Goal: Information Seeking & Learning: Learn about a topic

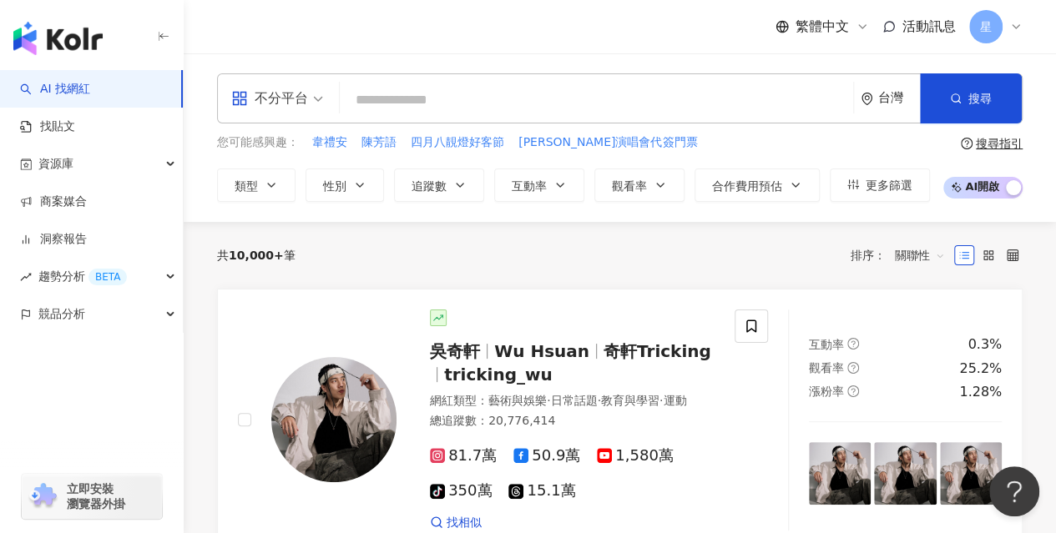
click at [338, 31] on div "繁體中文 活動訊息 星" at bounding box center [619, 26] width 805 height 53
click at [881, 99] on div "台灣" at bounding box center [899, 98] width 42 height 14
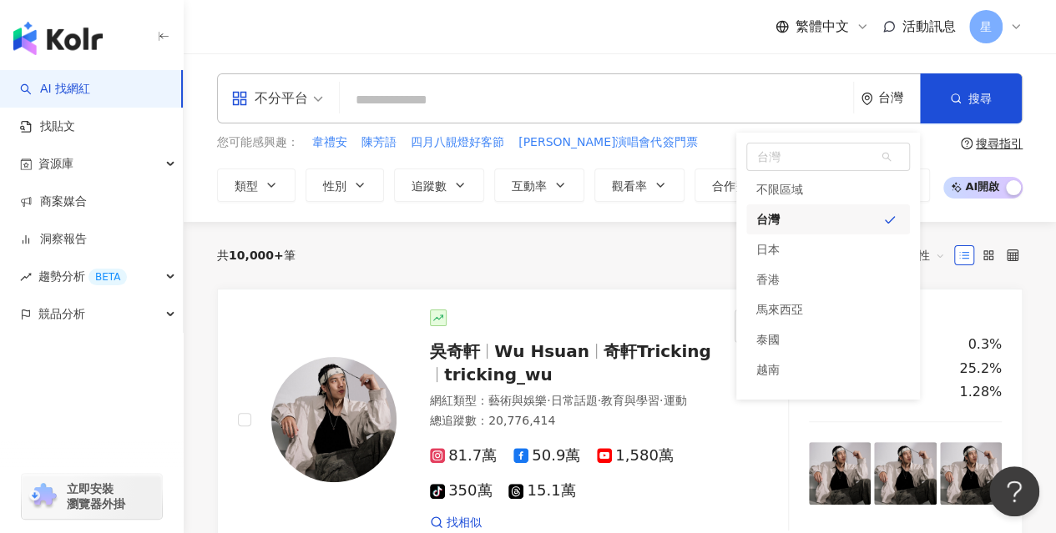
click at [712, 53] on div "繁體中文 活動訊息 星" at bounding box center [619, 26] width 805 height 53
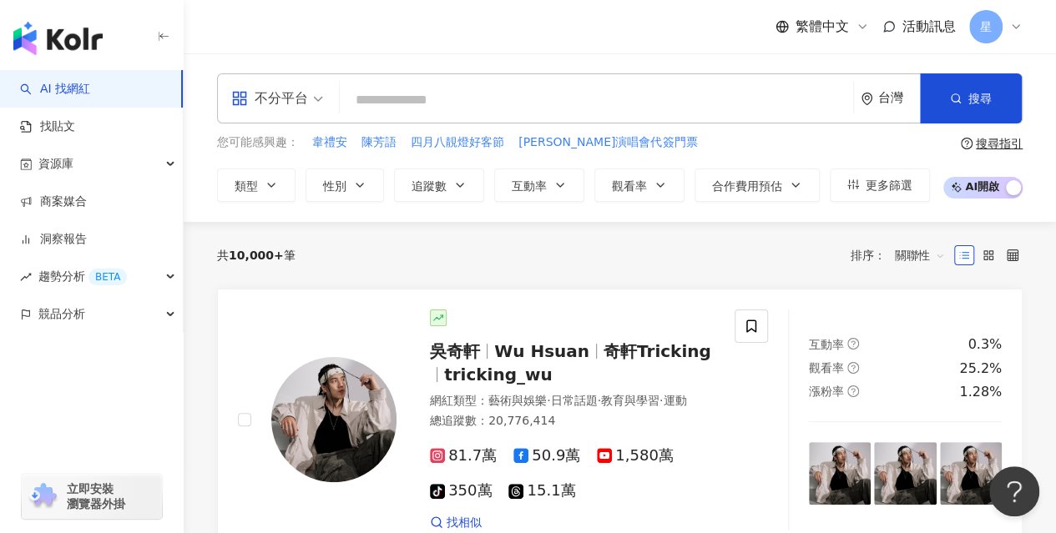
click at [547, 96] on input "search" at bounding box center [596, 100] width 500 height 32
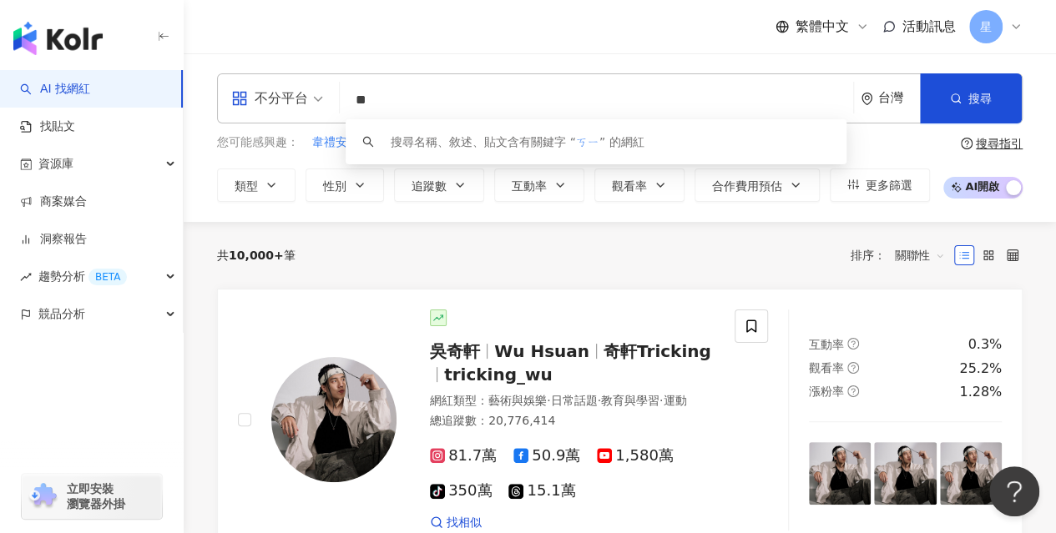
type input "**"
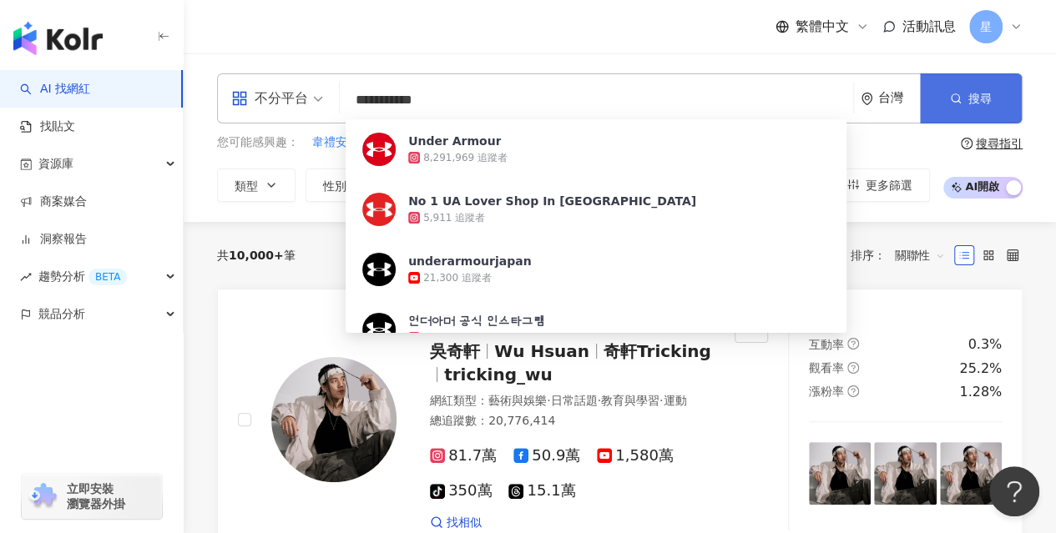
click at [987, 102] on span "搜尋" at bounding box center [979, 98] width 23 height 13
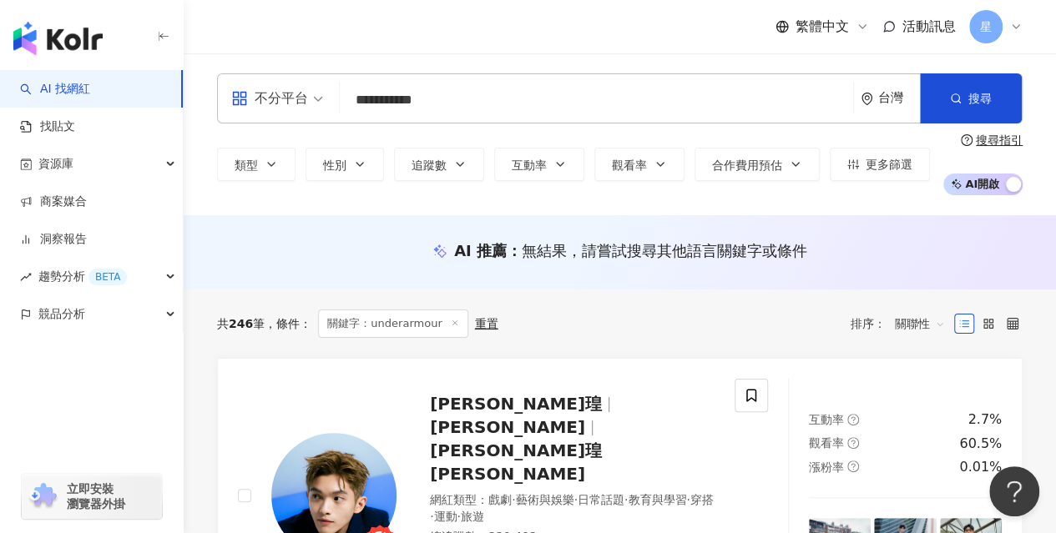
click at [482, 88] on input "**********" at bounding box center [596, 100] width 500 height 32
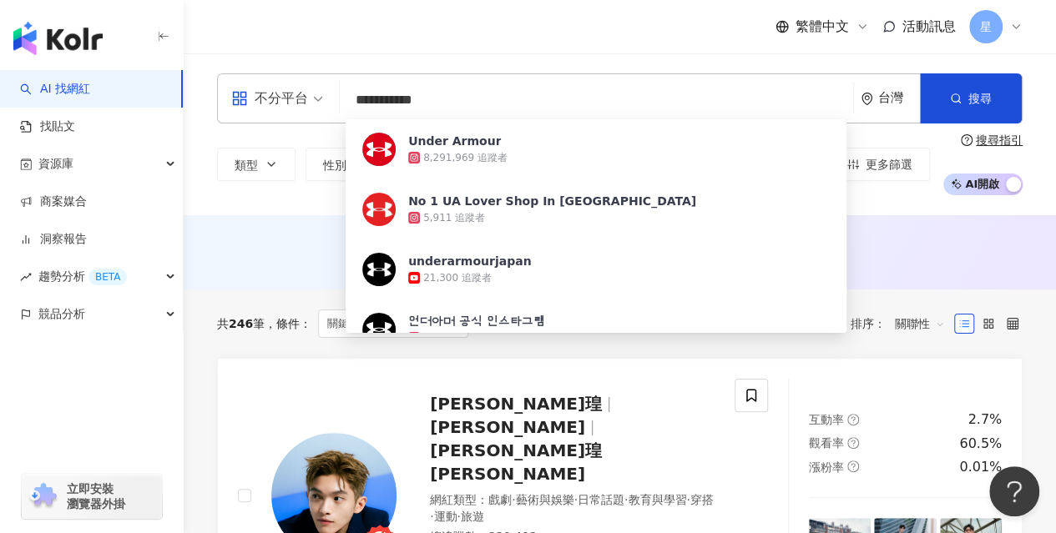
click at [393, 100] on input "**********" at bounding box center [596, 100] width 500 height 32
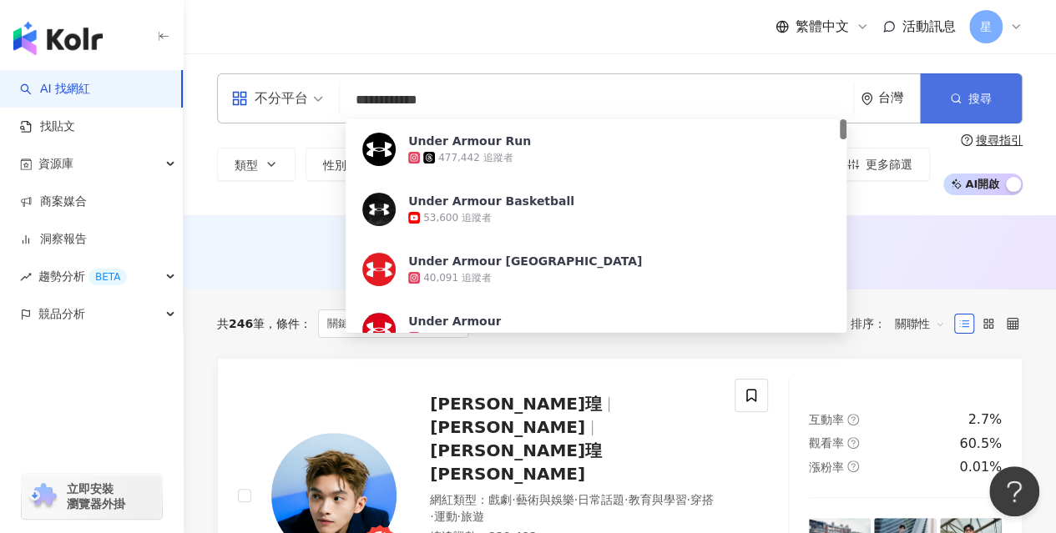
click at [955, 110] on button "搜尋" at bounding box center [971, 98] width 102 height 50
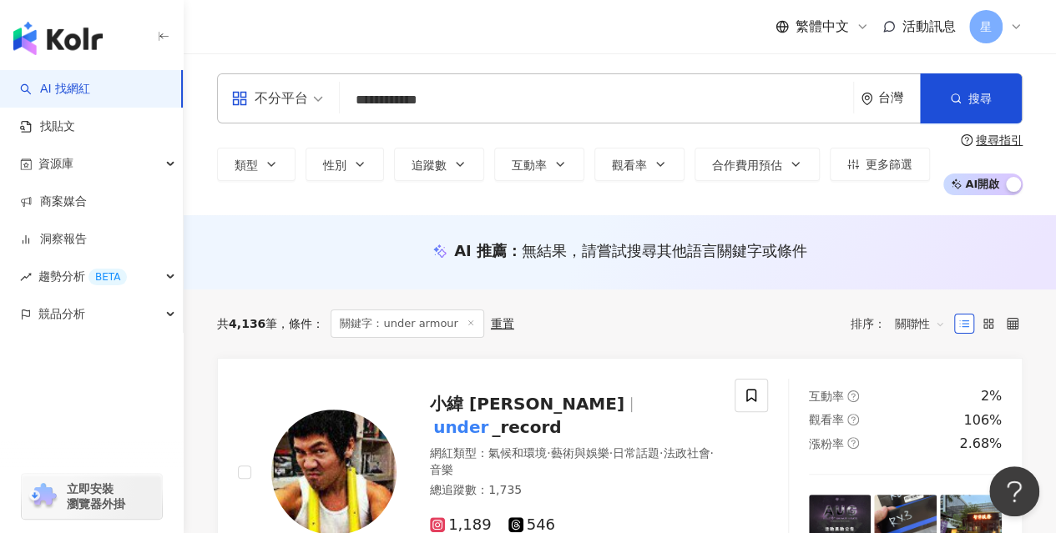
click at [396, 103] on input "**********" at bounding box center [596, 100] width 500 height 32
click at [588, 39] on div "繁體中文 活動訊息 星" at bounding box center [619, 26] width 805 height 53
drag, startPoint x: 980, startPoint y: 98, endPoint x: 901, endPoint y: 201, distance: 129.2
click at [980, 98] on span "搜尋" at bounding box center [979, 98] width 23 height 13
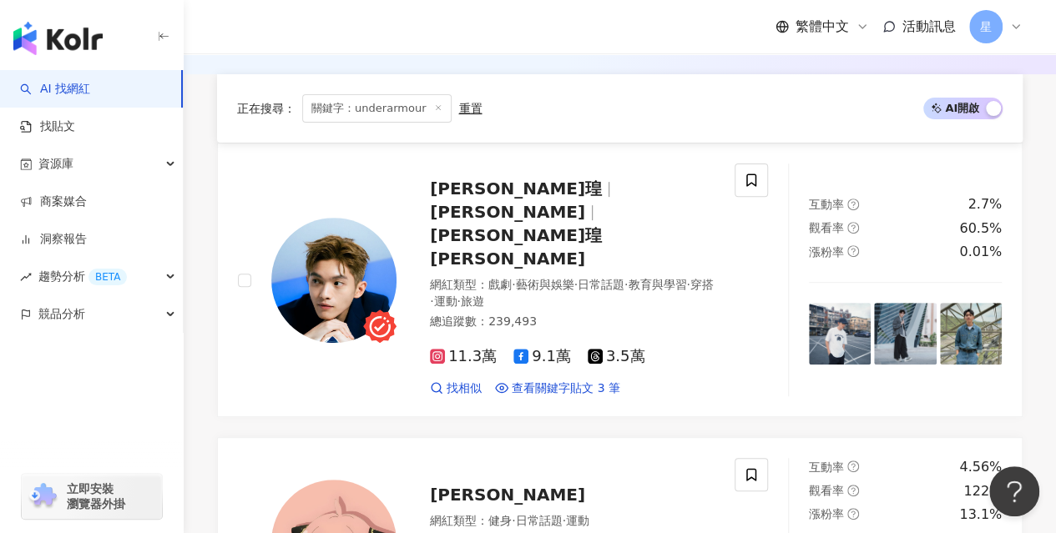
scroll to position [250, 0]
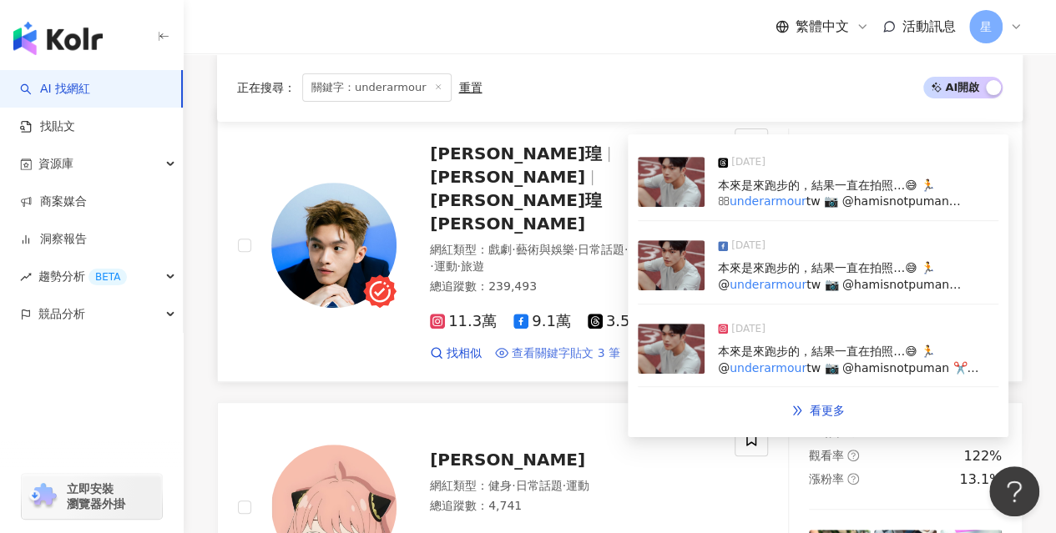
click at [563, 345] on span "查看關鍵字貼文 3 筆" at bounding box center [565, 353] width 108 height 17
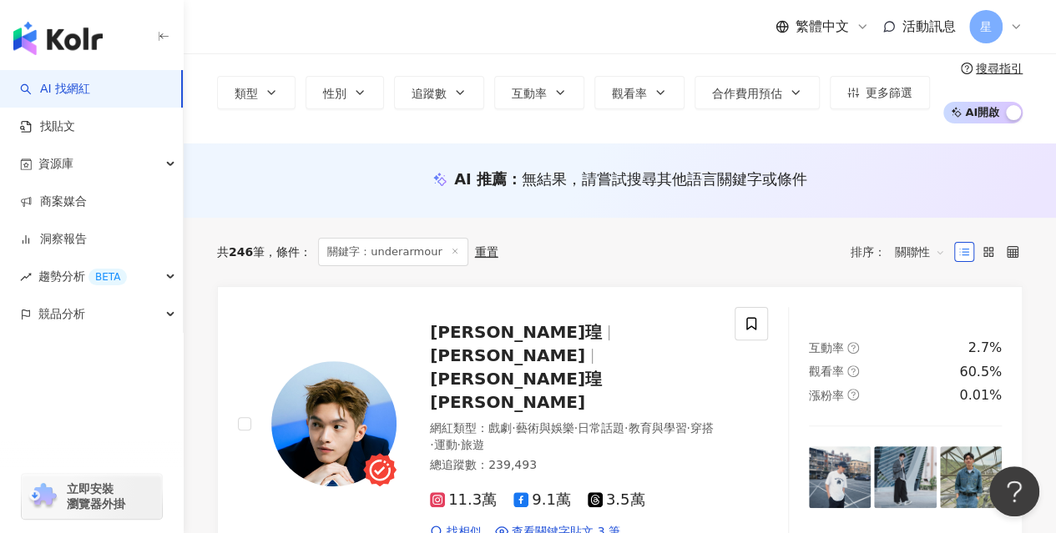
scroll to position [0, 0]
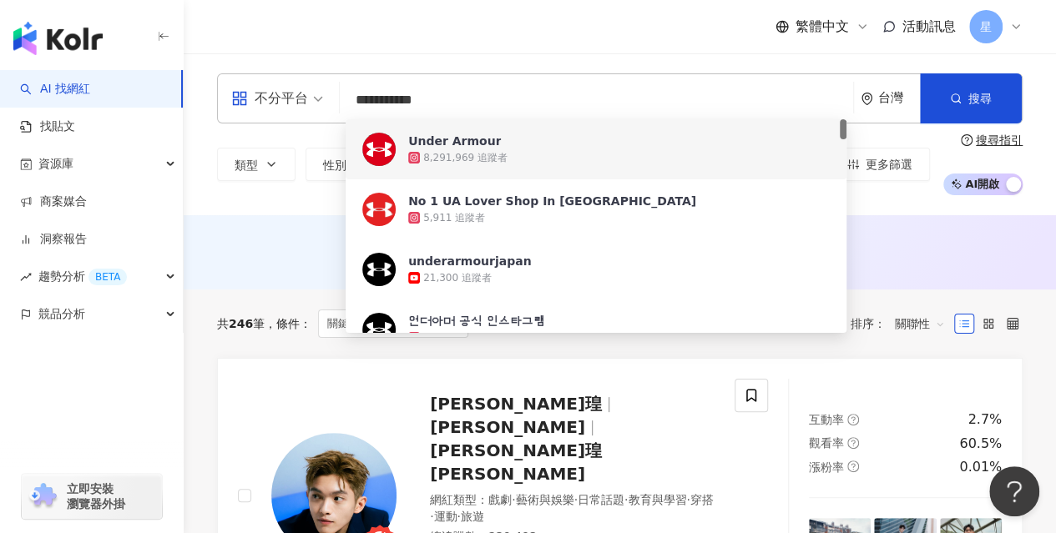
click at [447, 97] on input "**********" at bounding box center [596, 100] width 500 height 32
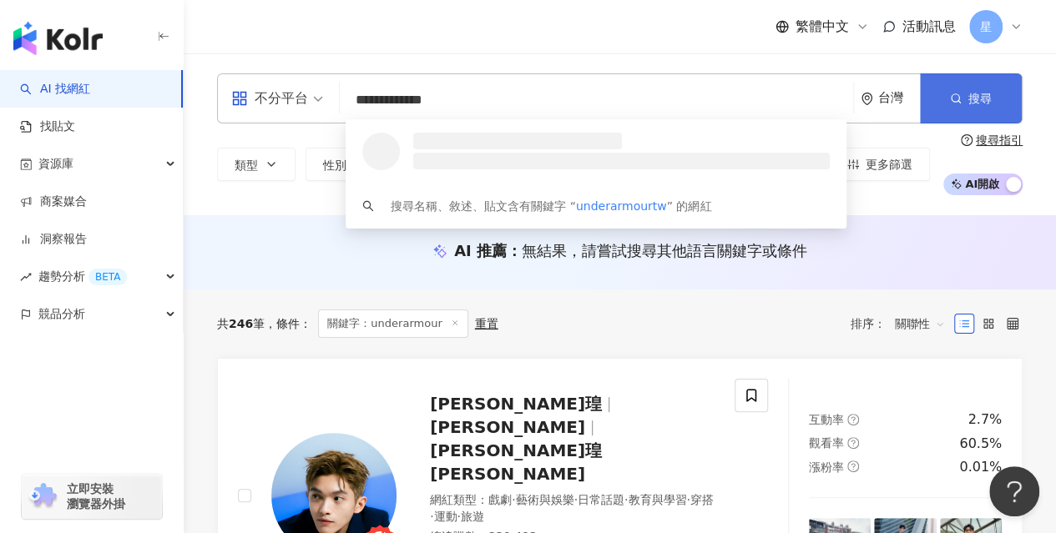
type input "**********"
click at [955, 96] on icon "button" at bounding box center [956, 99] width 12 height 12
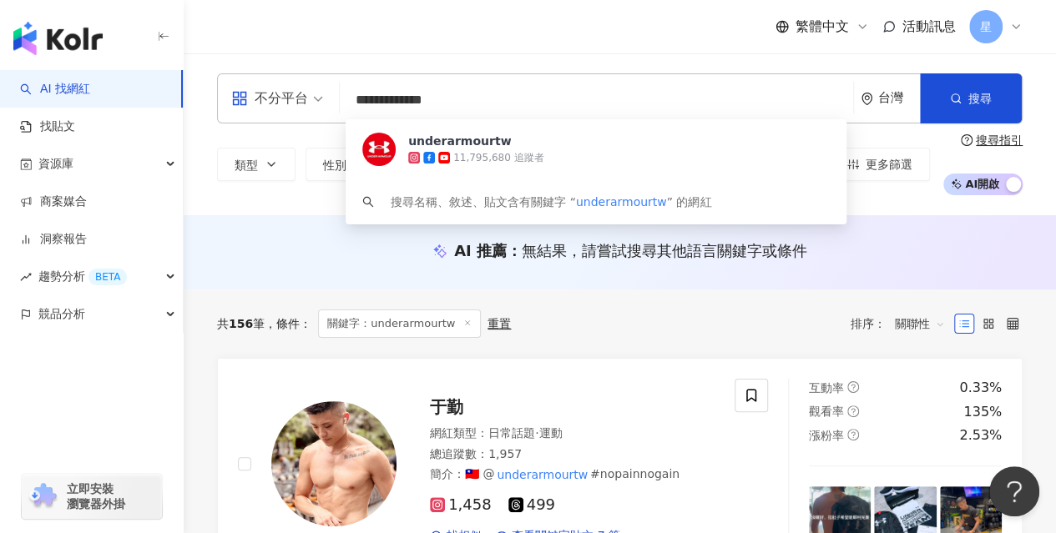
drag, startPoint x: 481, startPoint y: 103, endPoint x: 304, endPoint y: 101, distance: 176.9
click at [304, 101] on div "**********" at bounding box center [619, 98] width 805 height 50
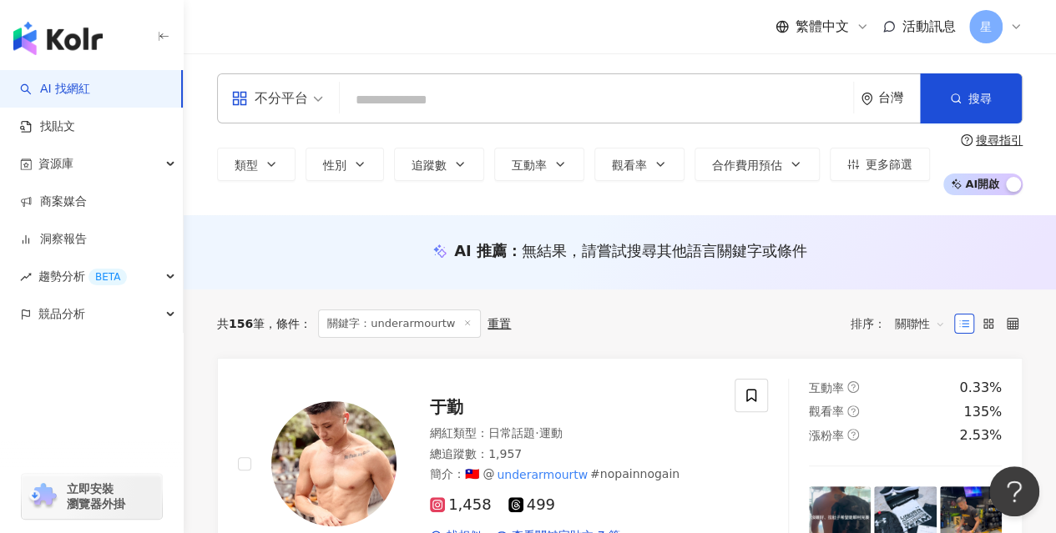
click at [1009, 28] on icon at bounding box center [1015, 26] width 13 height 13
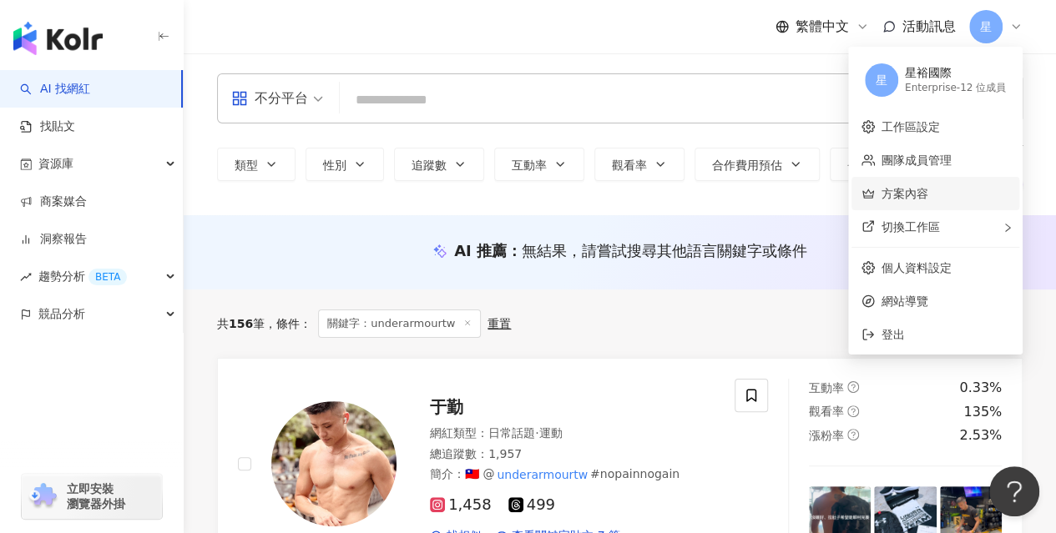
click at [923, 191] on link "方案內容" at bounding box center [904, 193] width 47 height 13
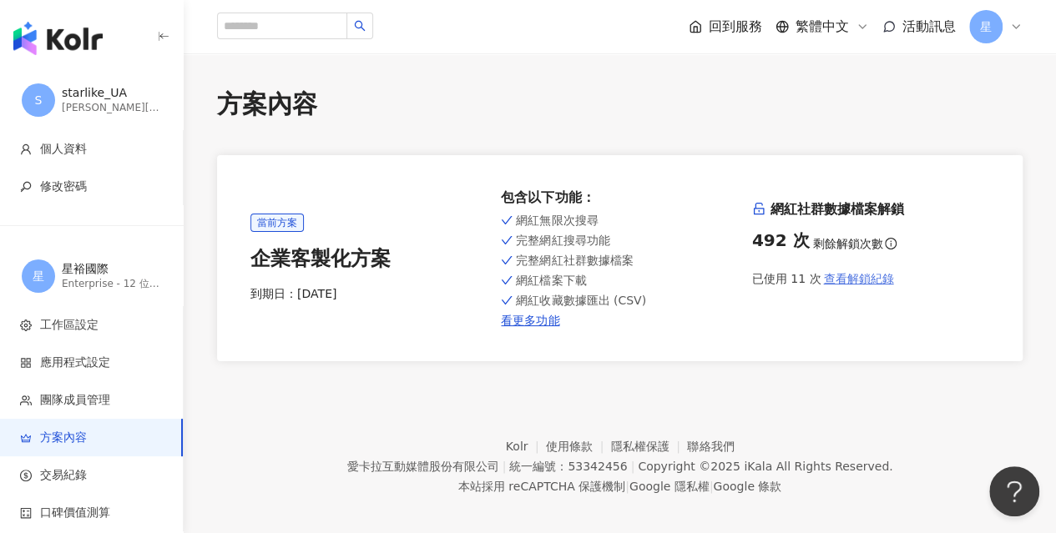
click at [858, 276] on span "查看解鎖紀錄" at bounding box center [858, 278] width 70 height 13
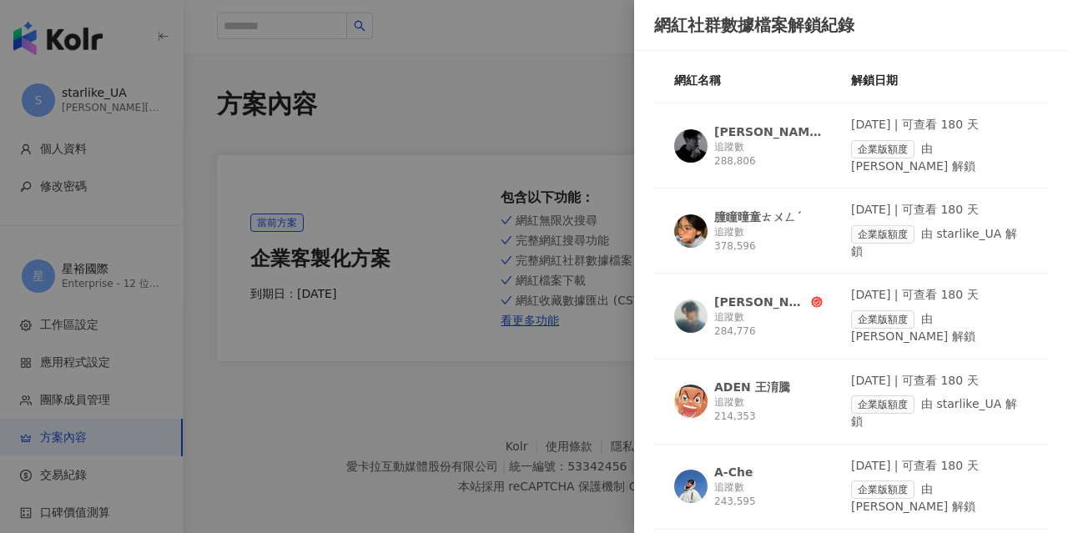
click at [590, 36] on div at bounding box center [534, 266] width 1068 height 533
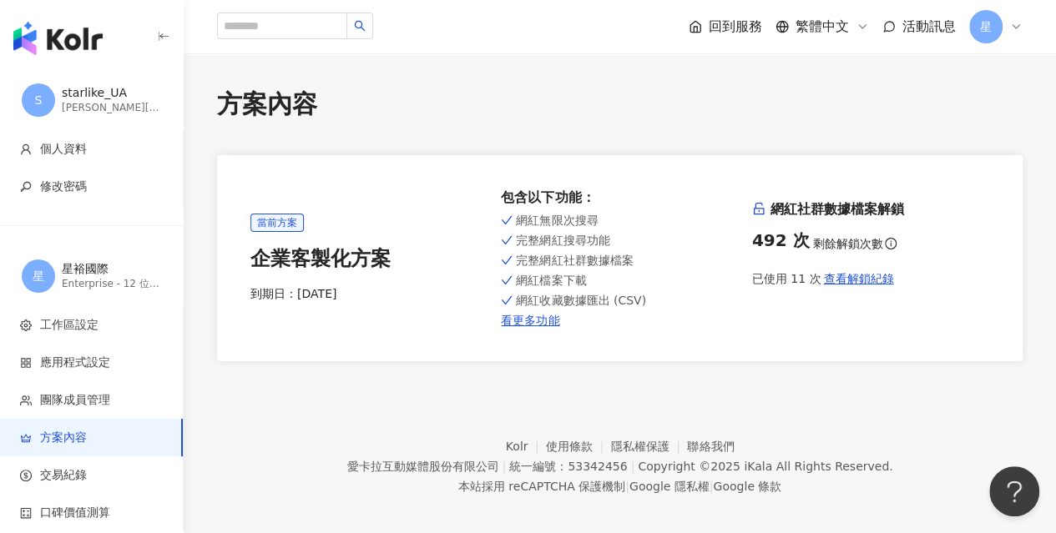
click at [1009, 28] on icon at bounding box center [1015, 26] width 13 height 13
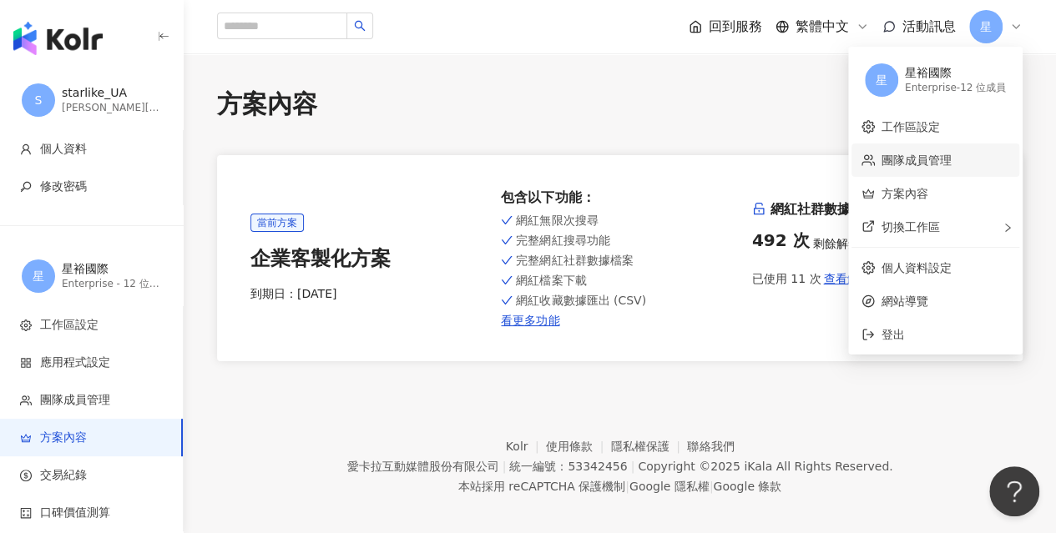
click at [910, 159] on link "團隊成員管理" at bounding box center [916, 160] width 70 height 13
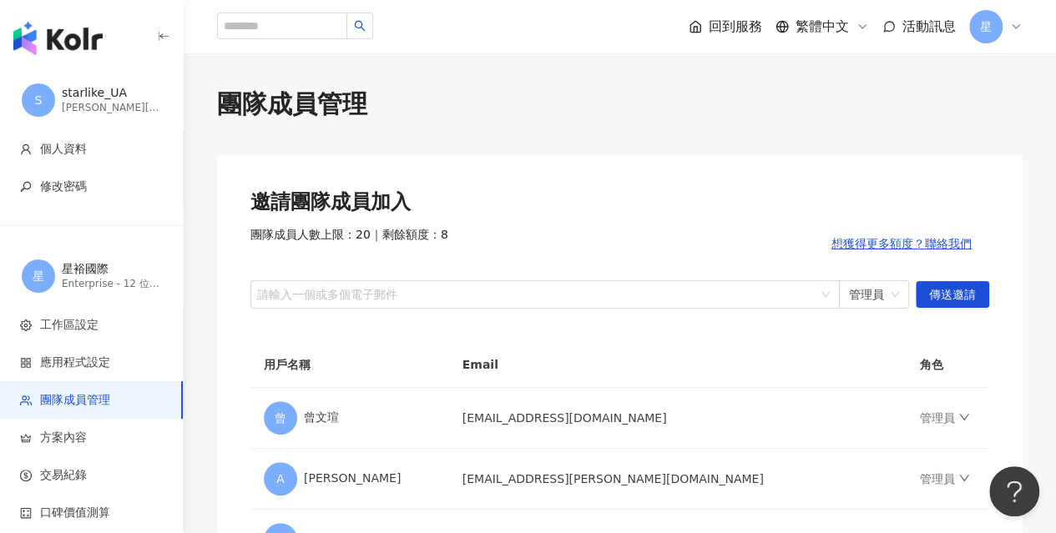
click at [1010, 26] on icon at bounding box center [1015, 26] width 13 height 13
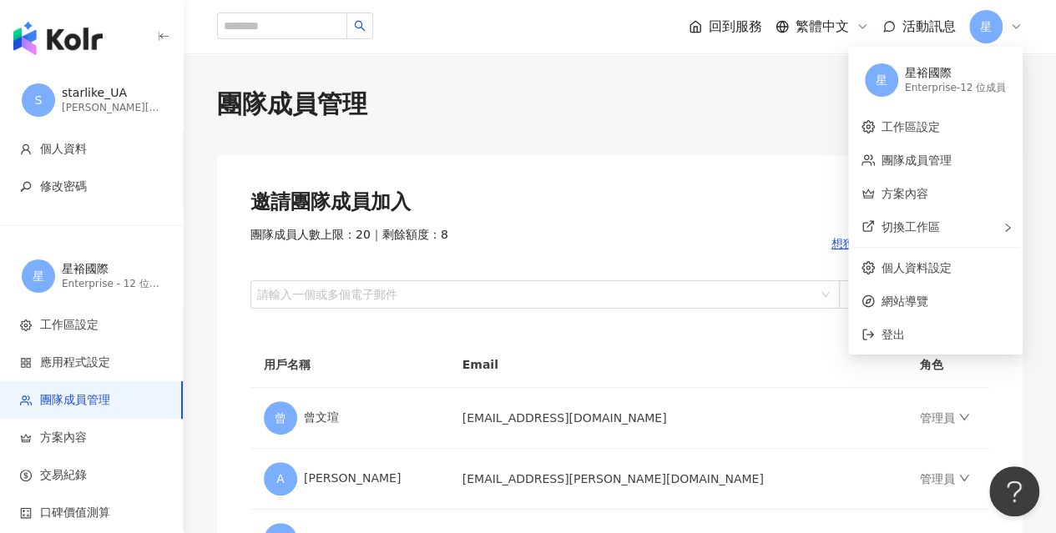
click at [1010, 26] on icon at bounding box center [1015, 26] width 13 height 13
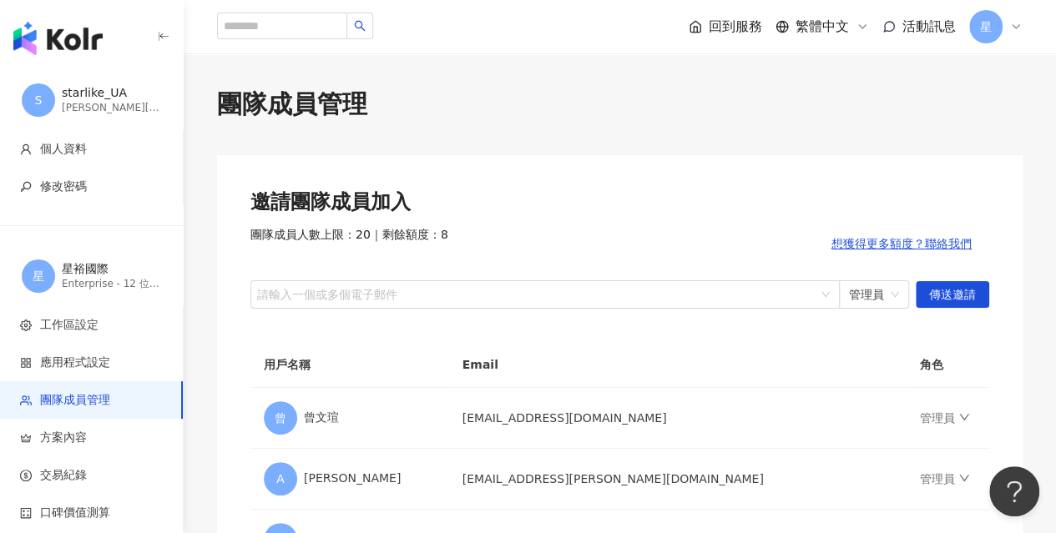
click at [80, 38] on img "button" at bounding box center [57, 38] width 89 height 33
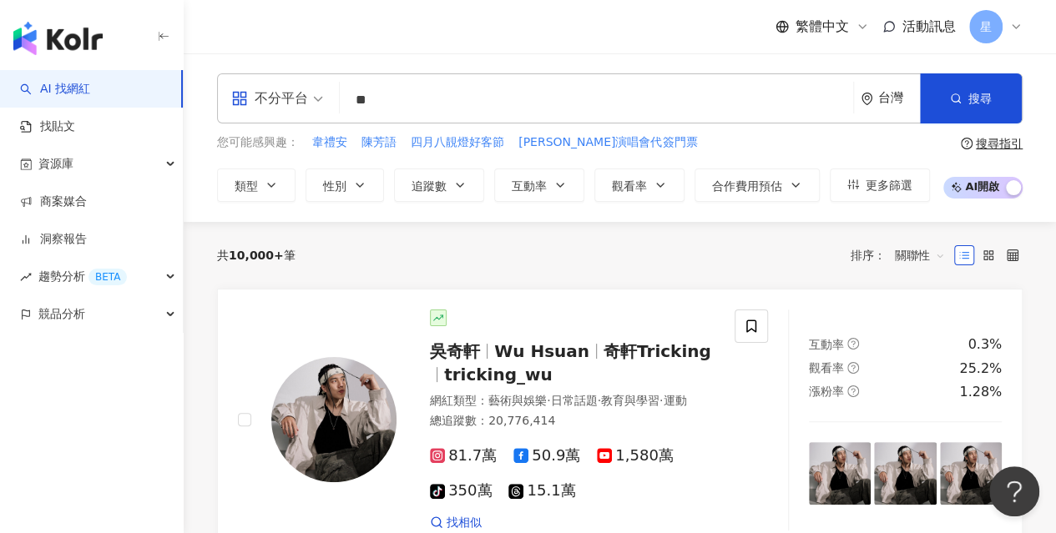
type input "*"
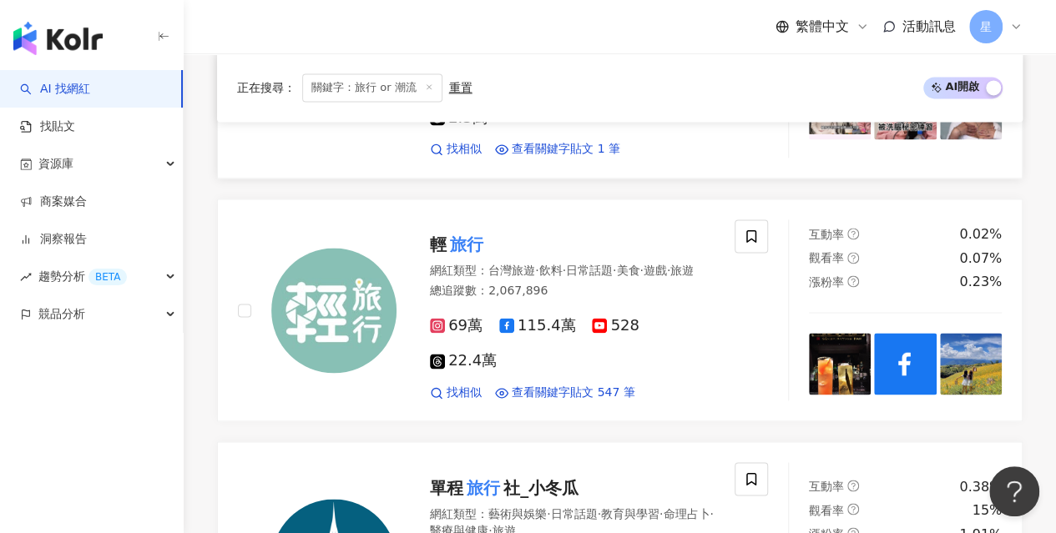
scroll to position [1168, 0]
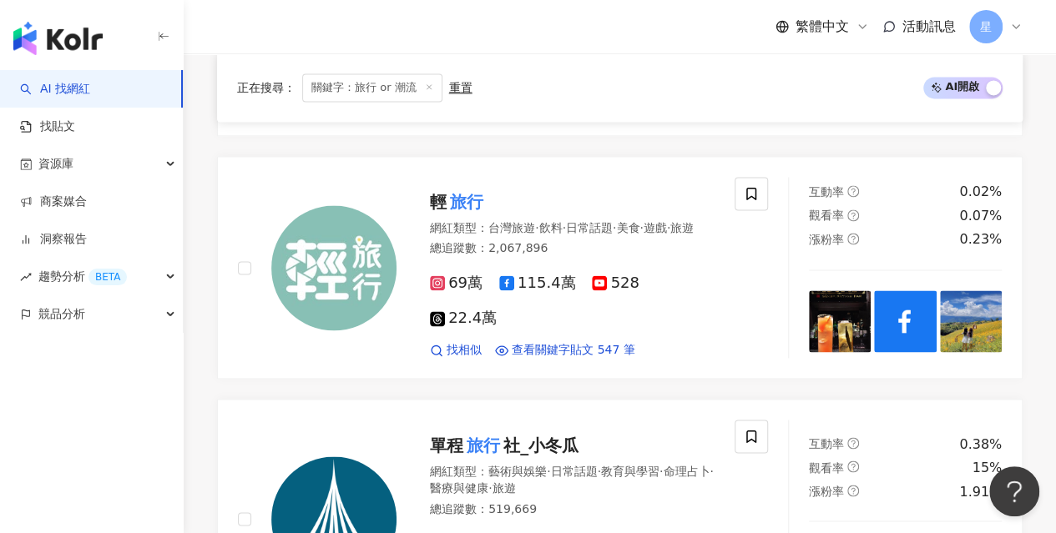
type input "********"
click at [482, 40] on div "繁體中文 活動訊息 星" at bounding box center [619, 26] width 805 height 53
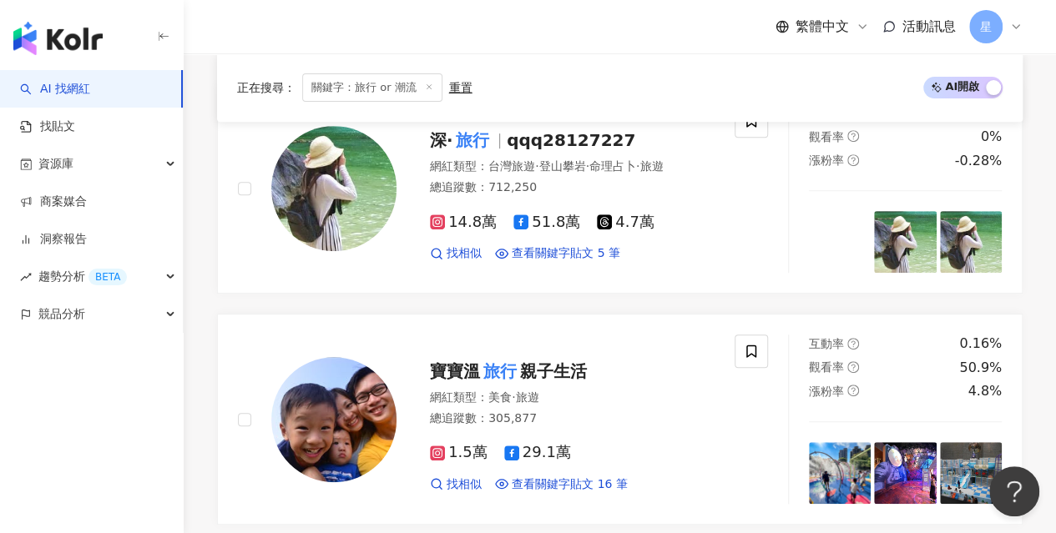
scroll to position [0, 0]
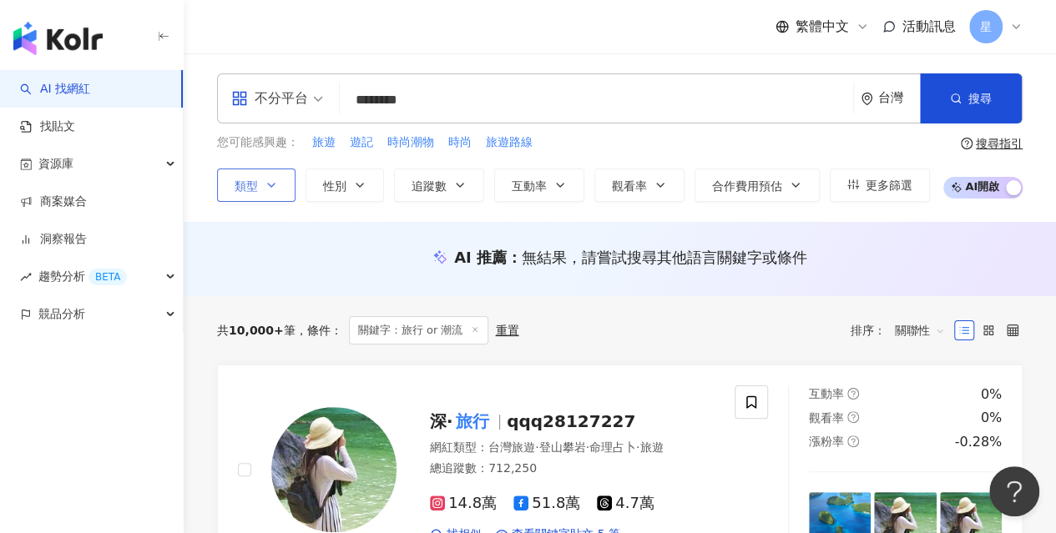
click at [280, 186] on button "類型" at bounding box center [256, 185] width 78 height 33
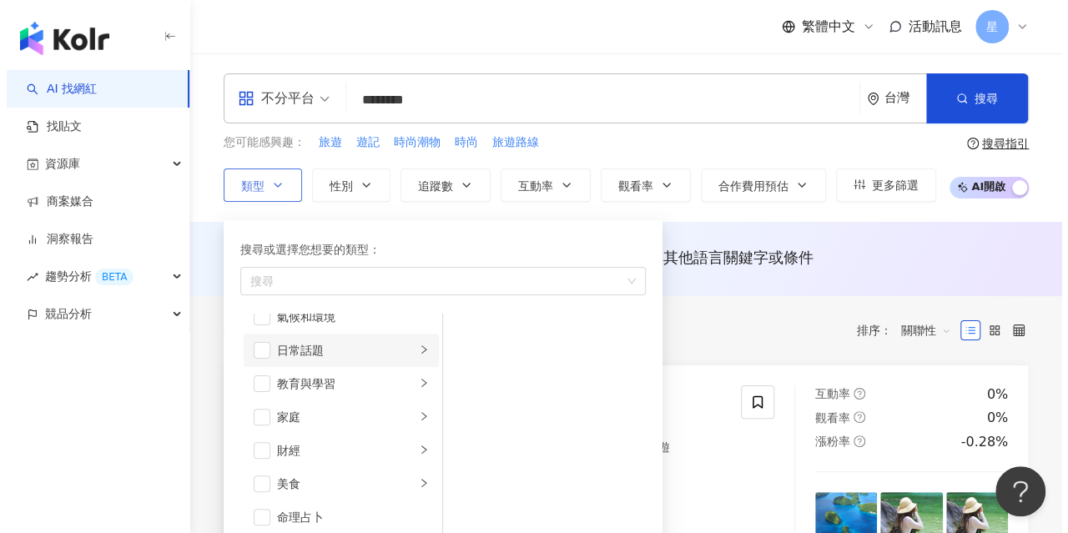
scroll to position [167, 0]
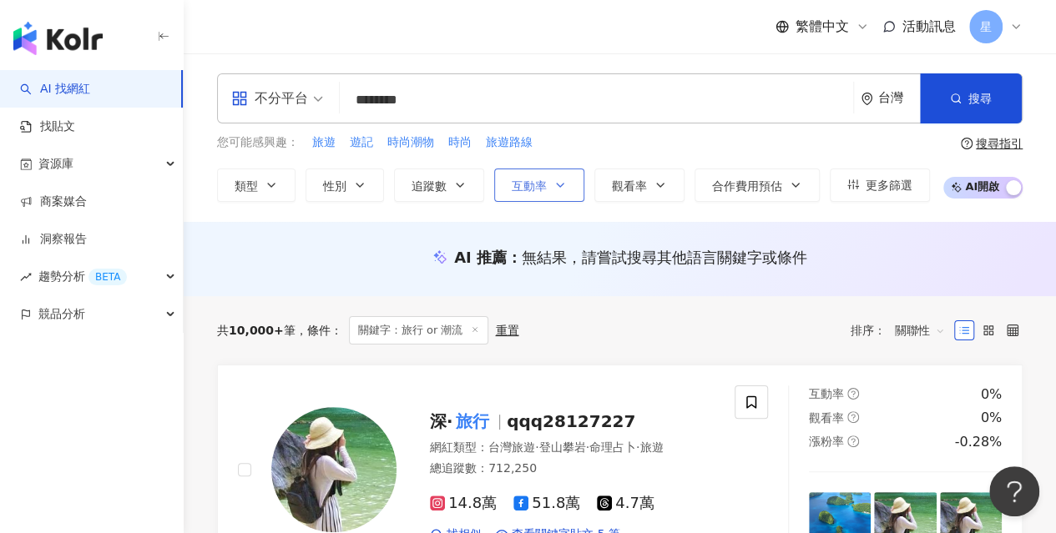
click at [557, 181] on icon "button" at bounding box center [559, 185] width 13 height 13
click at [556, 181] on icon "button" at bounding box center [559, 185] width 13 height 13
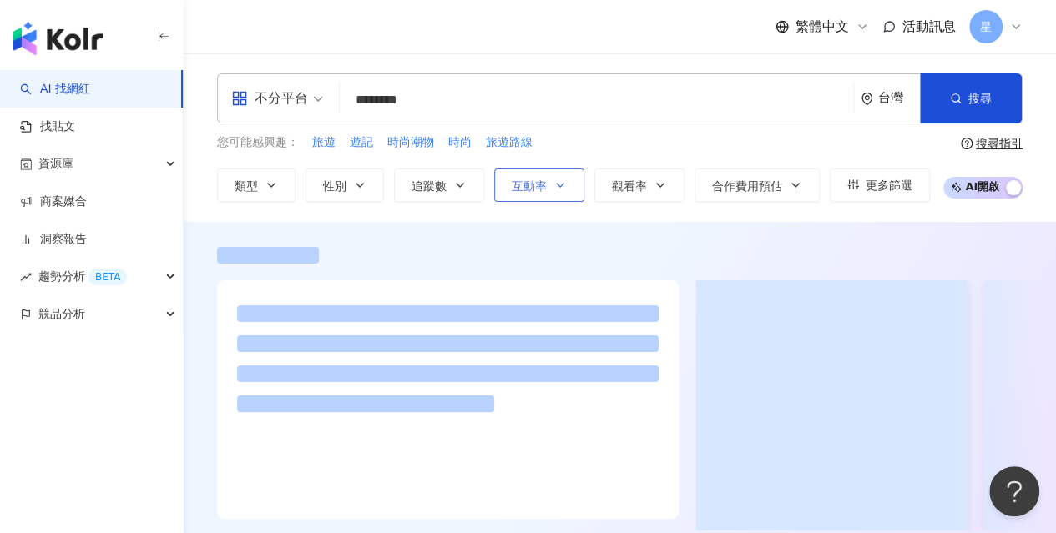
click at [556, 181] on icon "button" at bounding box center [559, 185] width 13 height 13
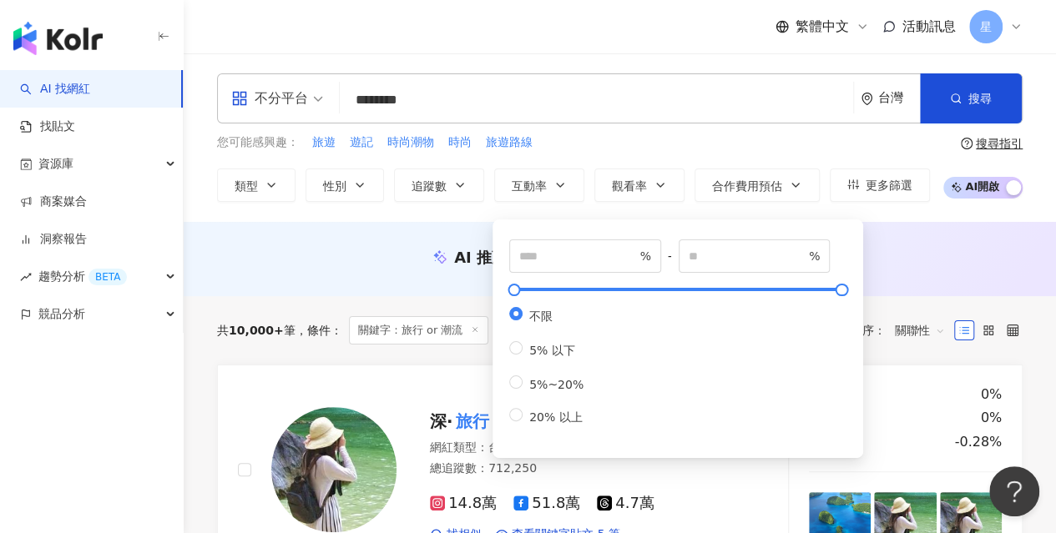
click at [579, 151] on div "您可能感興趣： 旅遊 遊記 時尚潮物 時尚 旅遊路線 類型 性別 追蹤數 互動率 觀看率 合作費用預估 更多篩選 % - % 不限 5% 以下 5%~20% …" at bounding box center [573, 168] width 713 height 68
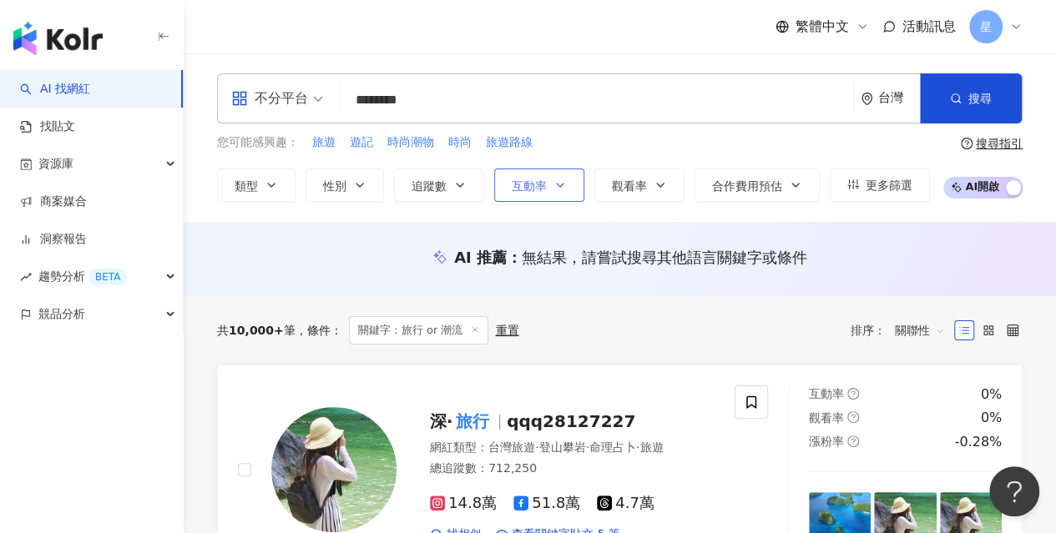
click at [530, 188] on span "互動率" at bounding box center [528, 185] width 35 height 13
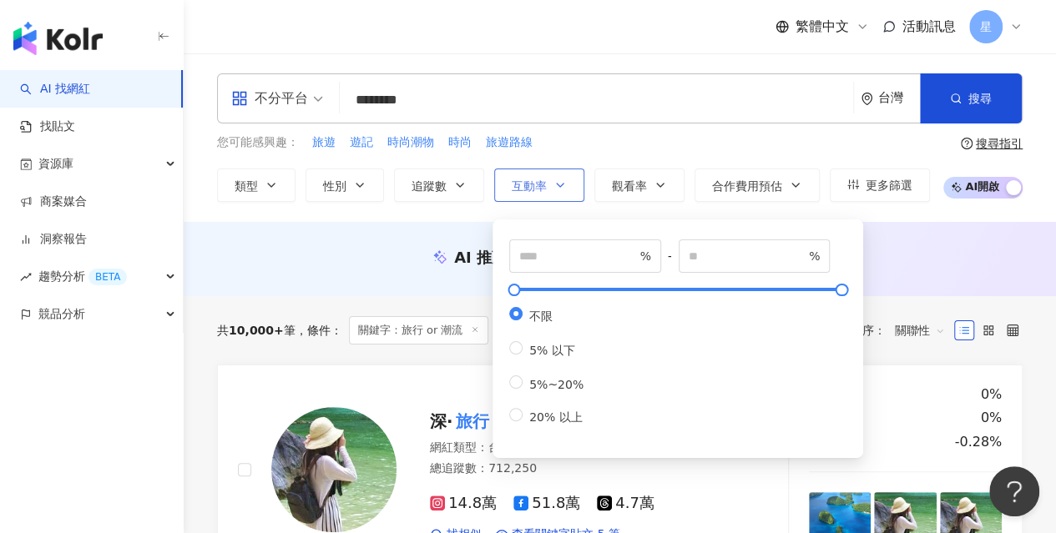
click at [530, 188] on span "互動率" at bounding box center [528, 185] width 35 height 13
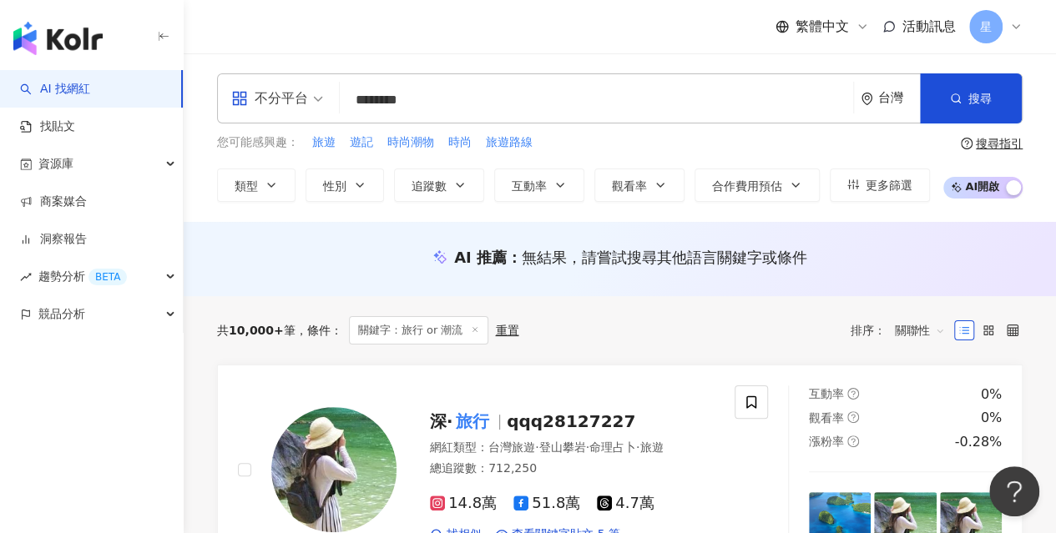
click at [998, 139] on div "搜尋指引" at bounding box center [998, 143] width 47 height 13
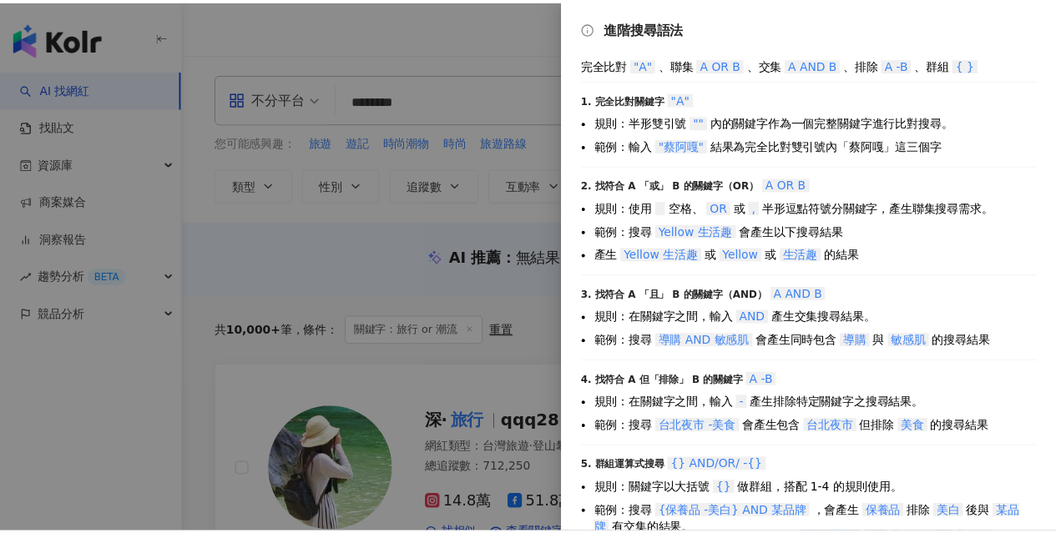
scroll to position [45, 0]
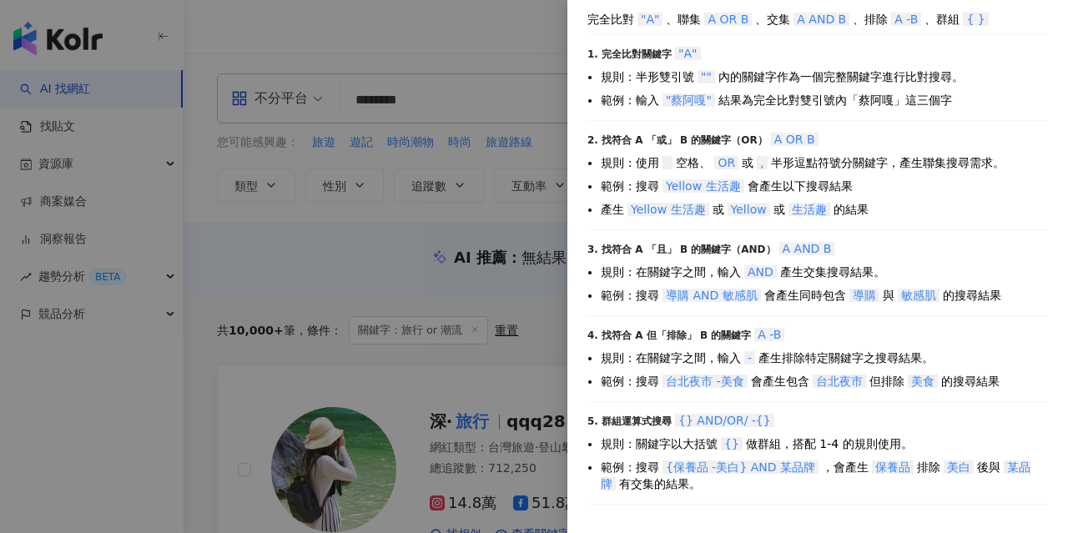
click at [521, 40] on div at bounding box center [534, 266] width 1068 height 533
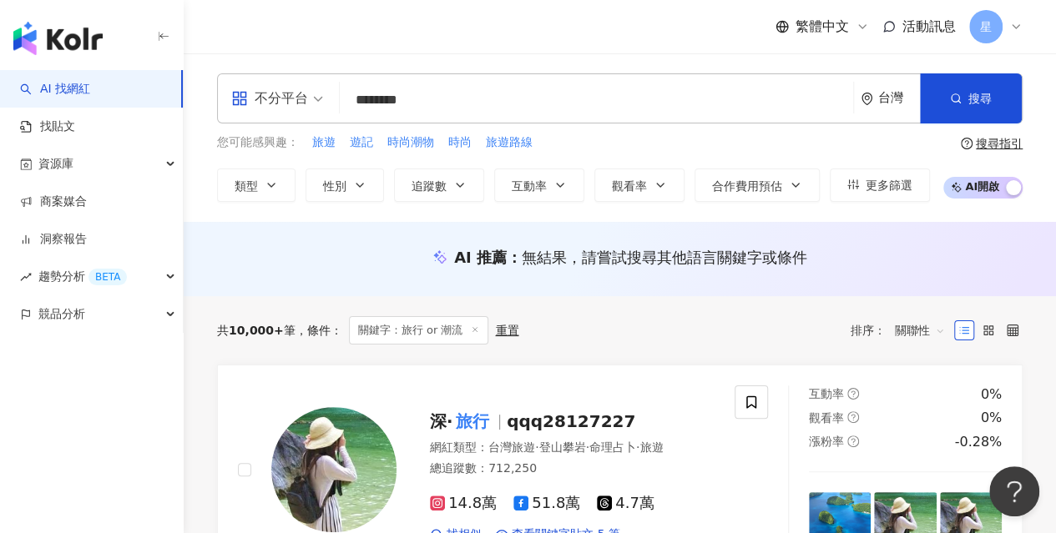
click at [1008, 184] on div "button" at bounding box center [1012, 190] width 15 height 22
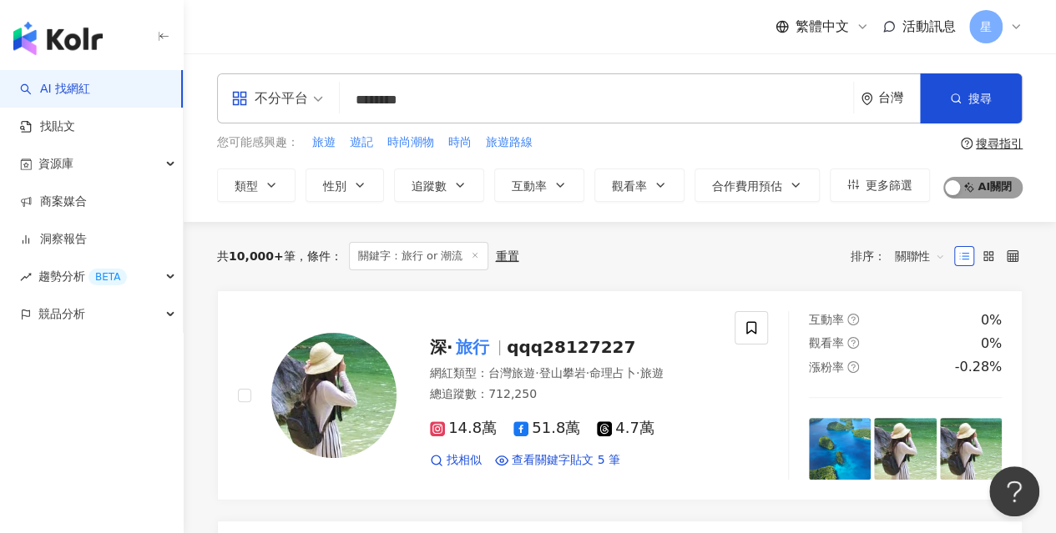
click at [1006, 184] on span "AI 開啟 AI 關閉" at bounding box center [982, 188] width 79 height 22
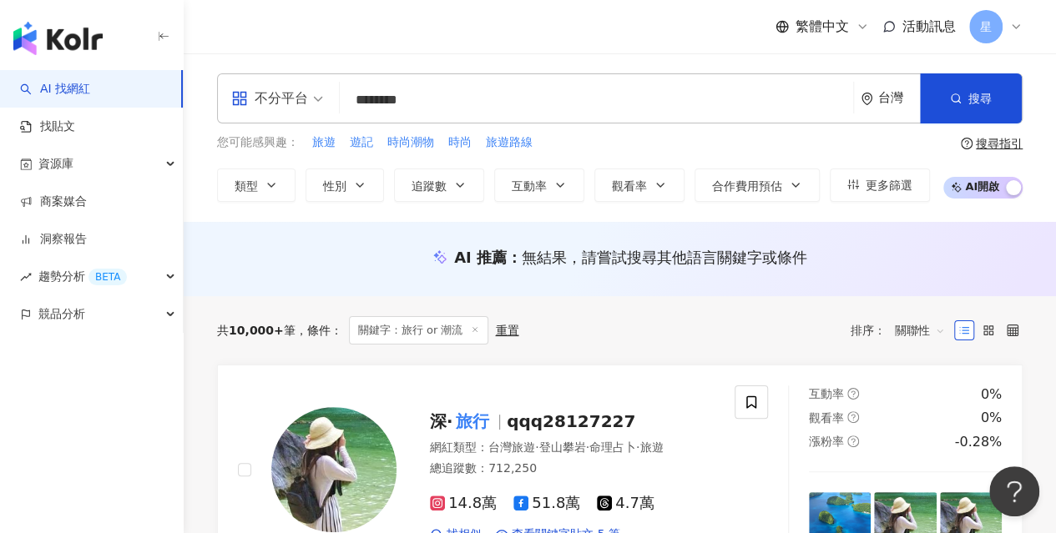
click at [1006, 184] on div "button" at bounding box center [1012, 190] width 15 height 22
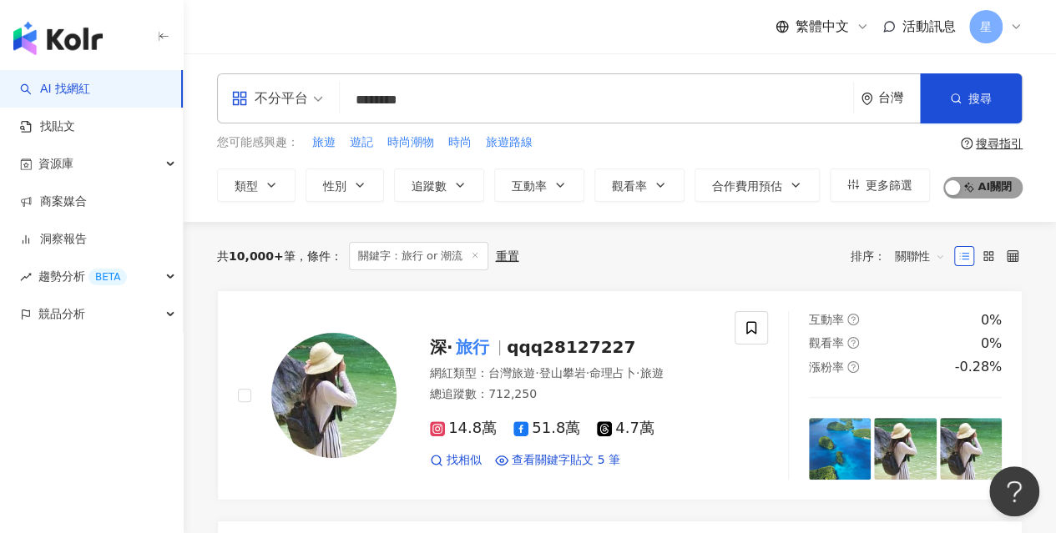
click at [1006, 184] on span "AI 開啟 AI 關閉" at bounding box center [982, 188] width 79 height 22
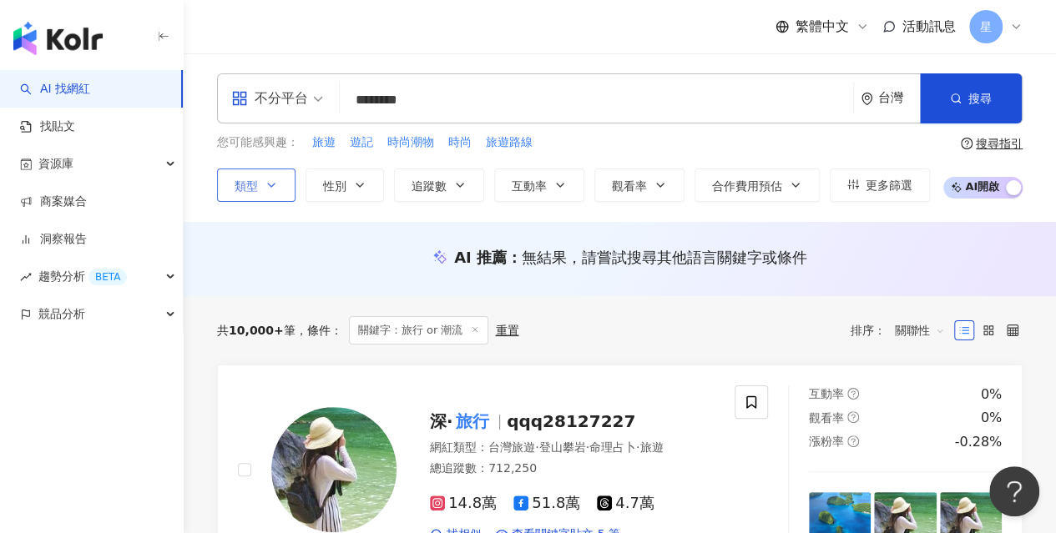
click at [269, 187] on icon "button" at bounding box center [271, 185] width 13 height 13
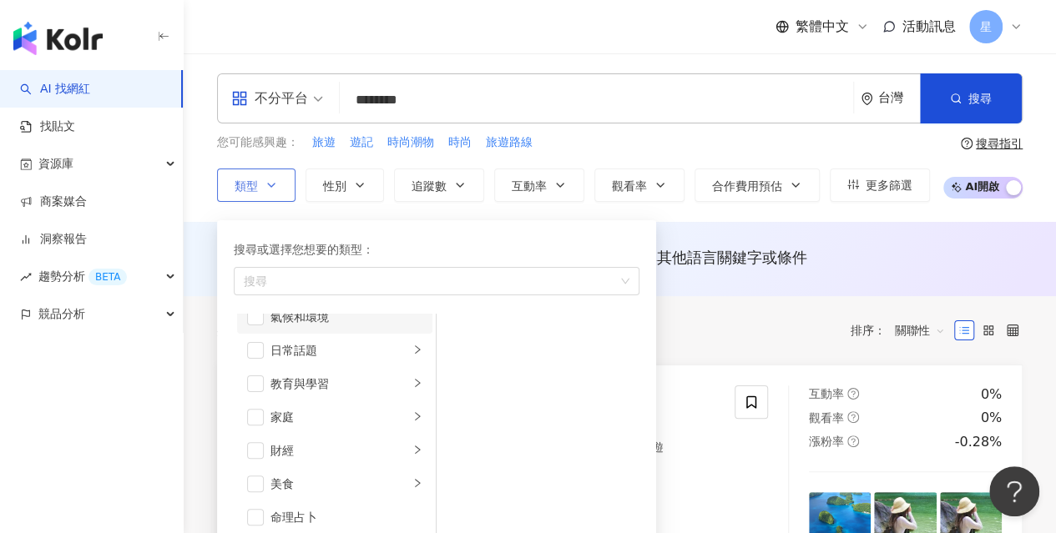
scroll to position [167, 0]
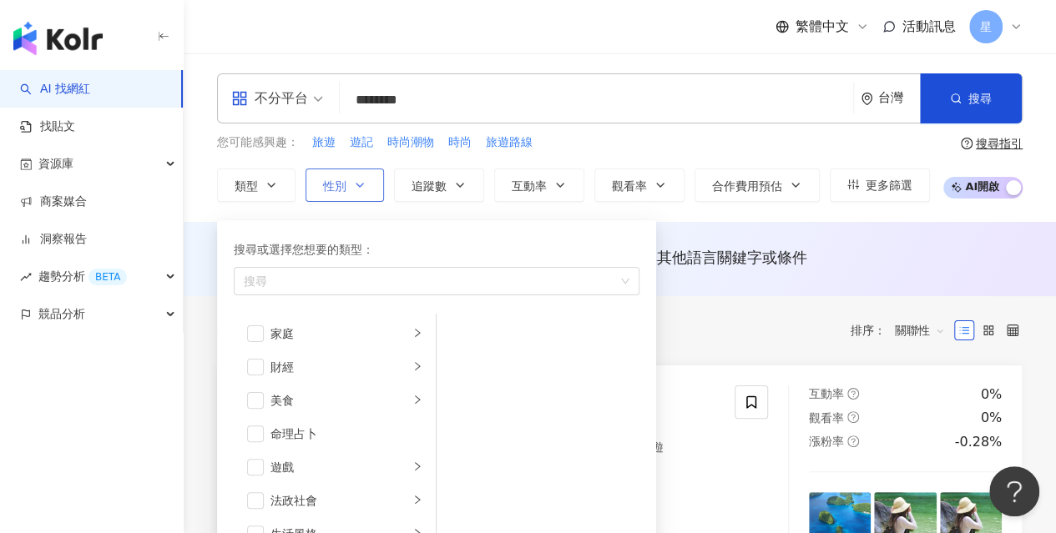
click at [357, 189] on icon "button" at bounding box center [359, 185] width 13 height 13
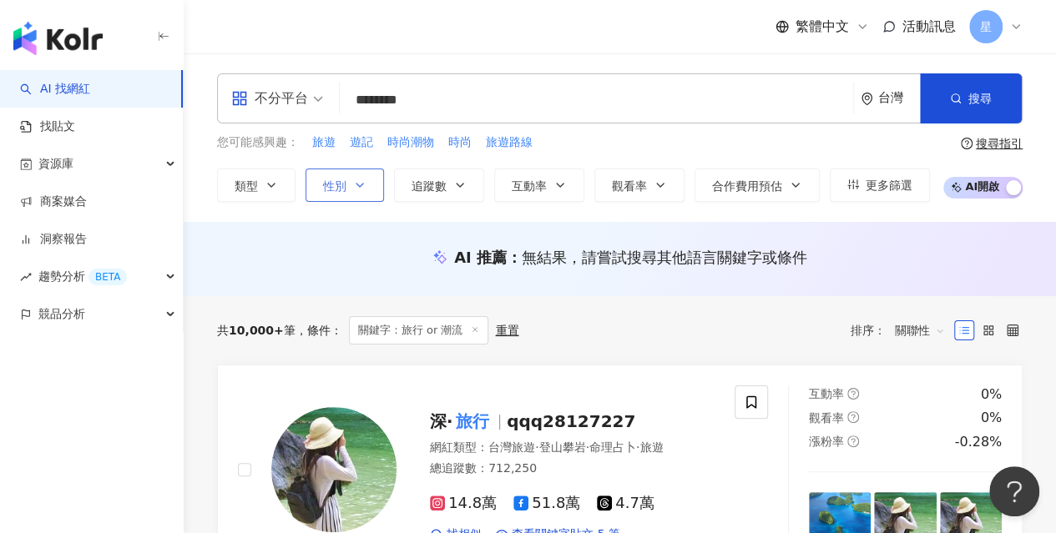
click at [355, 186] on icon "button" at bounding box center [359, 185] width 13 height 13
click at [355, 184] on icon "button" at bounding box center [359, 185] width 13 height 13
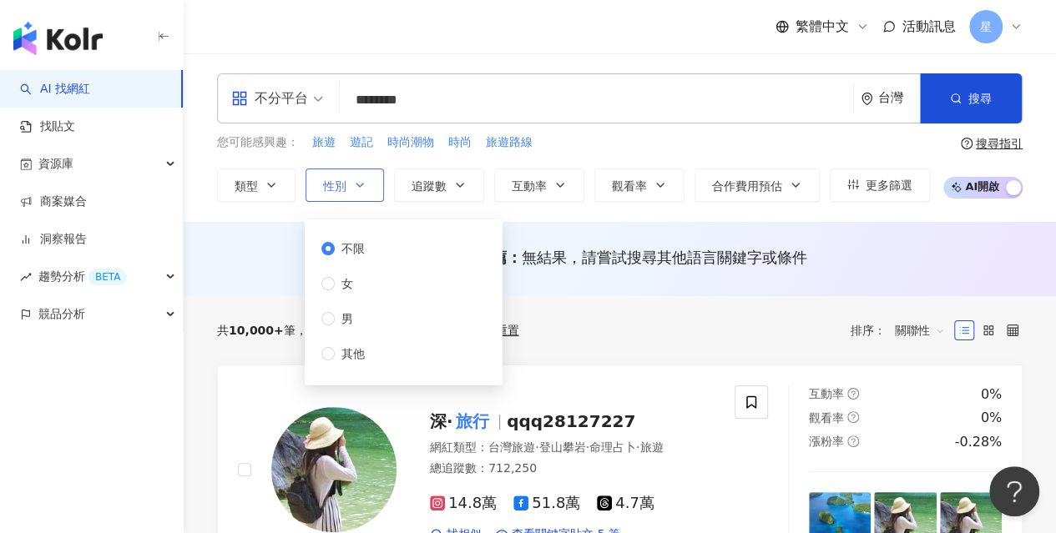
click at [355, 184] on icon "button" at bounding box center [359, 185] width 13 height 13
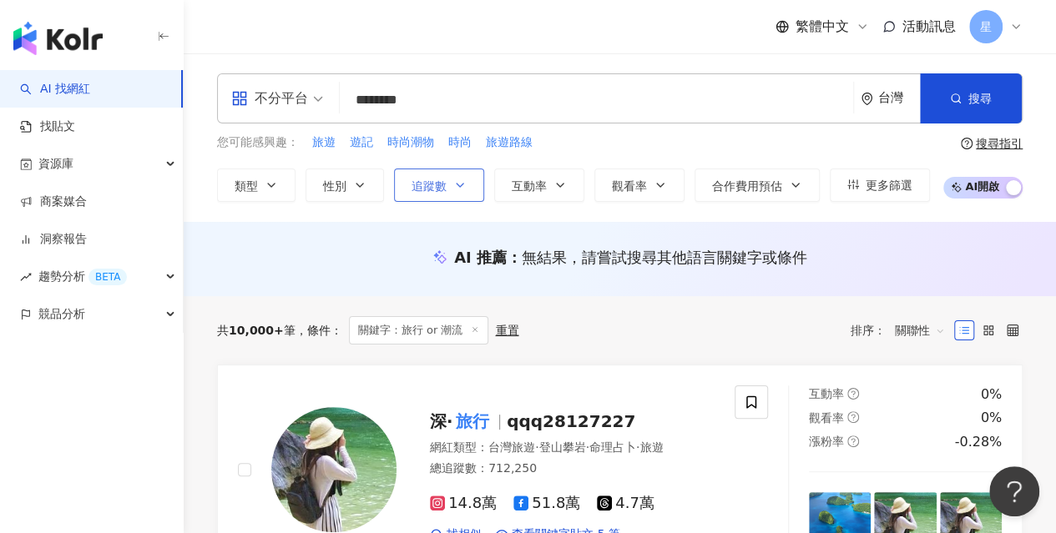
click at [446, 188] on button "追蹤數" at bounding box center [439, 185] width 90 height 33
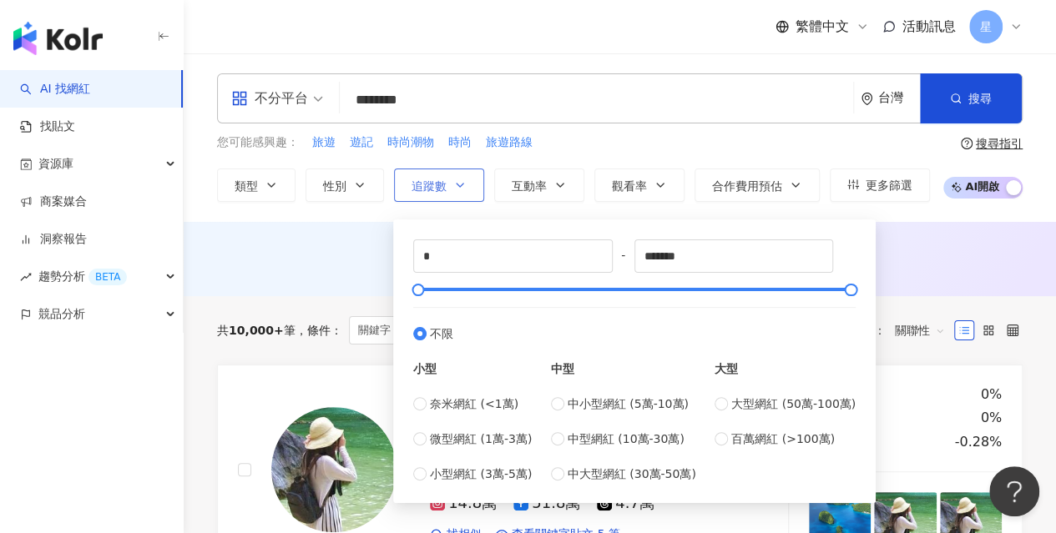
click at [446, 188] on button "追蹤數" at bounding box center [439, 185] width 90 height 33
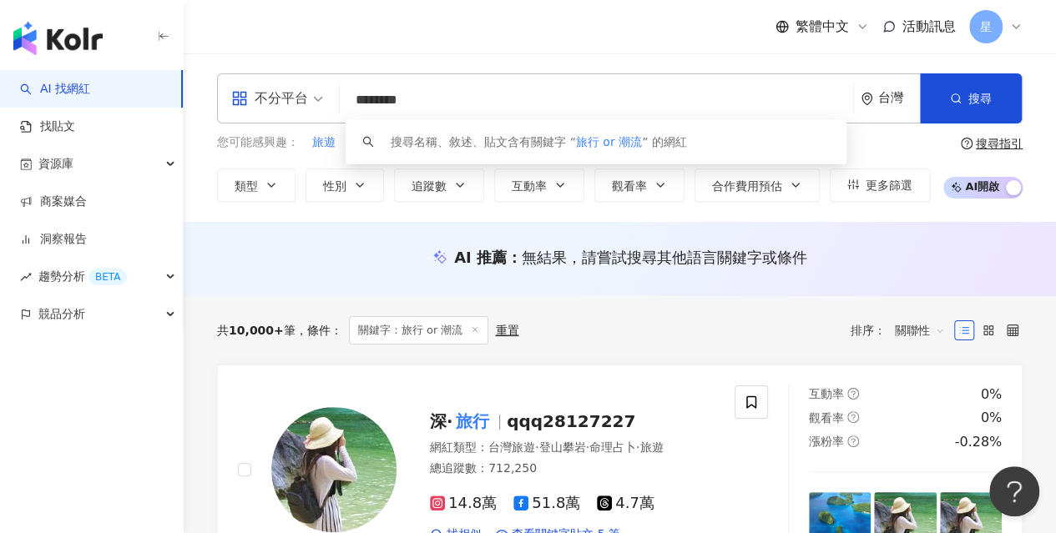
drag, startPoint x: 448, startPoint y: 108, endPoint x: 334, endPoint y: 98, distance: 114.8
click at [352, 101] on input "********" at bounding box center [596, 100] width 500 height 32
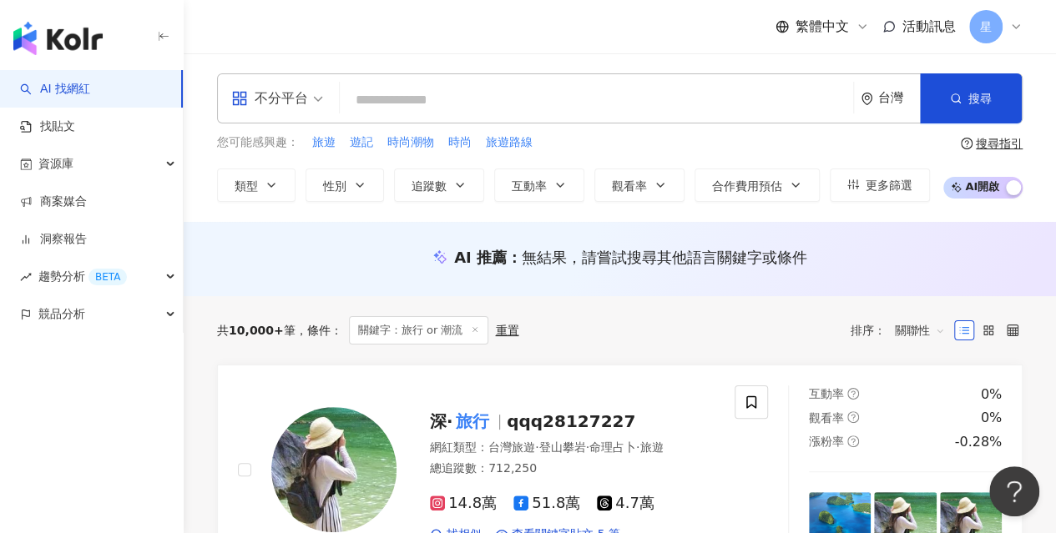
click at [310, 19] on div "繁體中文 活動訊息 星" at bounding box center [619, 26] width 805 height 53
click at [172, 315] on icon "button" at bounding box center [172, 315] width 8 height 0
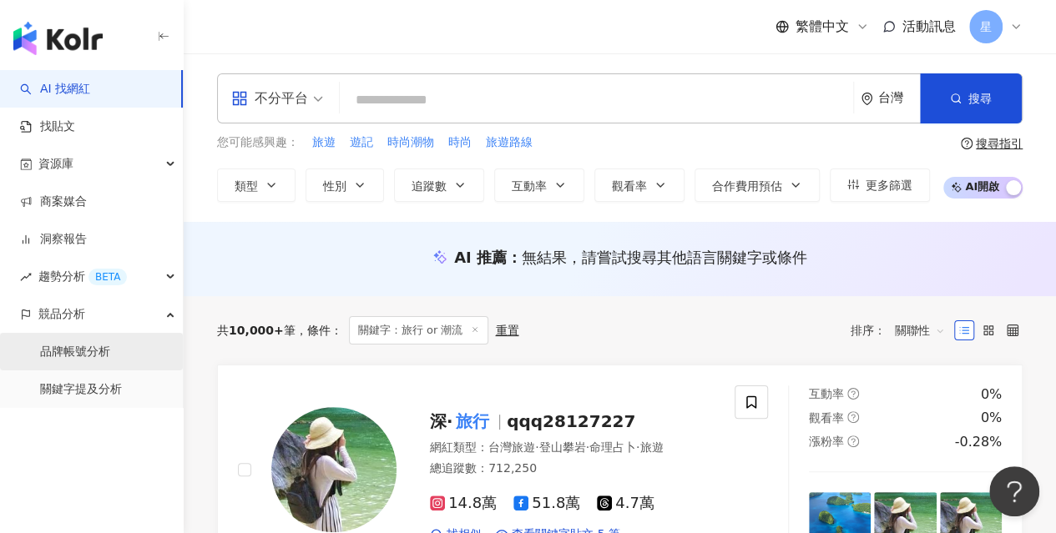
click at [55, 355] on link "品牌帳號分析" at bounding box center [75, 352] width 70 height 17
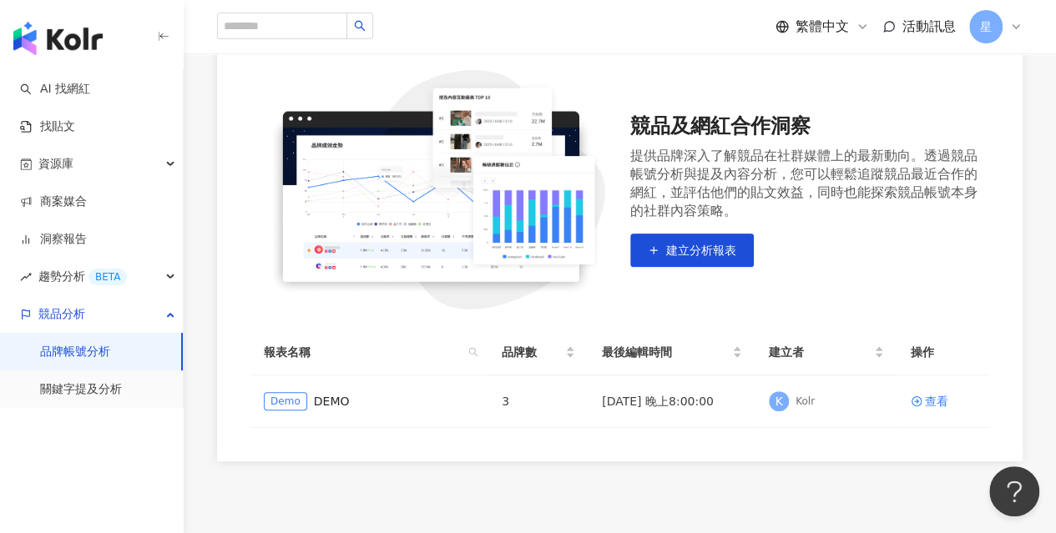
scroll to position [167, 0]
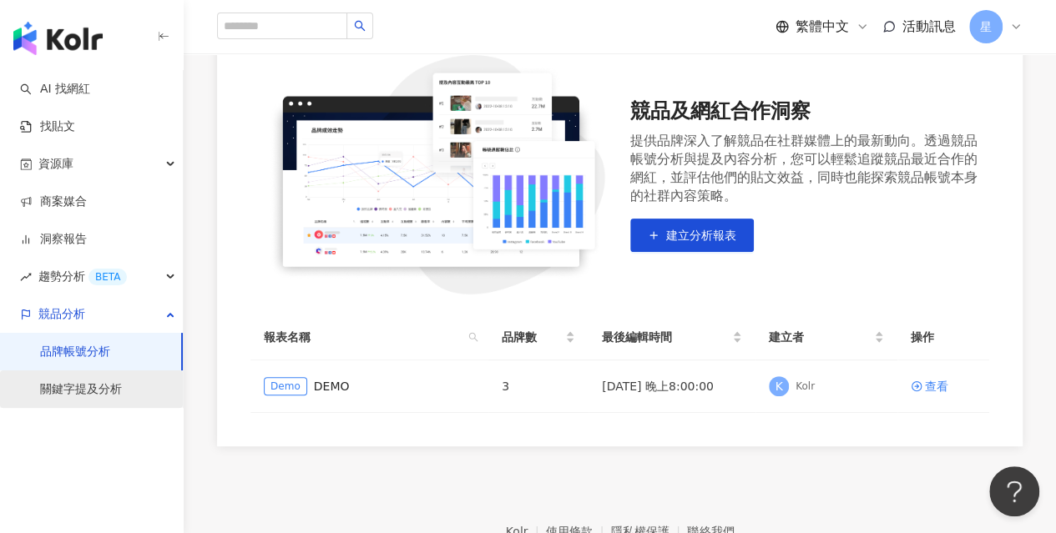
click at [75, 388] on link "關鍵字提及分析" at bounding box center [81, 389] width 82 height 17
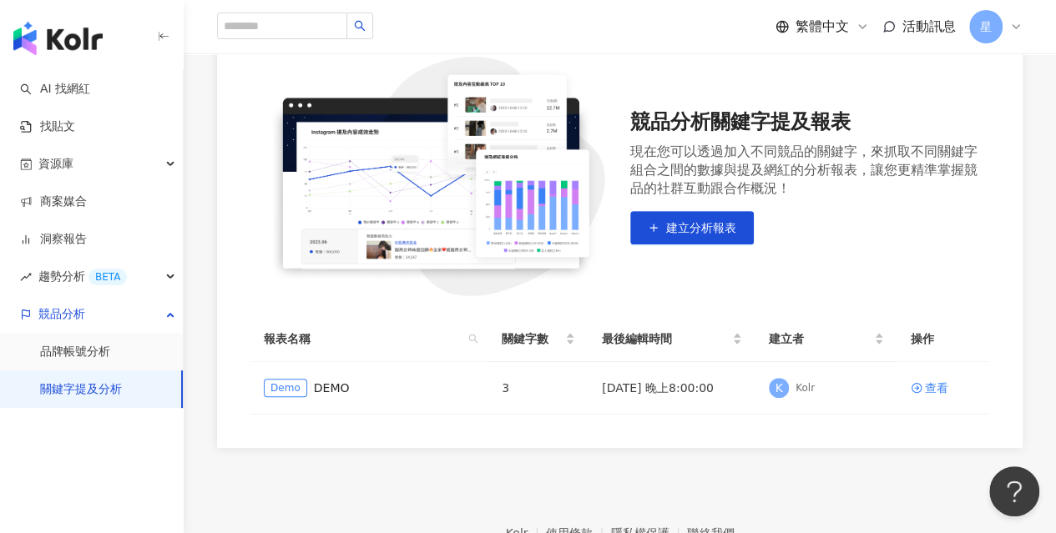
scroll to position [297, 0]
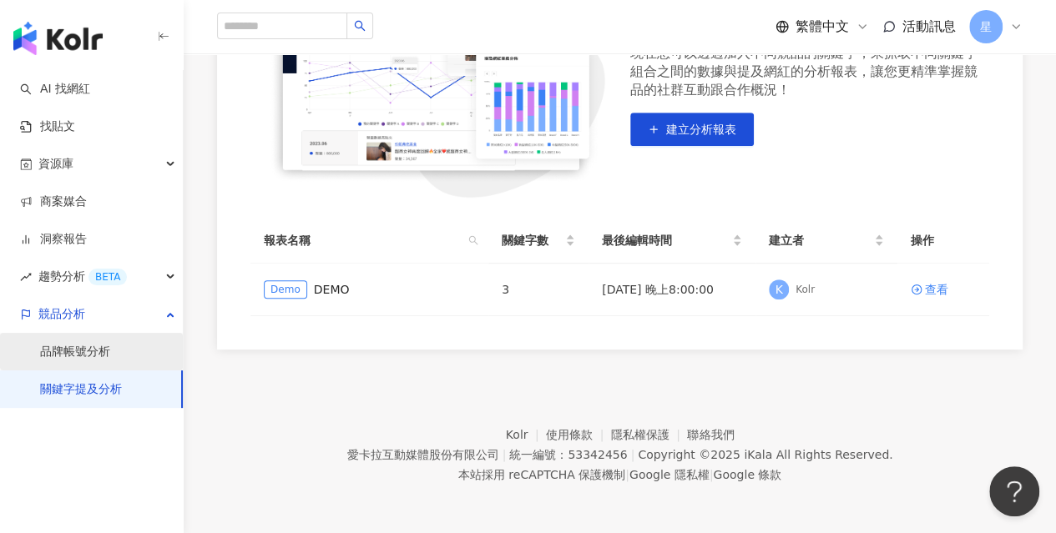
click at [84, 352] on link "品牌帳號分析" at bounding box center [75, 352] width 70 height 17
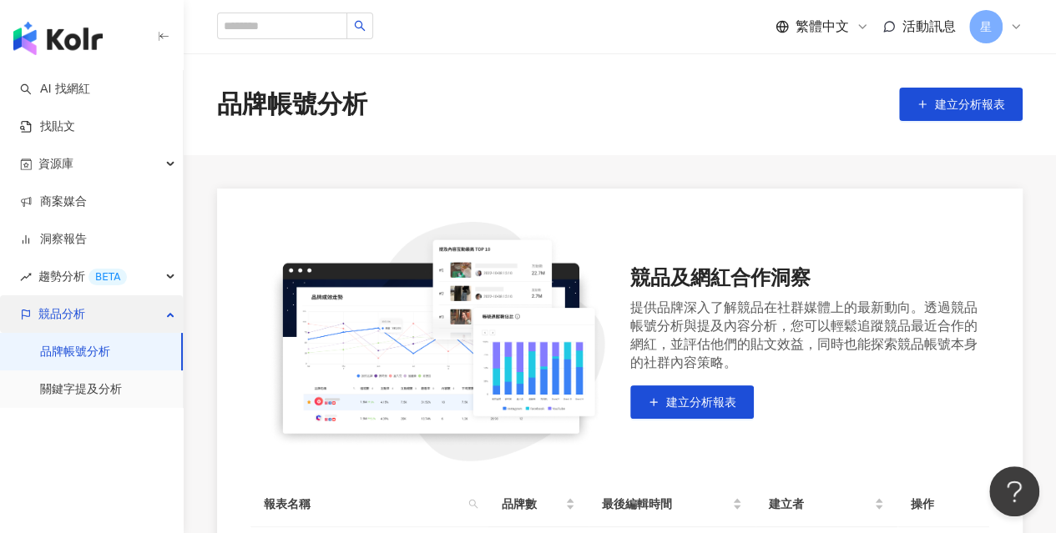
click at [64, 314] on span "競品分析" at bounding box center [61, 314] width 47 height 38
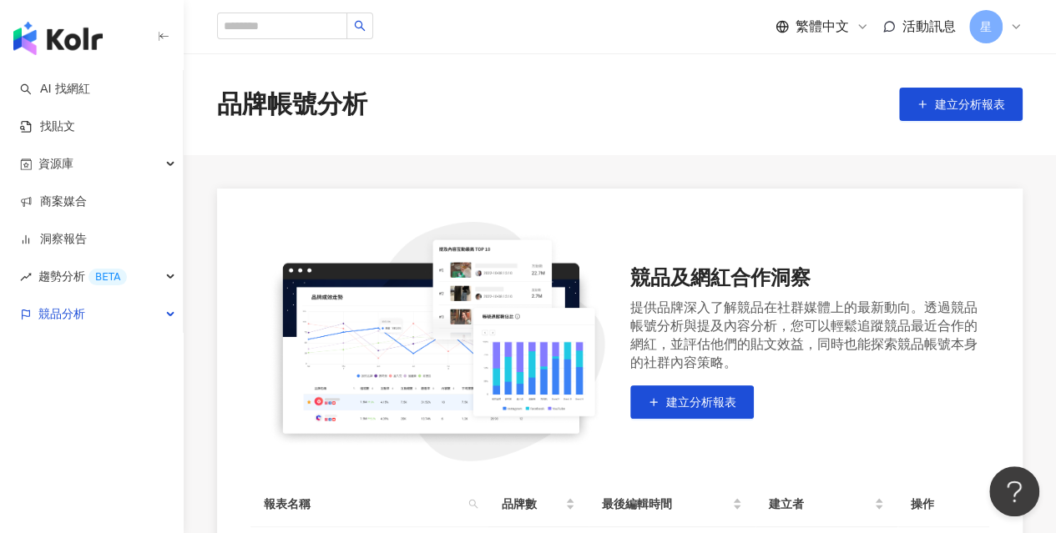
click at [457, 98] on div "品牌帳號分析 建立分析報表" at bounding box center [620, 104] width 872 height 35
click at [501, 114] on div "品牌帳號分析 建立分析報表" at bounding box center [620, 104] width 872 height 35
click at [70, 32] on img "button" at bounding box center [57, 38] width 89 height 33
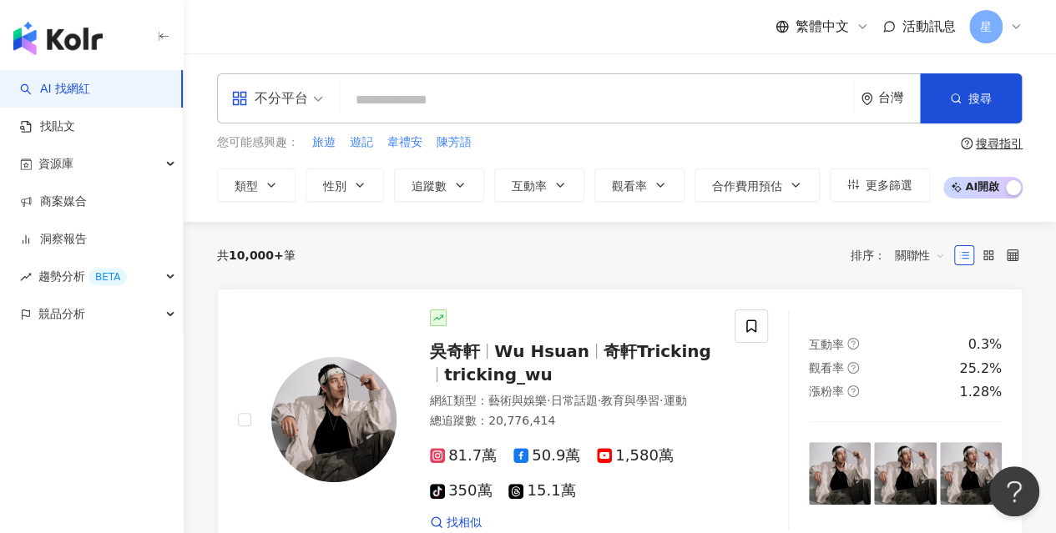
click at [994, 23] on span "星" at bounding box center [985, 26] width 33 height 33
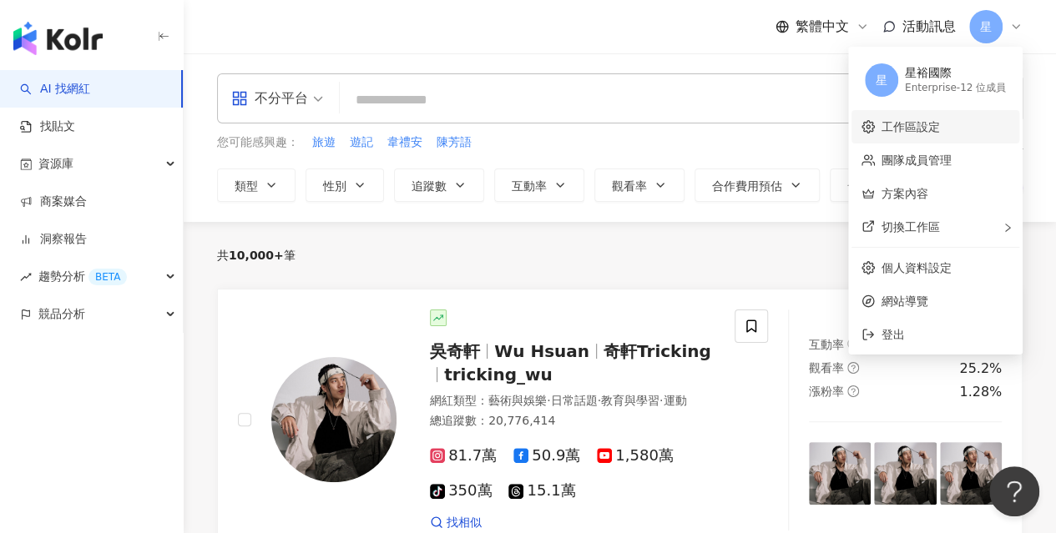
click at [922, 125] on link "工作區設定" at bounding box center [910, 126] width 58 height 13
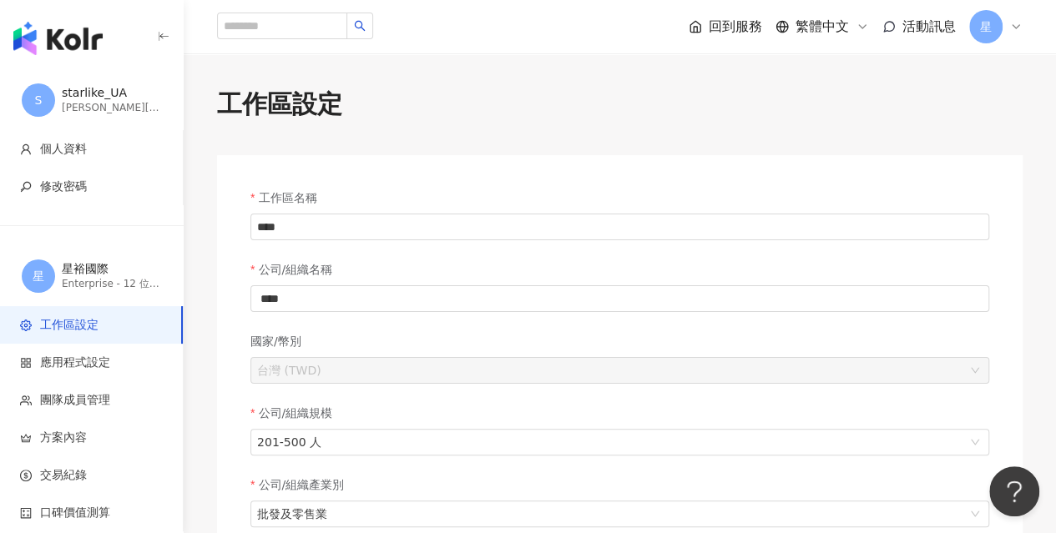
click at [988, 29] on span "星" at bounding box center [986, 27] width 12 height 18
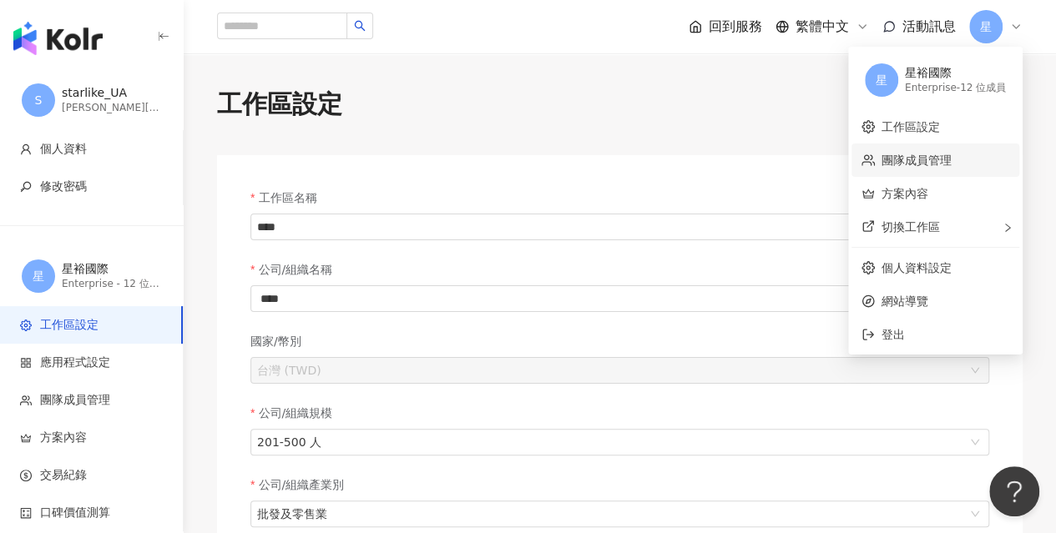
click at [907, 158] on link "團隊成員管理" at bounding box center [916, 160] width 70 height 13
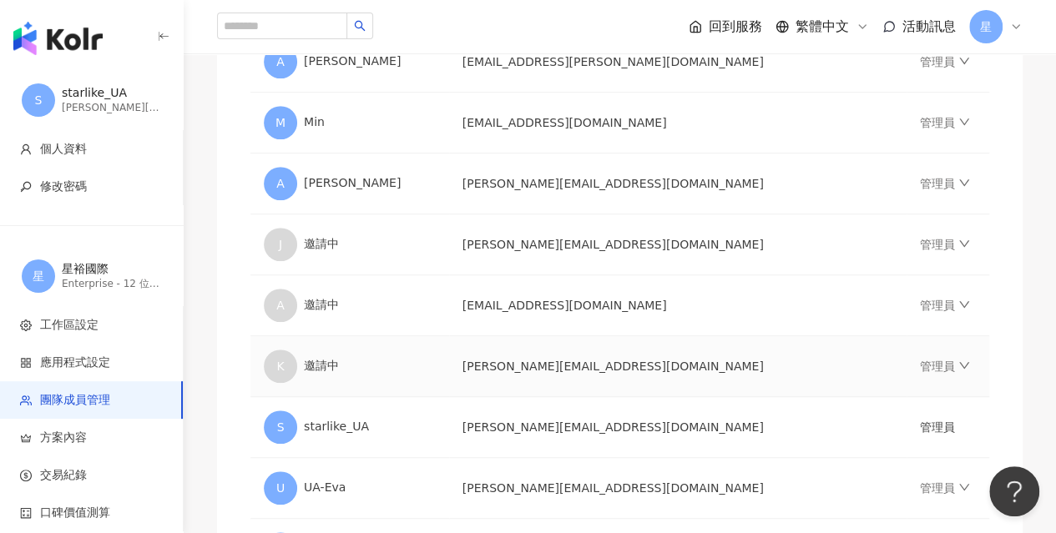
scroll to position [501, 0]
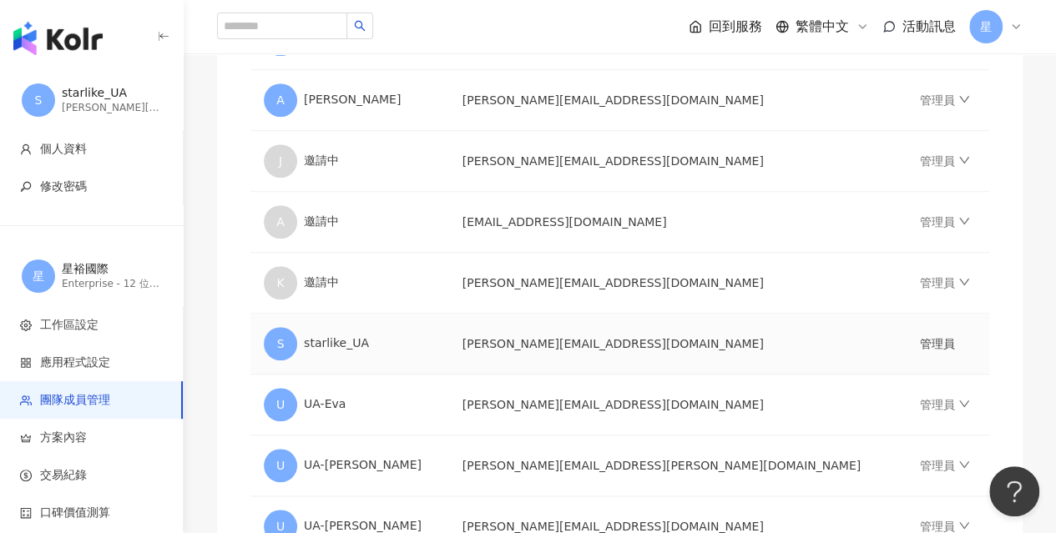
click at [345, 338] on div "S starlike_UA" at bounding box center [350, 343] width 172 height 33
drag, startPoint x: 357, startPoint y: 340, endPoint x: 286, endPoint y: 336, distance: 71.0
click at [286, 336] on div "S starlike_UA" at bounding box center [350, 343] width 172 height 33
click at [348, 341] on div "S starlike_UA" at bounding box center [350, 343] width 172 height 33
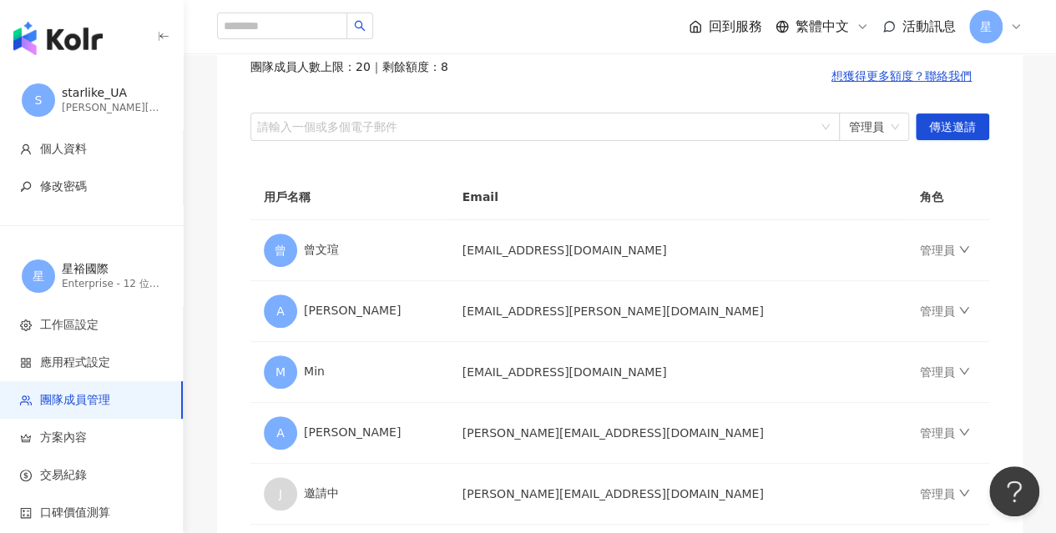
scroll to position [167, 0]
click at [897, 126] on span "管理員" at bounding box center [874, 127] width 50 height 27
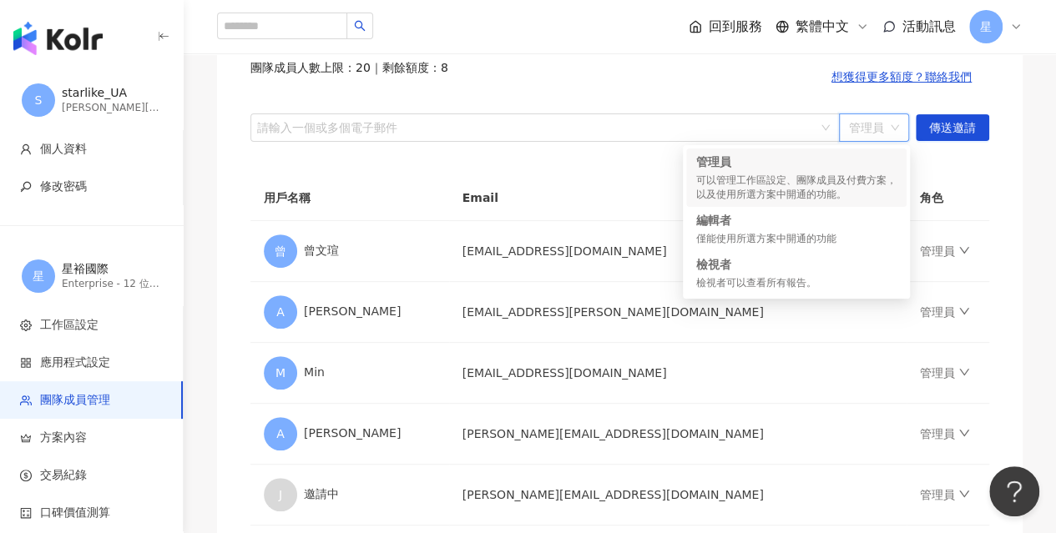
click at [726, 183] on div "可以管理工作區設定、團隊成員及付費方案，以及使用所選方案中開通的功能。" at bounding box center [796, 188] width 200 height 28
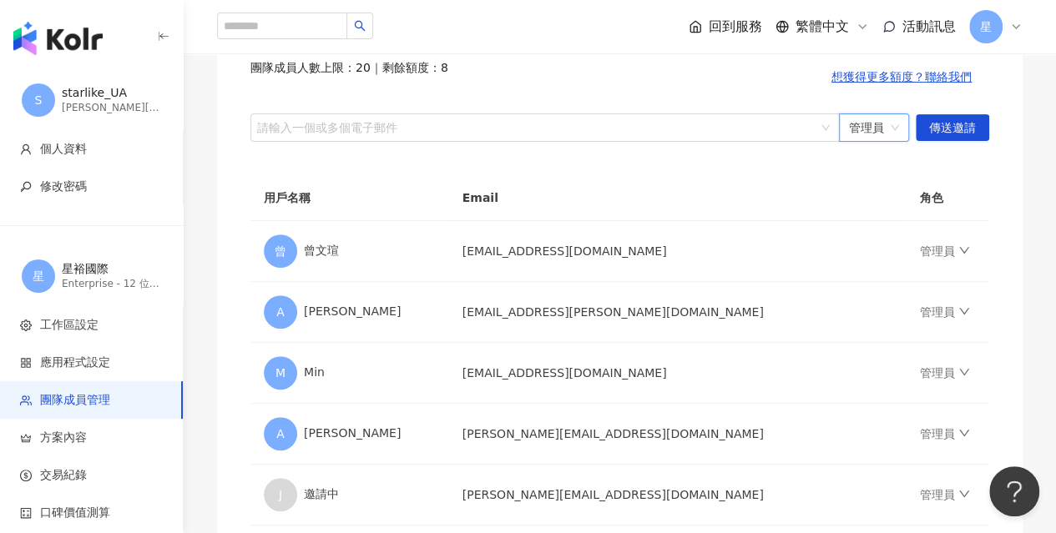
click at [98, 93] on div "starlike_UA" at bounding box center [112, 93] width 100 height 17
click at [38, 98] on span "S" at bounding box center [39, 100] width 8 height 18
click at [80, 104] on div "janet@starlike.com.tw" at bounding box center [112, 108] width 100 height 14
click at [88, 89] on div "starlike_UA" at bounding box center [112, 93] width 100 height 17
click at [78, 143] on span "個人資料" at bounding box center [63, 149] width 47 height 17
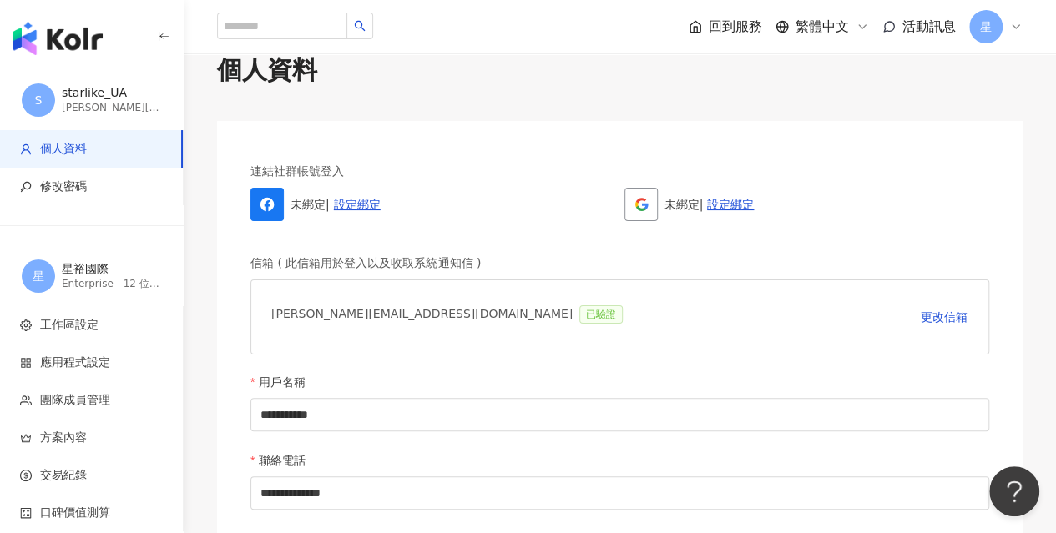
scroll to position [83, 0]
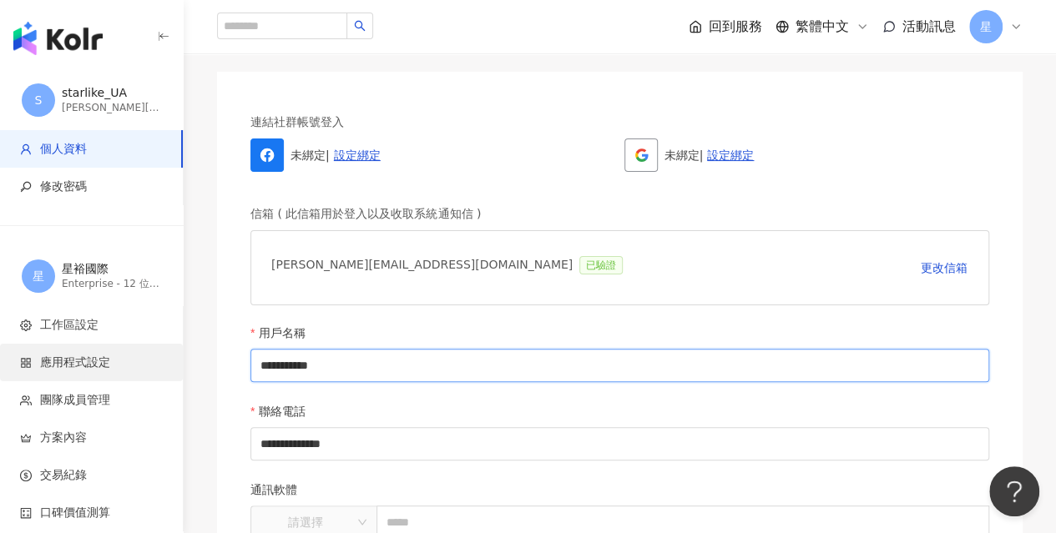
drag, startPoint x: 305, startPoint y: 365, endPoint x: 175, endPoint y: 354, distance: 129.9
click at [315, 365] on input "**" at bounding box center [619, 365] width 738 height 33
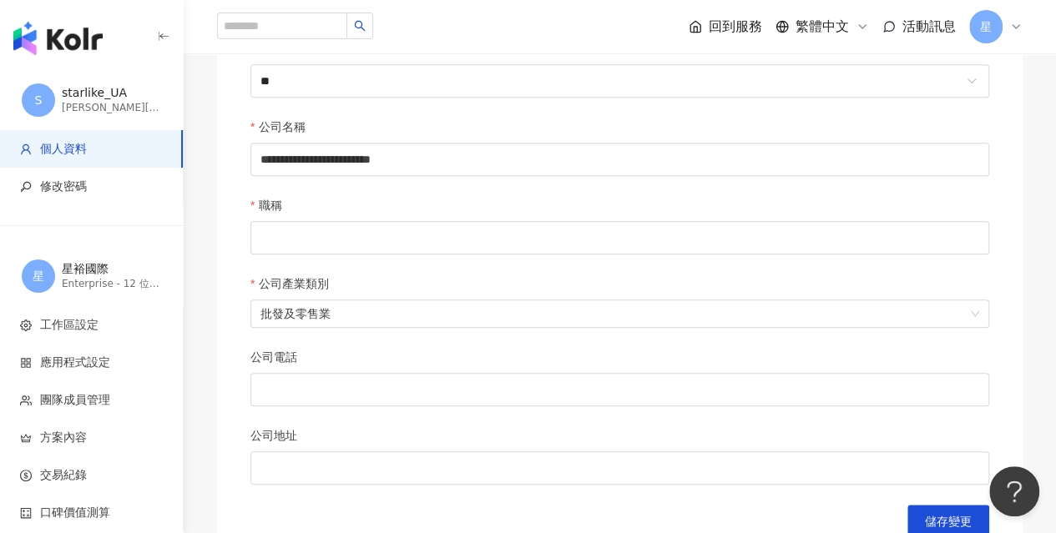
scroll to position [668, 0]
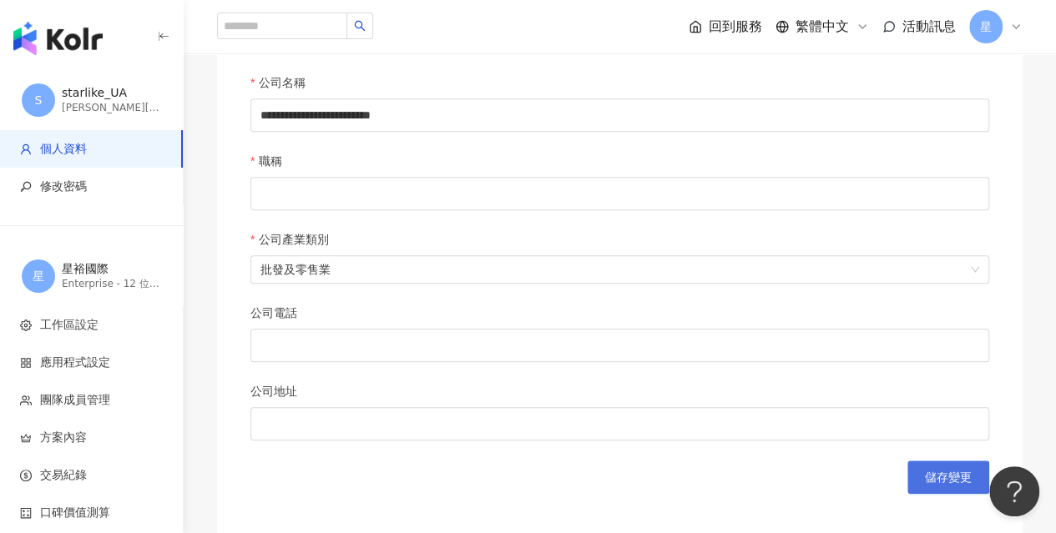
type input "********"
click at [967, 479] on span "儲存變更" at bounding box center [948, 477] width 47 height 13
click at [307, 194] on input "職稱" at bounding box center [619, 193] width 738 height 33
type input "*******"
click at [953, 478] on span "儲存變更" at bounding box center [948, 477] width 47 height 13
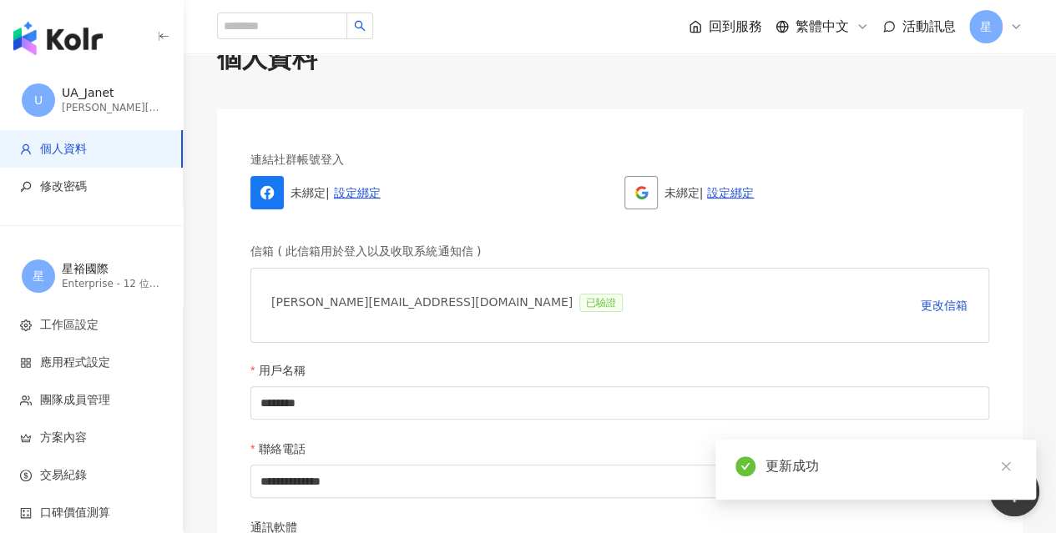
scroll to position [0, 0]
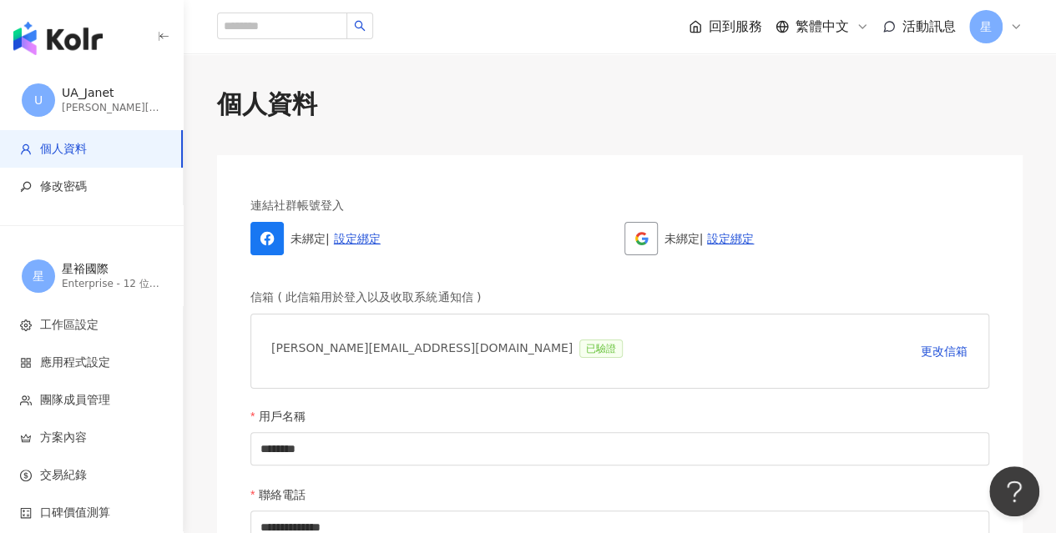
click at [996, 26] on span "星" at bounding box center [985, 26] width 33 height 33
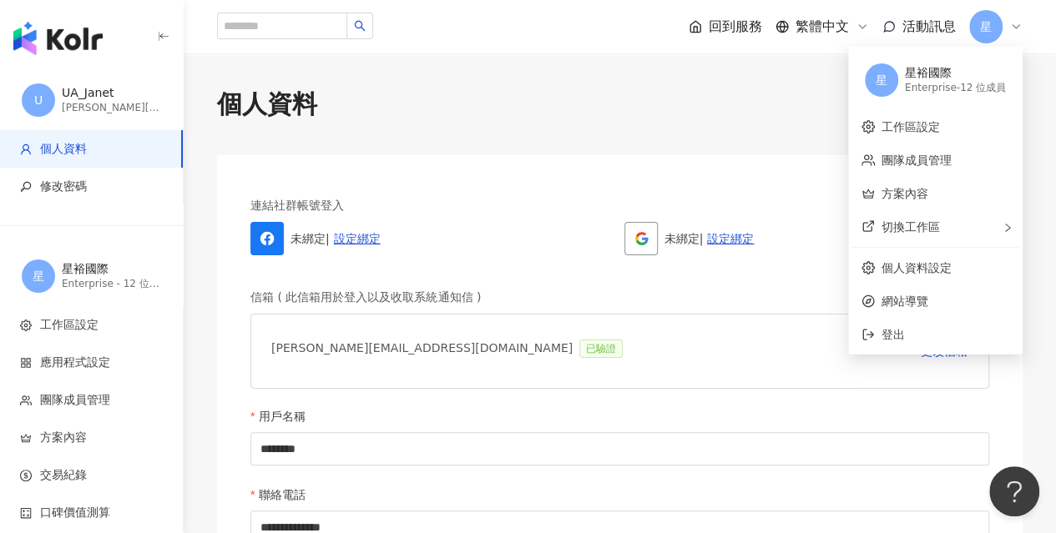
click at [926, 85] on div "Enterprise - 12 位成員" at bounding box center [955, 88] width 101 height 14
click at [905, 268] on link "個人資料設定" at bounding box center [916, 267] width 70 height 13
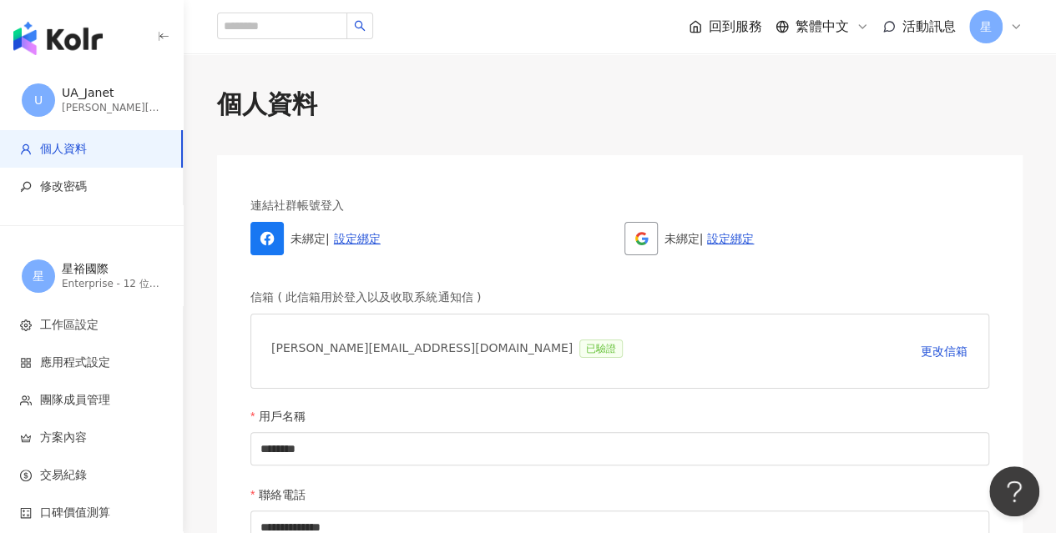
click at [992, 39] on span "星" at bounding box center [985, 26] width 33 height 33
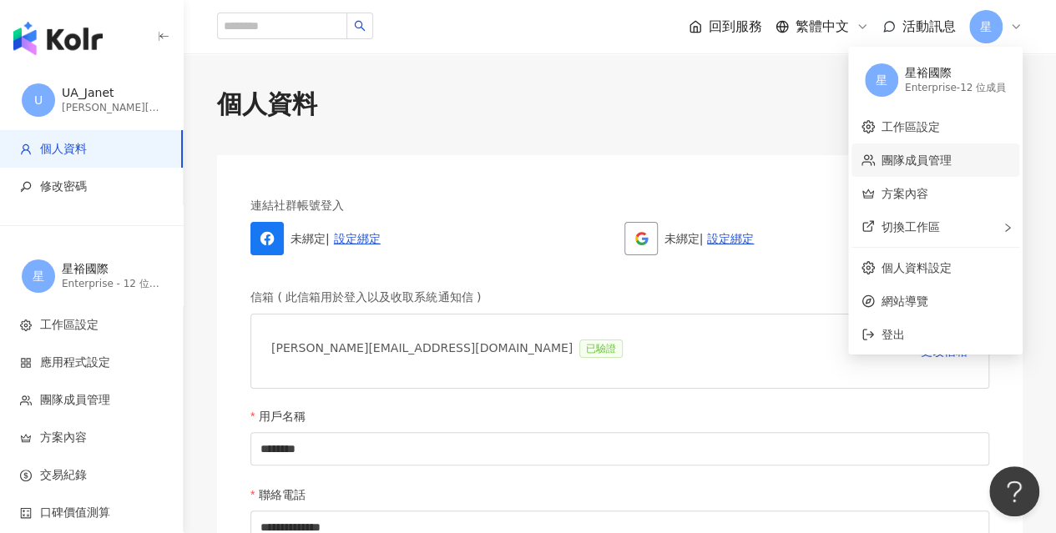
click at [907, 159] on link "團隊成員管理" at bounding box center [916, 160] width 70 height 13
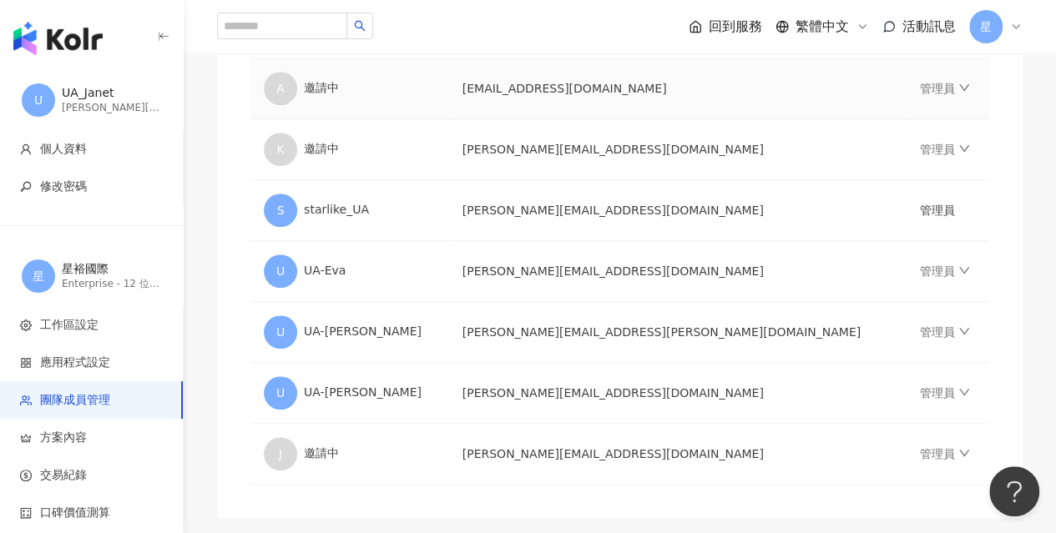
scroll to position [668, 0]
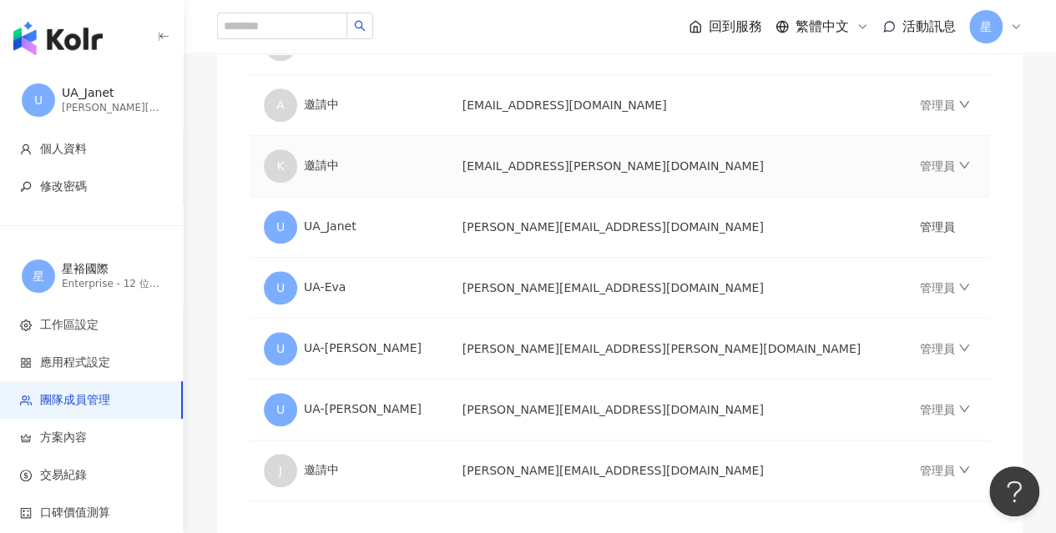
scroll to position [632, 0]
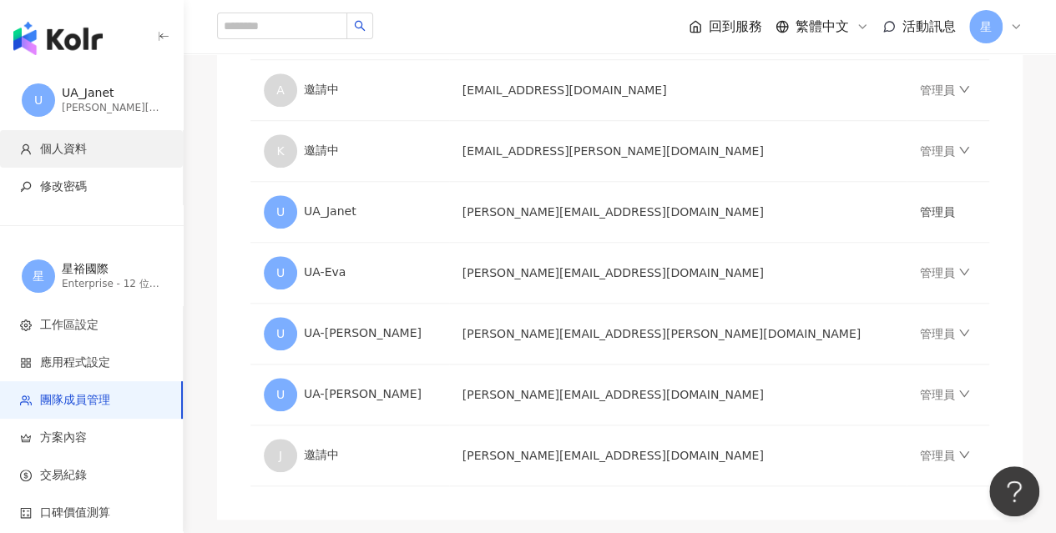
click at [61, 145] on span "個人資料" at bounding box center [63, 149] width 47 height 17
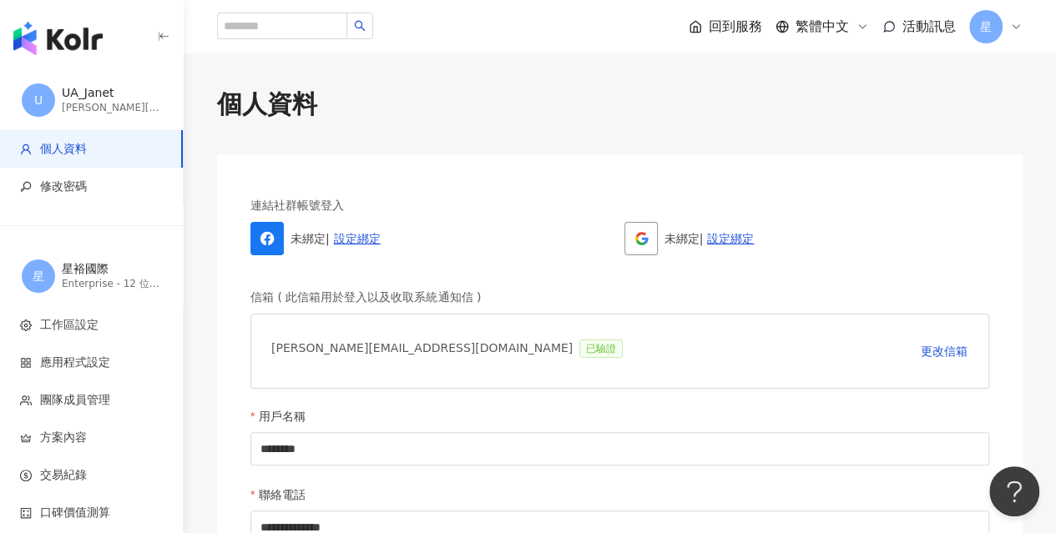
scroll to position [334, 0]
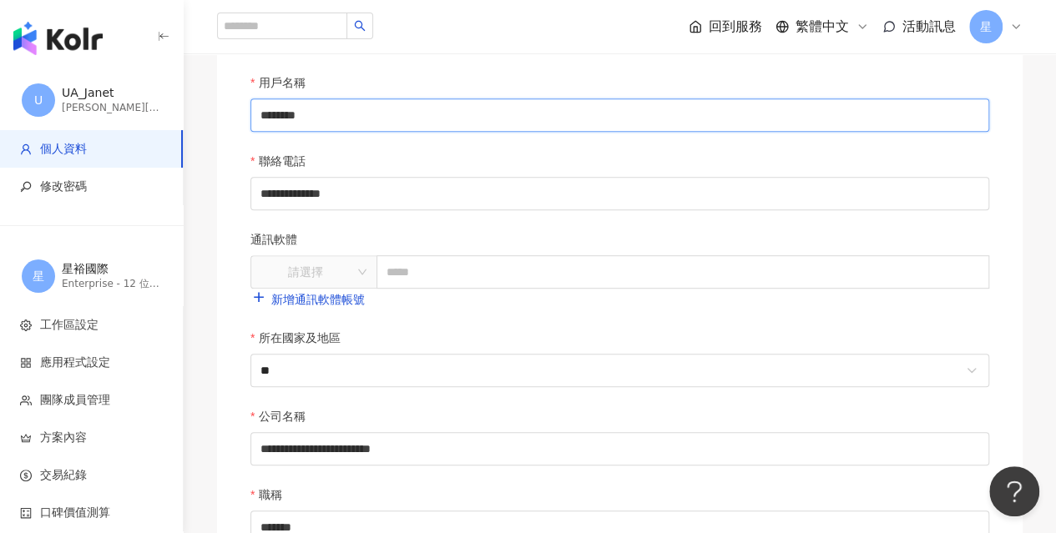
click at [283, 119] on input "********" at bounding box center [619, 114] width 738 height 33
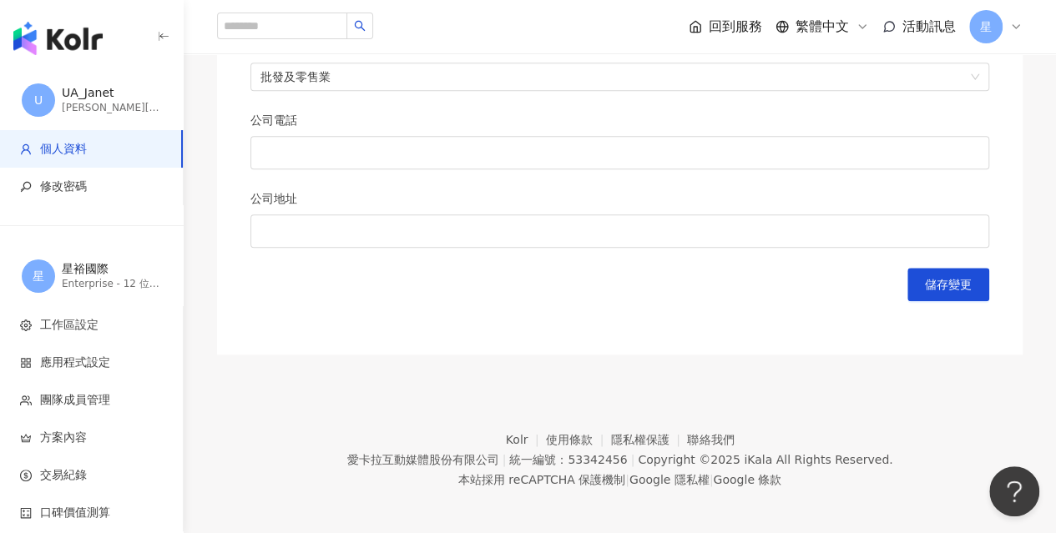
scroll to position [861, 0]
type input "********"
click at [938, 282] on span "儲存變更" at bounding box center [948, 283] width 47 height 13
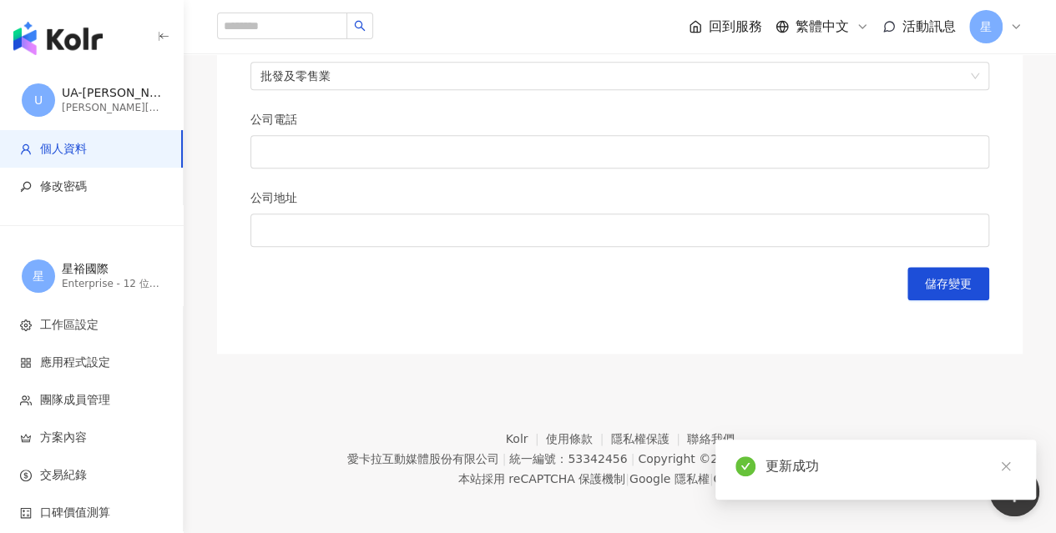
click at [87, 38] on img "button" at bounding box center [57, 38] width 89 height 33
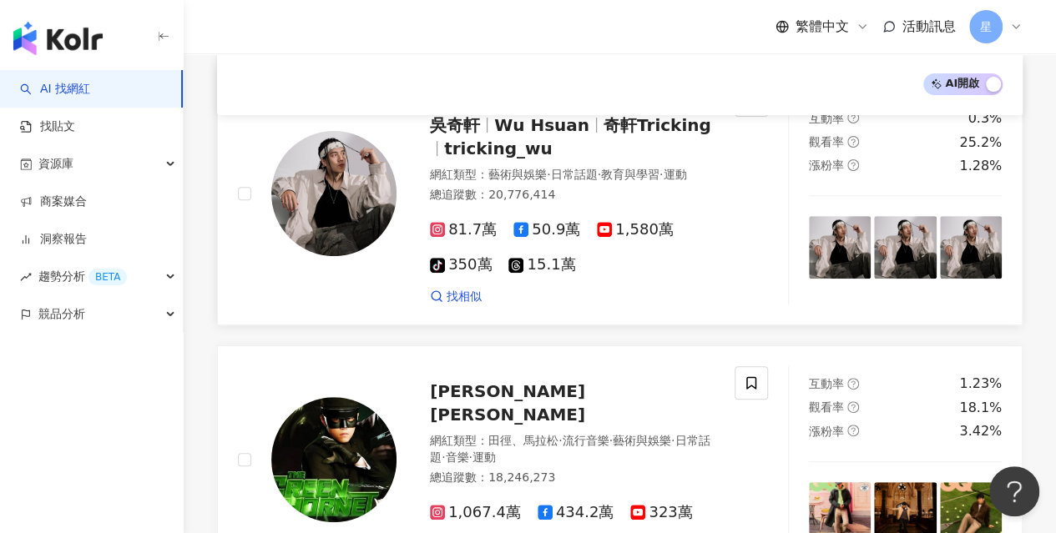
scroll to position [412, 0]
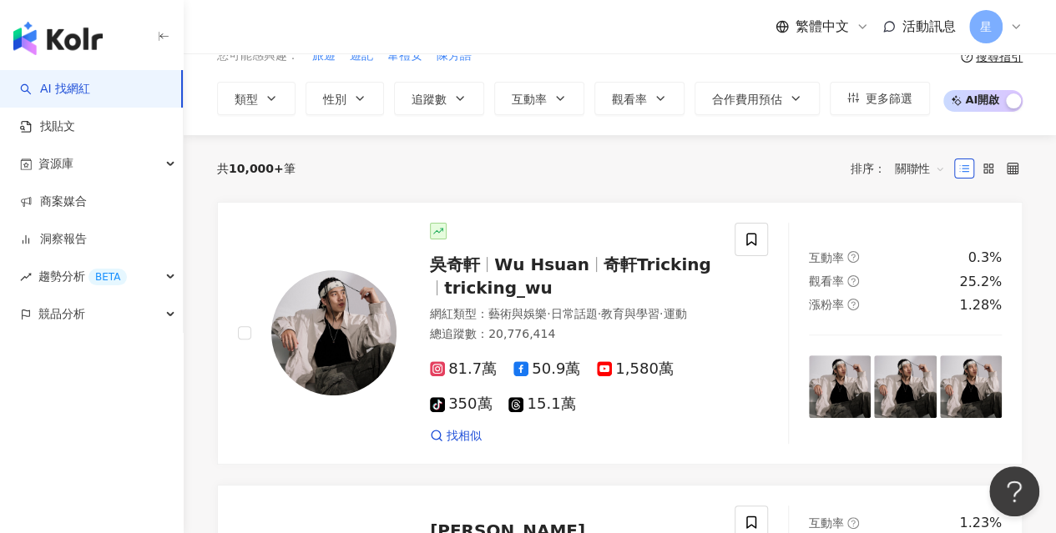
scroll to position [0, 0]
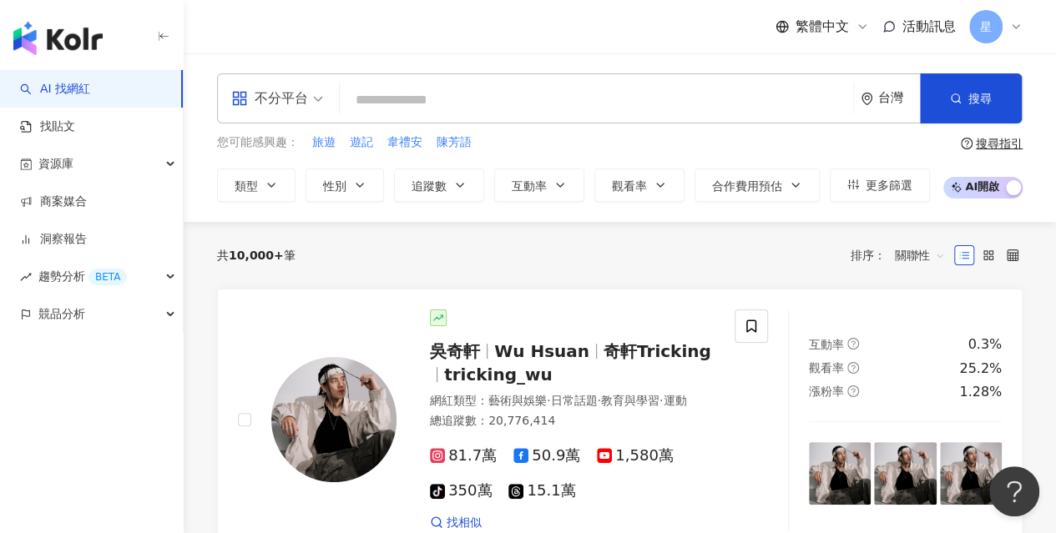
click at [394, 108] on input "search" at bounding box center [596, 100] width 500 height 32
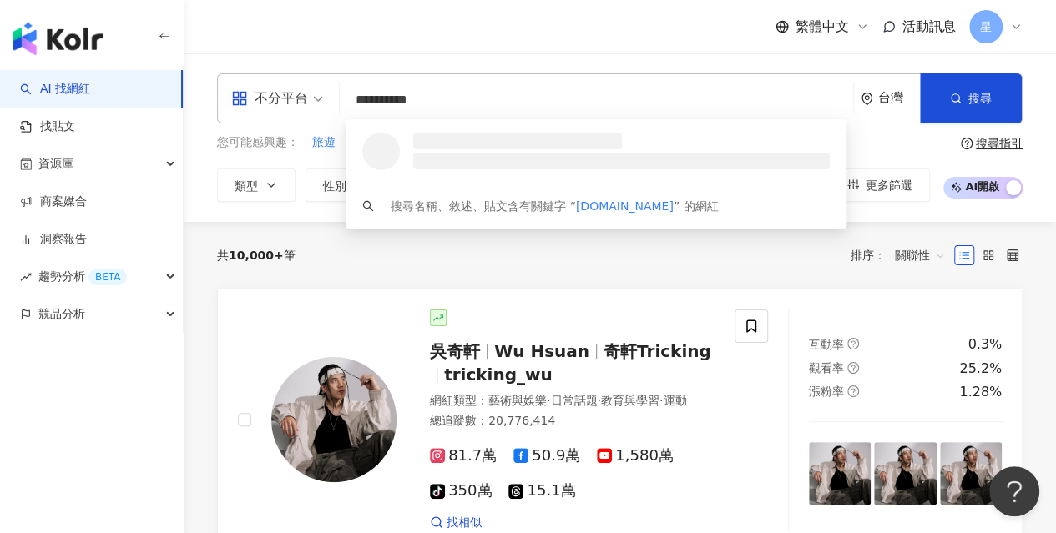
type input "**********"
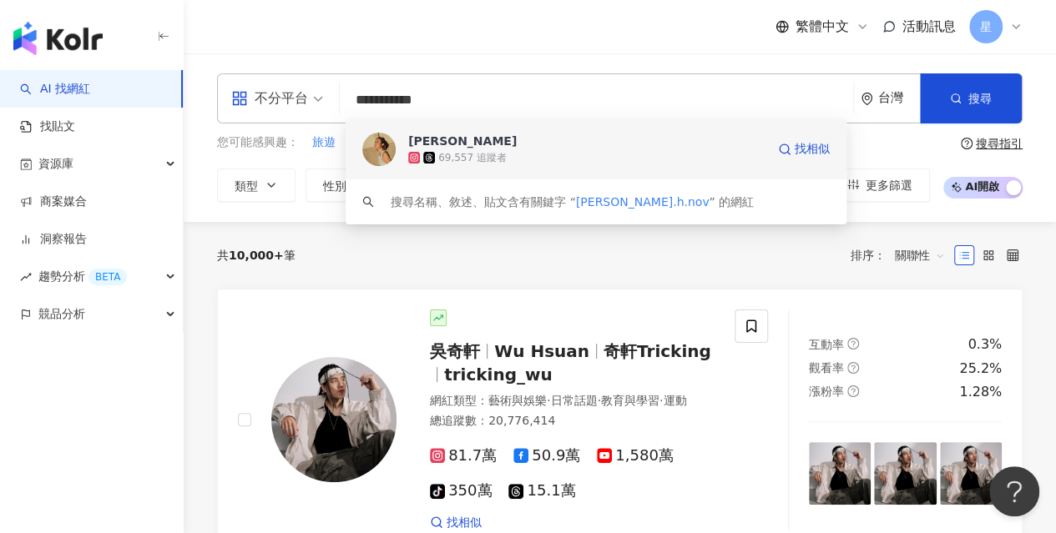
click at [521, 149] on span "Hsieh ting hsuan" at bounding box center [586, 141] width 357 height 17
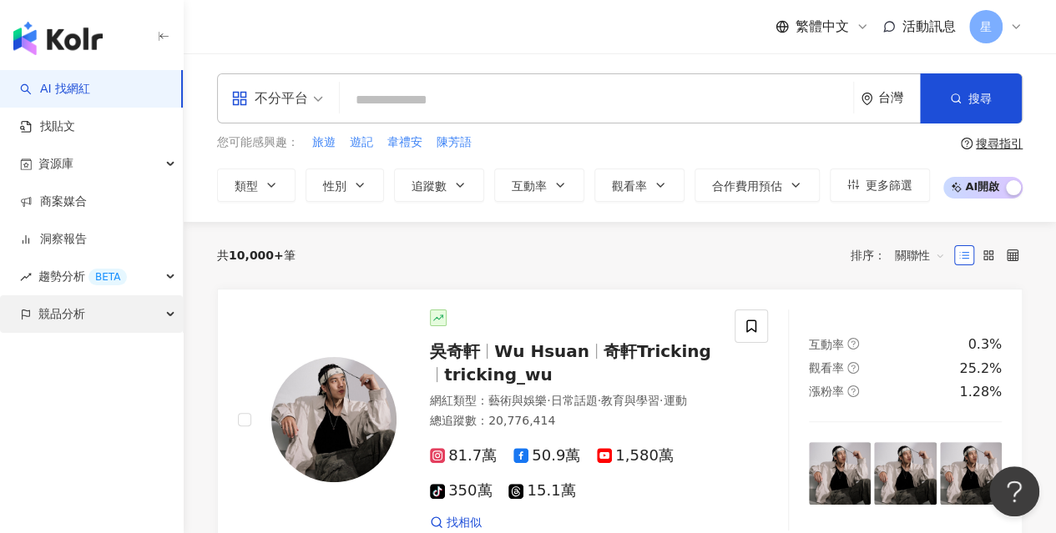
click at [67, 315] on span "競品分析" at bounding box center [61, 314] width 47 height 38
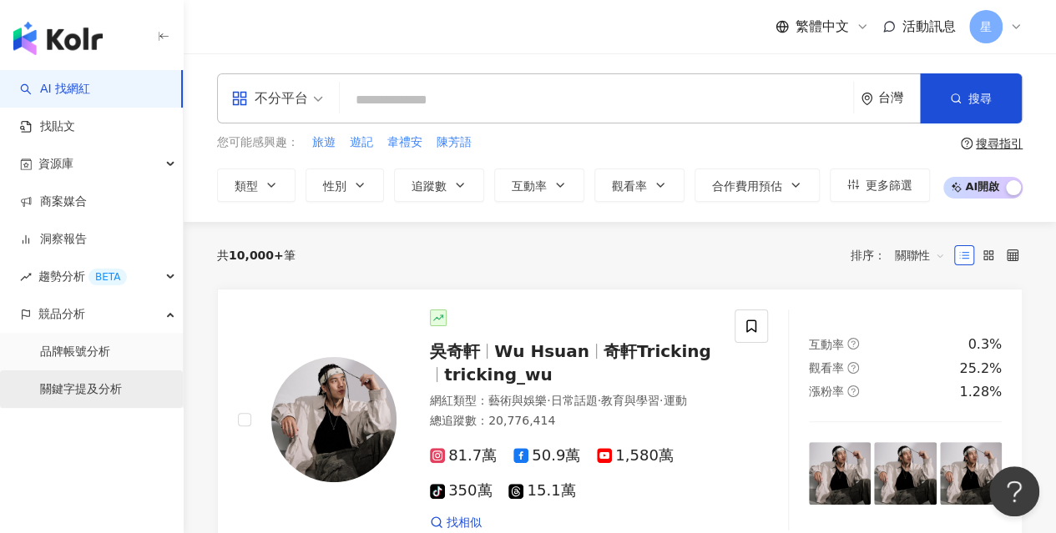
drag, startPoint x: 88, startPoint y: 388, endPoint x: 117, endPoint y: 386, distance: 29.3
click at [88, 389] on link "關鍵字提及分析" at bounding box center [81, 389] width 82 height 17
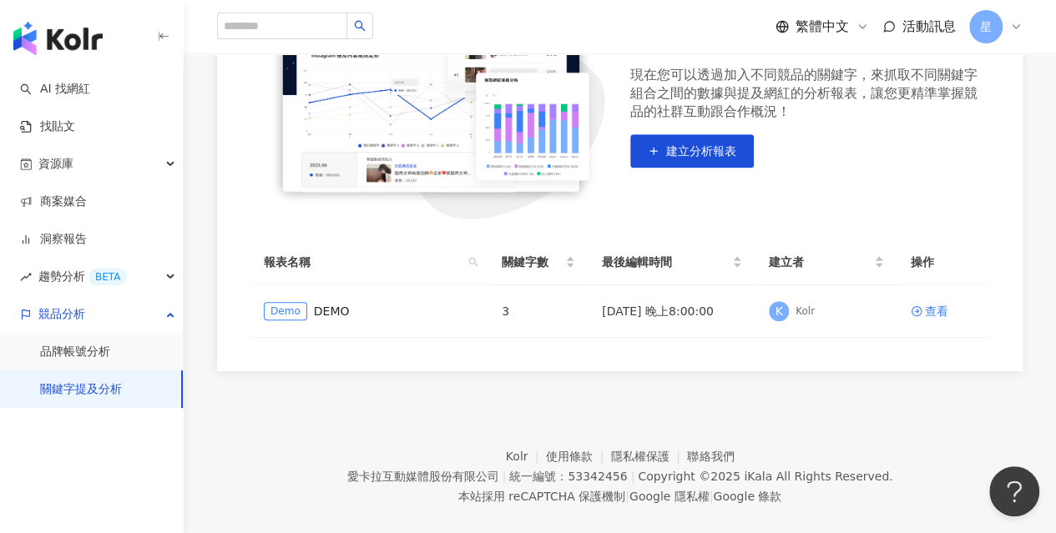
scroll to position [297, 0]
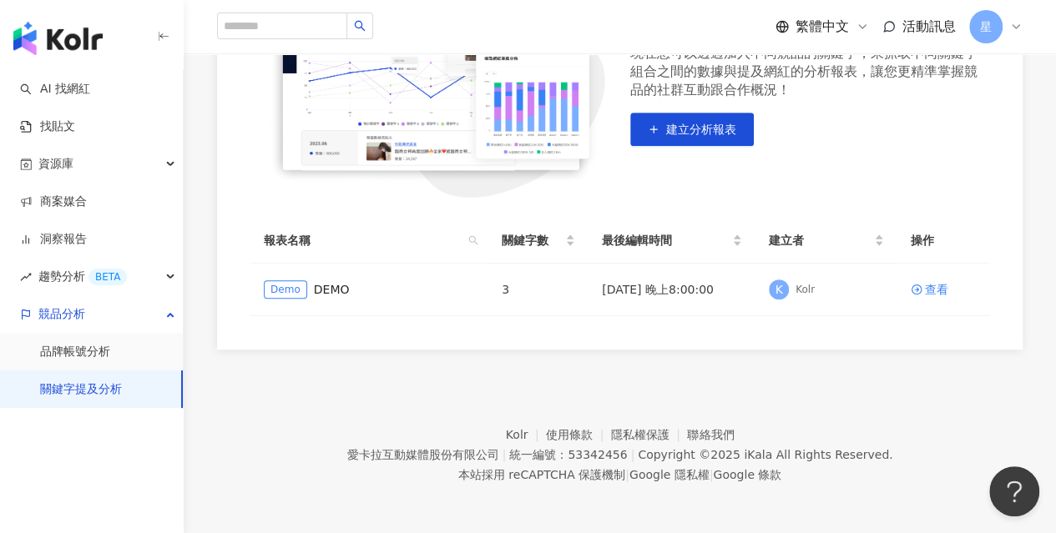
click at [506, 370] on footer "Kolr 使用條款 隱私權保護 聯絡我們 愛卡拉互動媒體股份有限公司 | 統一編號：53342456 | Copyright © 2025 iKala All…" at bounding box center [620, 442] width 872 height 185
click at [55, 277] on span "趨勢分析 BETA" at bounding box center [82, 277] width 88 height 38
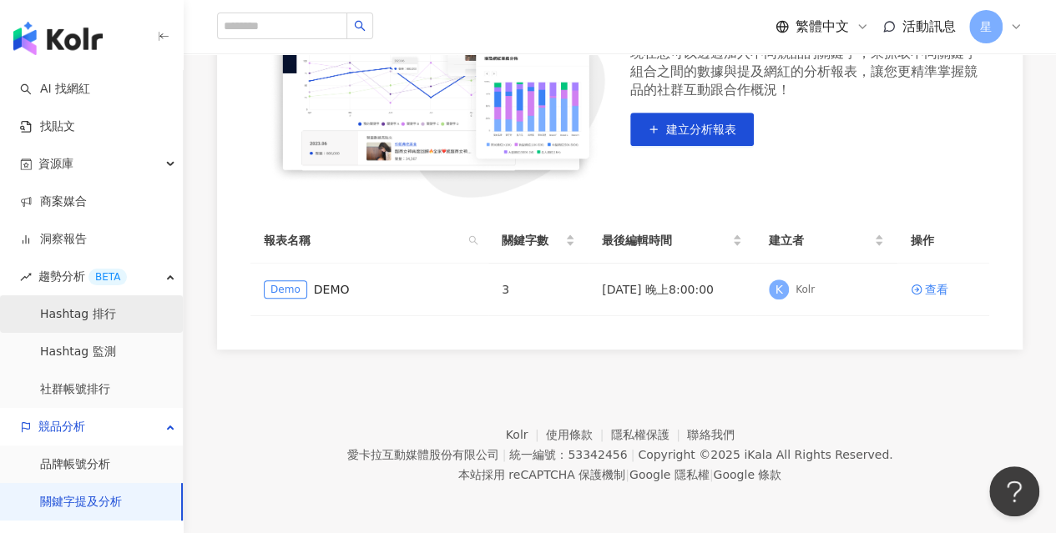
click at [55, 312] on link "Hashtag 排行" at bounding box center [78, 314] width 76 height 17
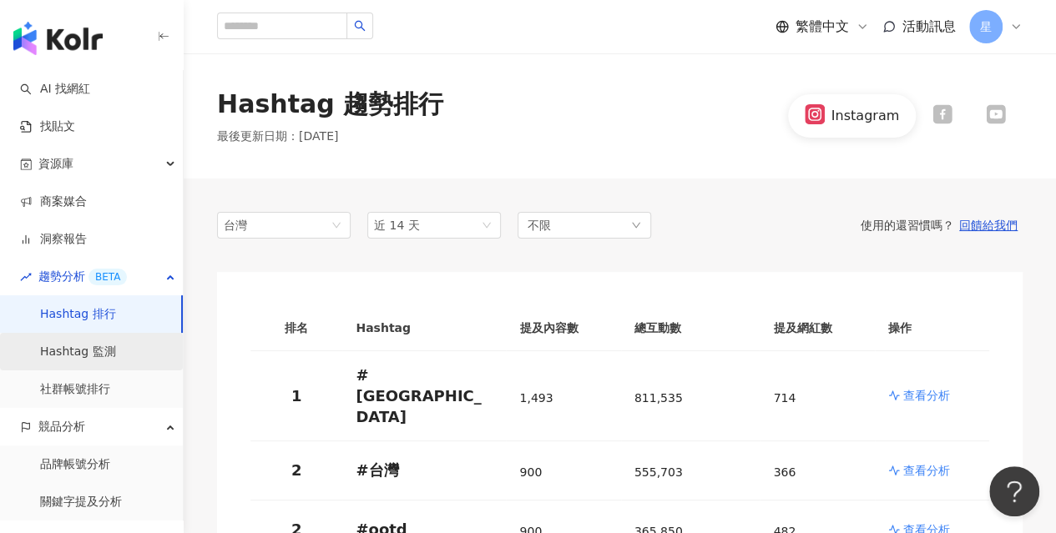
click at [107, 347] on link "Hashtag 監測" at bounding box center [78, 352] width 76 height 17
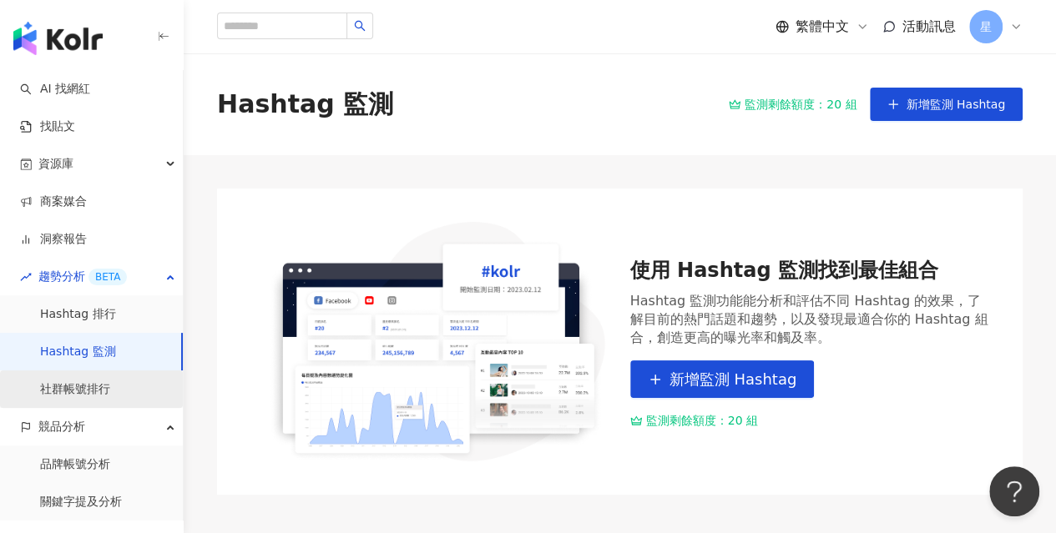
click at [98, 387] on link "社群帳號排行" at bounding box center [75, 389] width 70 height 17
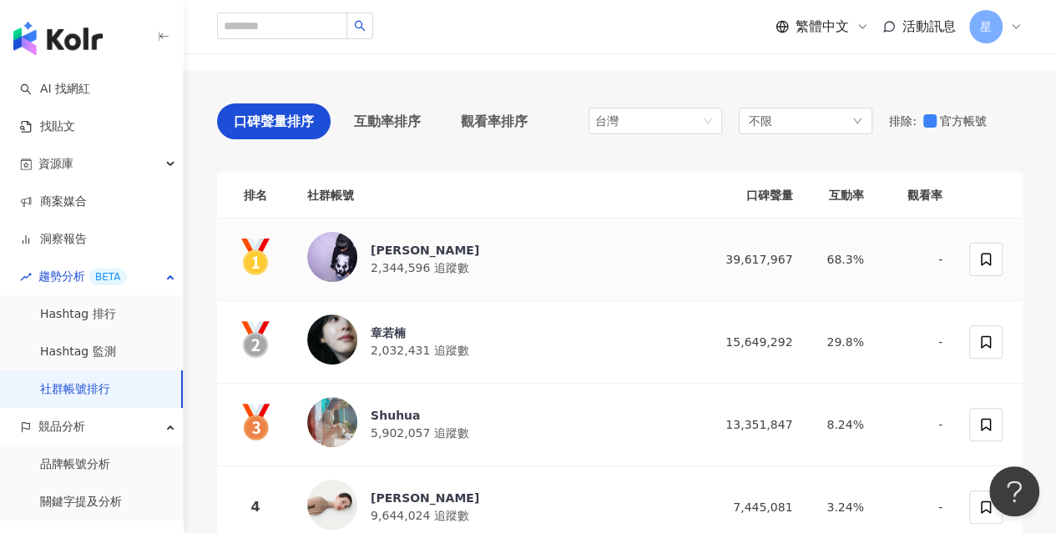
scroll to position [83, 0]
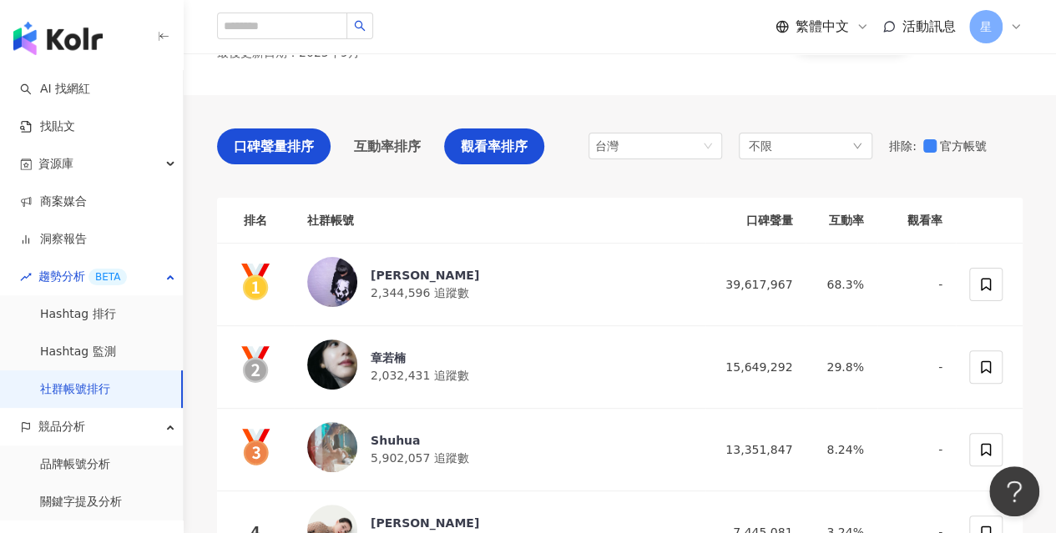
click at [476, 146] on span "觀看率排序" at bounding box center [494, 146] width 67 height 21
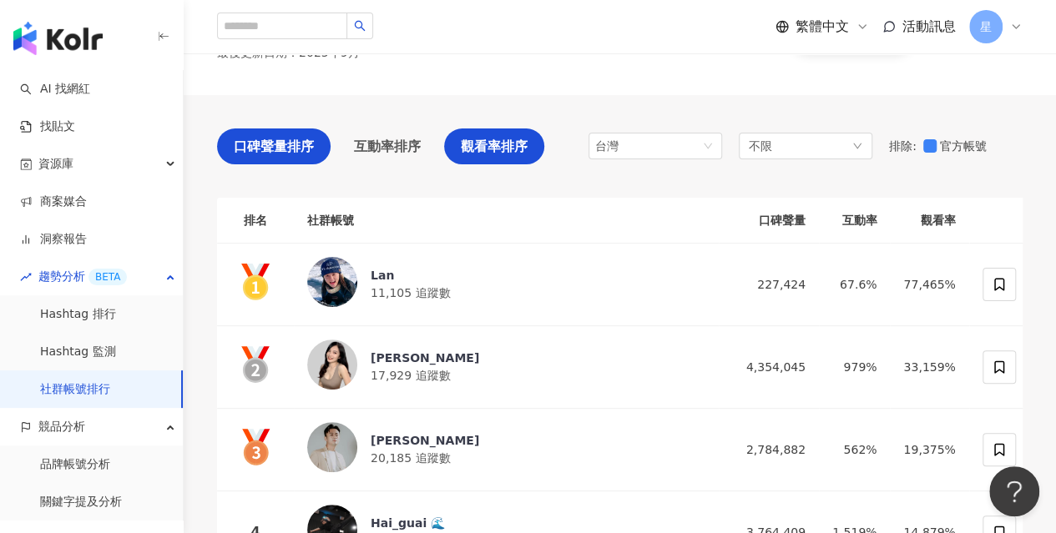
click at [285, 148] on span "口碑聲量排序" at bounding box center [274, 146] width 80 height 21
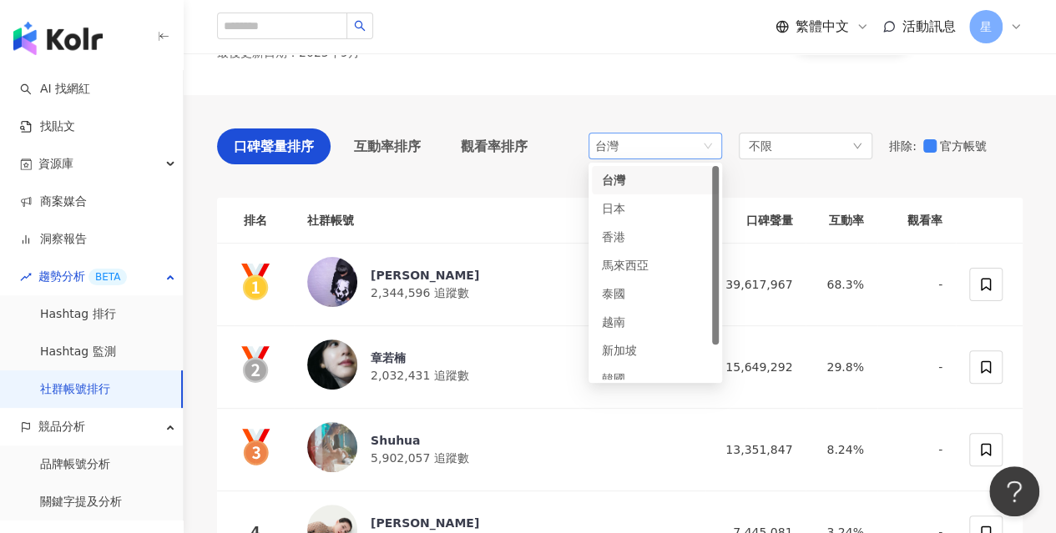
click at [699, 153] on span "台灣" at bounding box center [655, 146] width 120 height 25
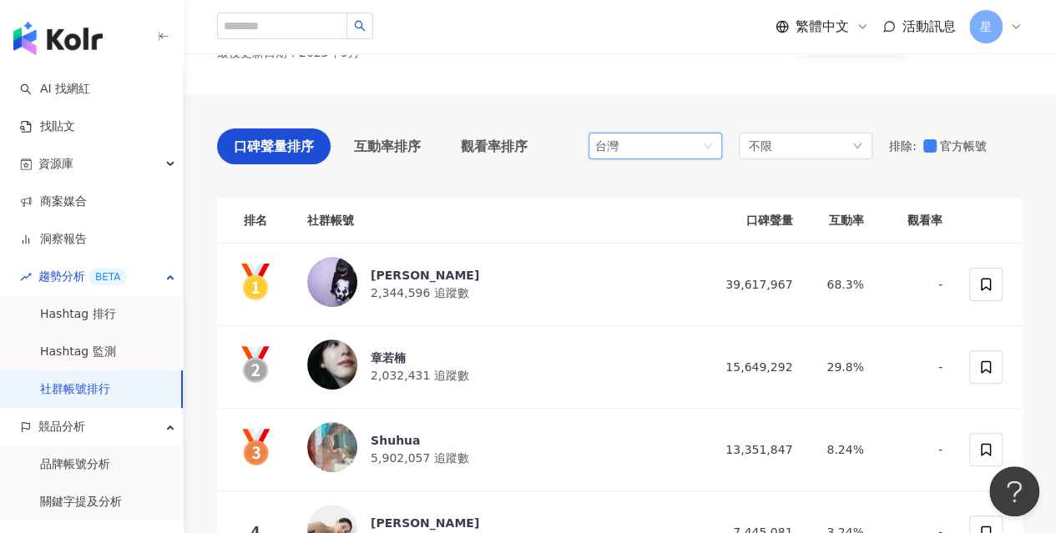
click at [699, 153] on span "台灣" at bounding box center [655, 146] width 120 height 25
click at [772, 150] on div "不限" at bounding box center [805, 146] width 134 height 27
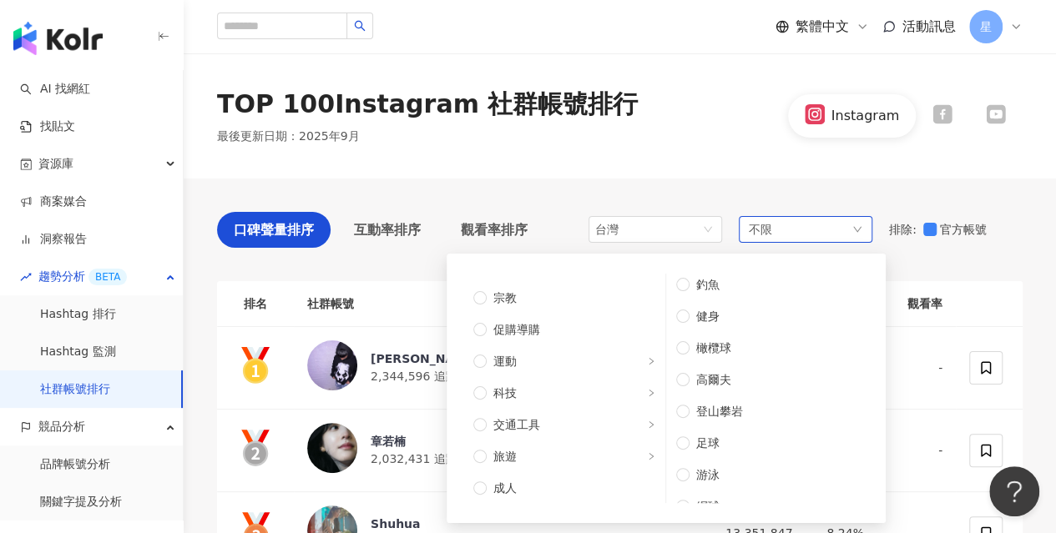
scroll to position [182, 0]
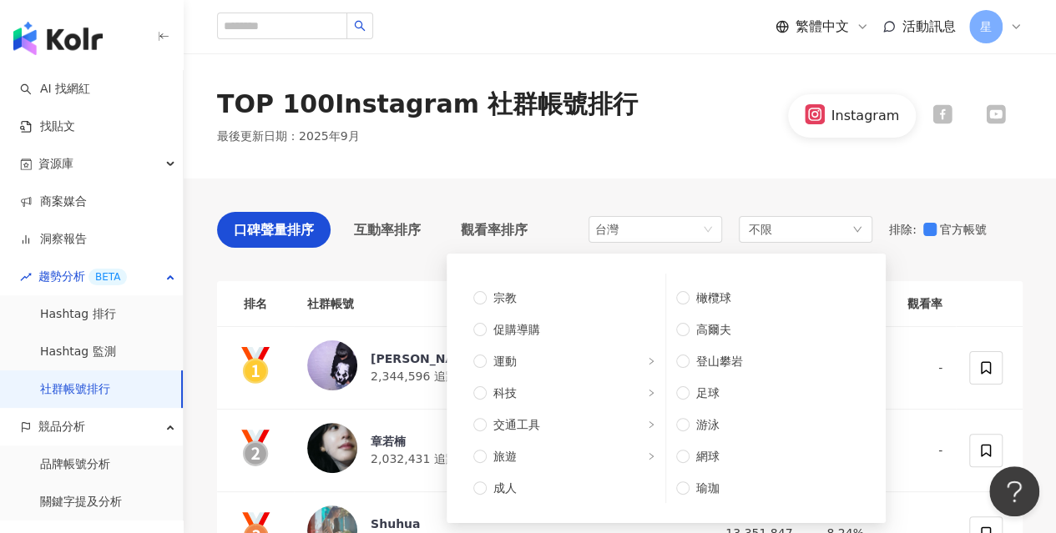
click at [778, 159] on div "TOP 100 Instagram 社群帳號排行 最後更新日期 ： 2025年9月 Instagram" at bounding box center [620, 115] width 872 height 125
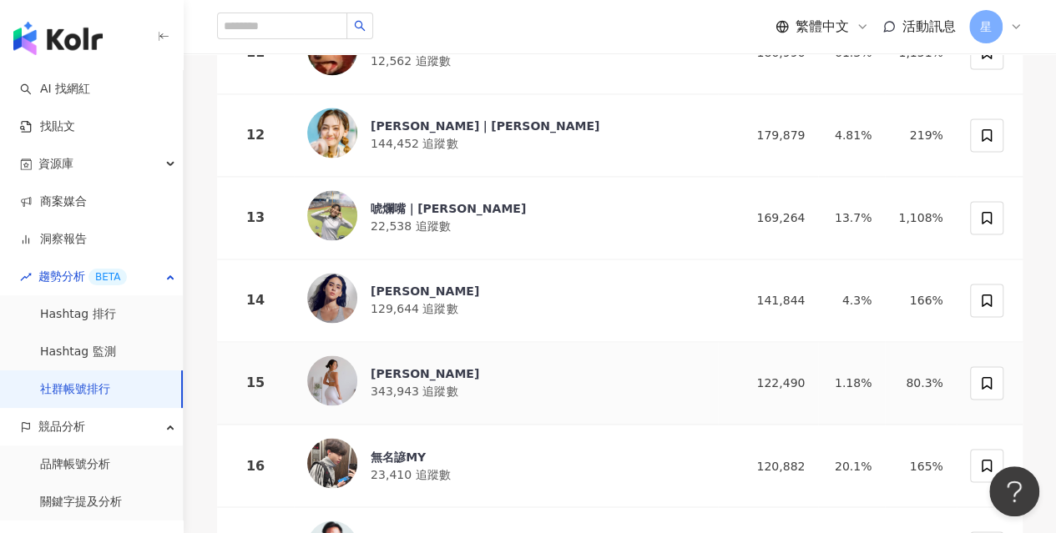
scroll to position [1168, 0]
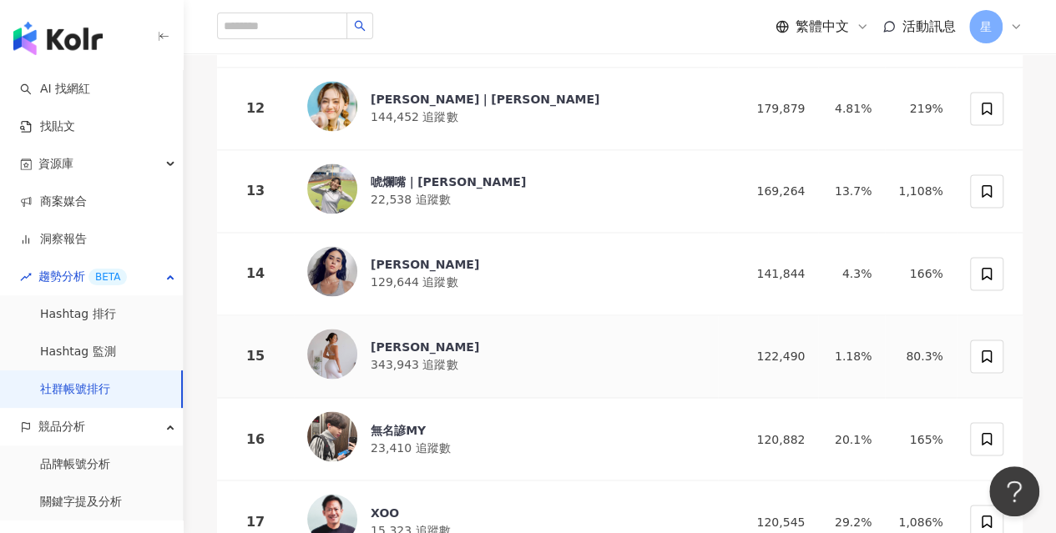
click at [396, 339] on div "May Liu" at bounding box center [424, 347] width 108 height 17
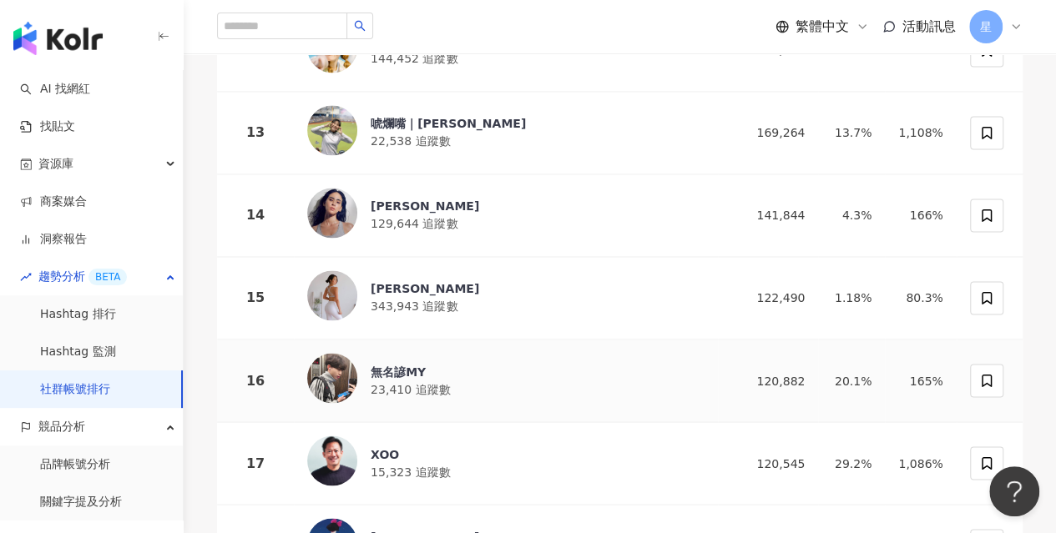
scroll to position [1419, 0]
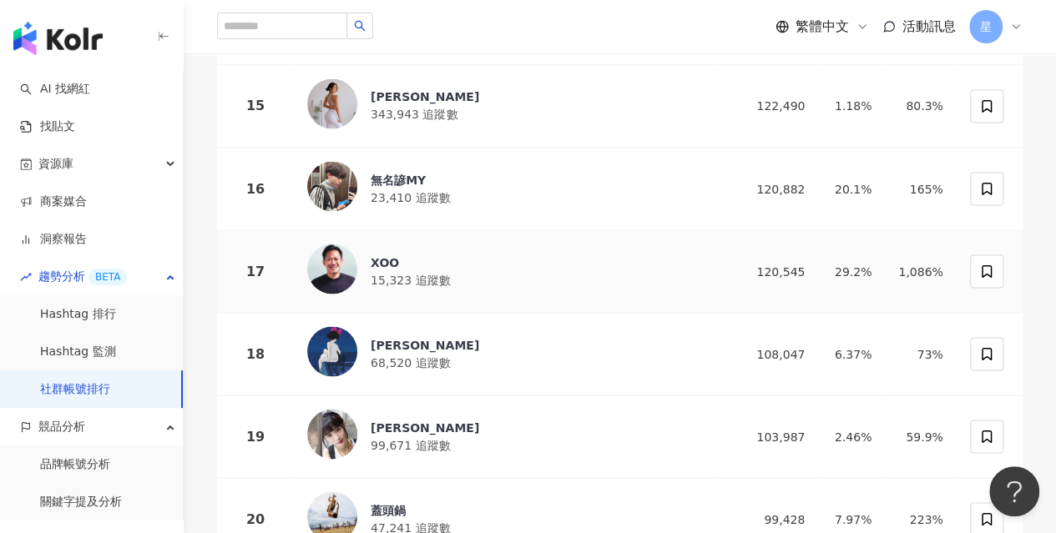
click at [394, 254] on div "XOO" at bounding box center [409, 262] width 79 height 17
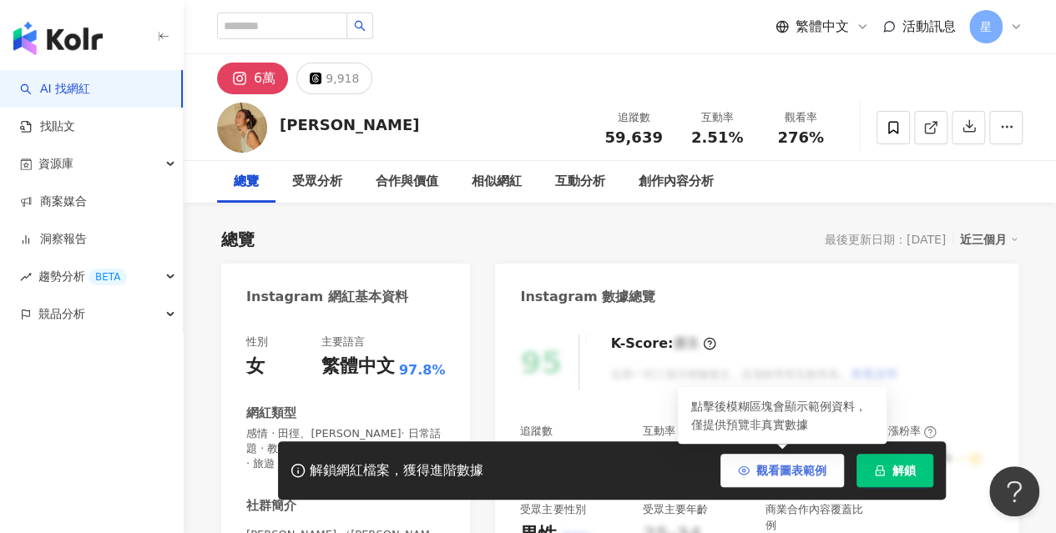
click at [780, 469] on span "觀看圖表範例" at bounding box center [791, 470] width 70 height 13
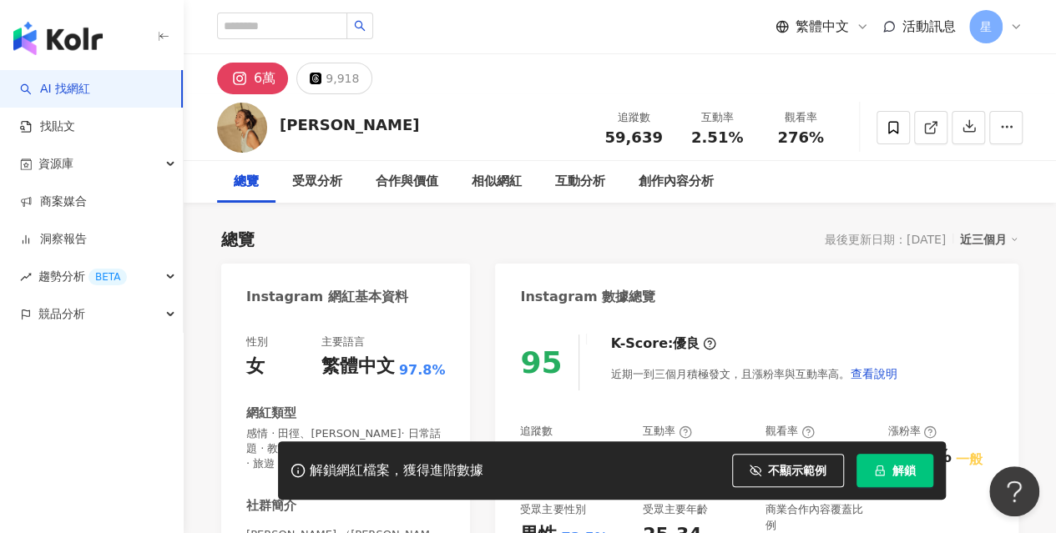
drag, startPoint x: 740, startPoint y: 471, endPoint x: 773, endPoint y: 189, distance: 283.1
click at [740, 471] on button "不顯示範例" at bounding box center [788, 470] width 112 height 33
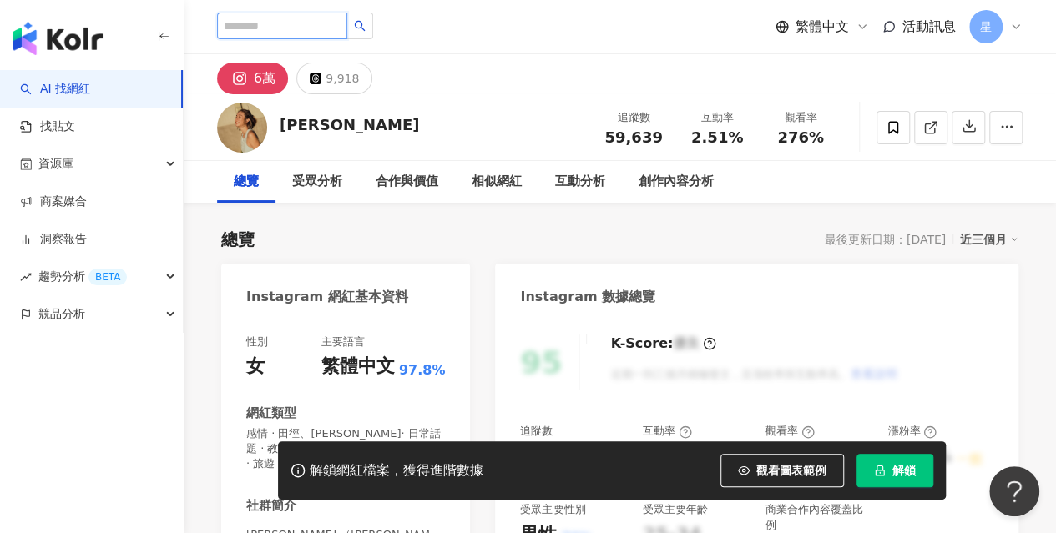
click at [295, 29] on input "search" at bounding box center [282, 26] width 130 height 27
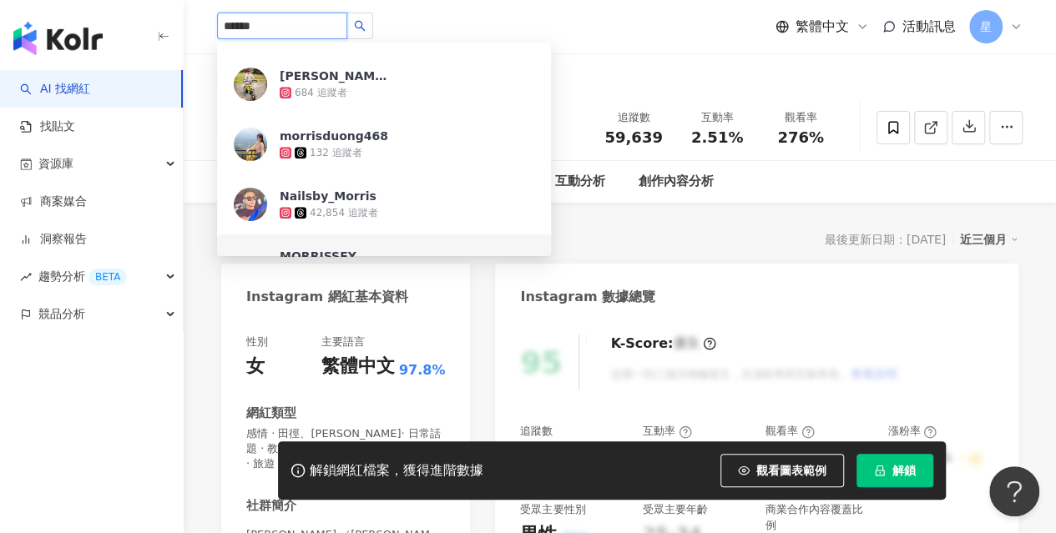
scroll to position [501, 0]
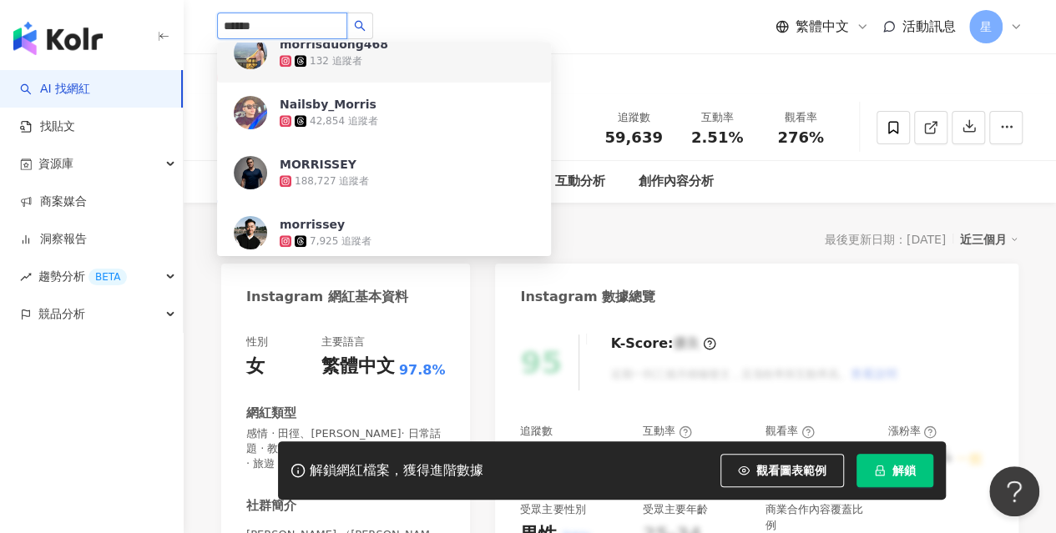
type input "******"
click at [81, 37] on img "button" at bounding box center [57, 38] width 89 height 33
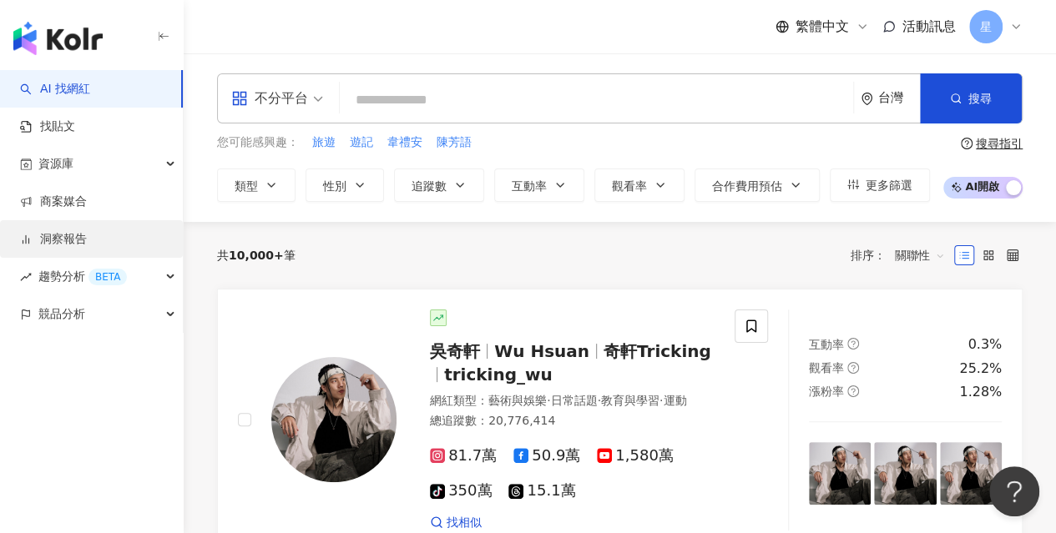
click at [74, 242] on link "洞察報告" at bounding box center [53, 239] width 67 height 17
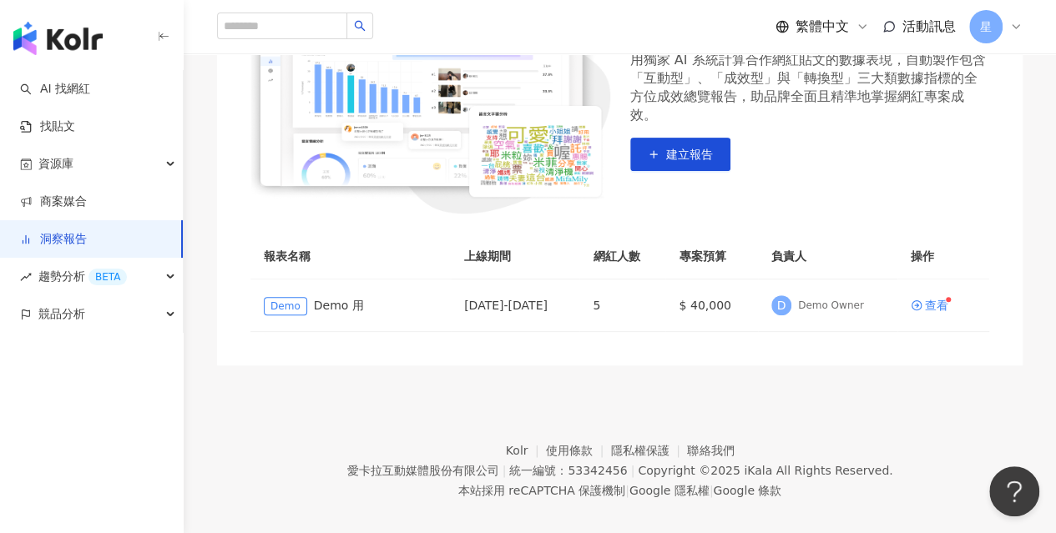
scroll to position [250, 0]
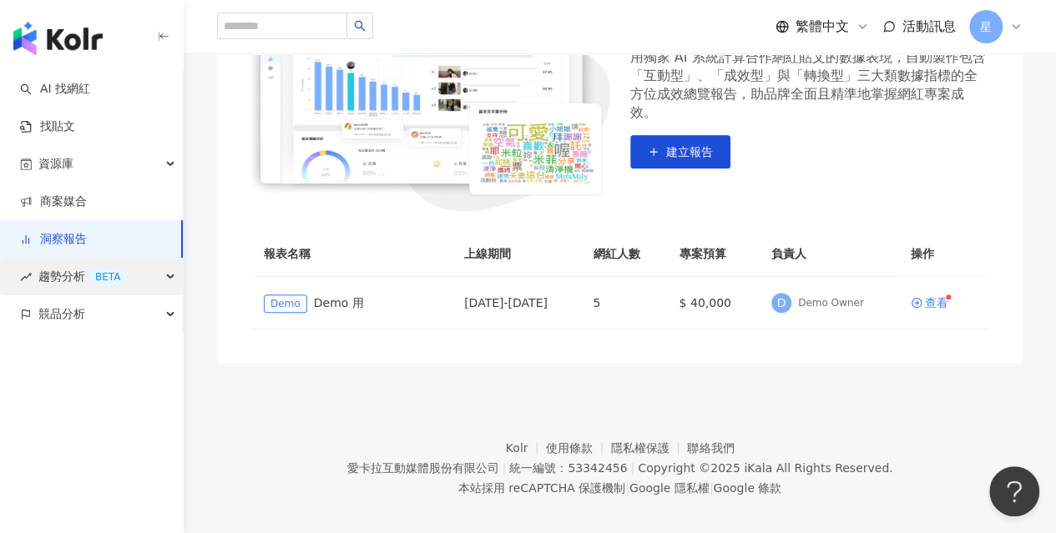
click at [52, 267] on span "趨勢分析 BETA" at bounding box center [82, 277] width 88 height 38
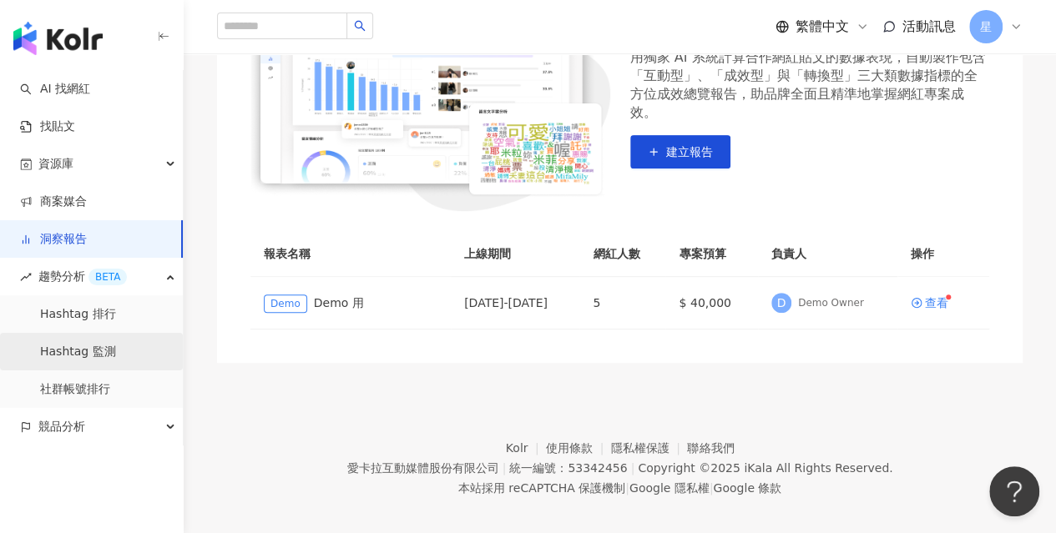
click at [73, 352] on link "Hashtag 監測" at bounding box center [78, 352] width 76 height 17
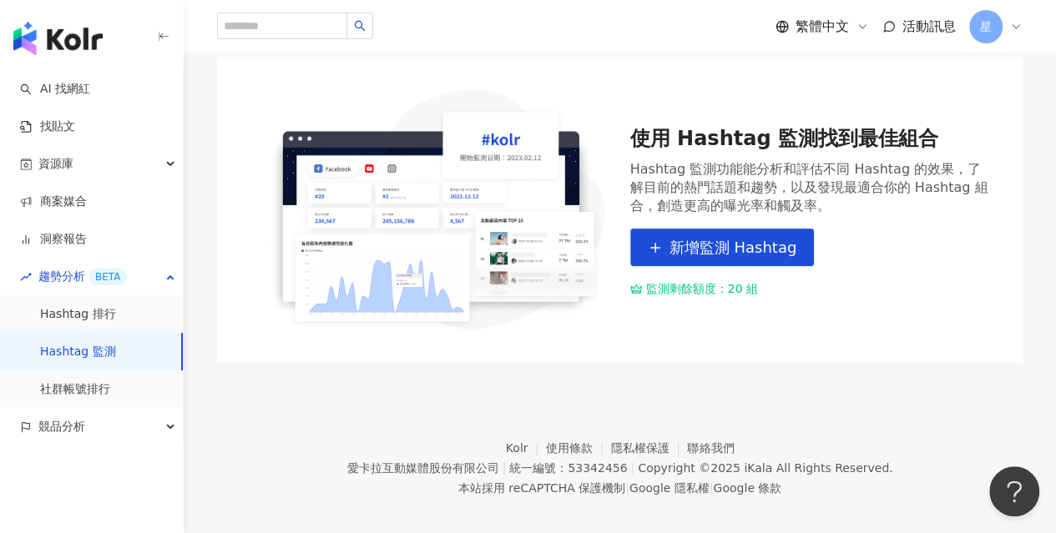
scroll to position [146, 0]
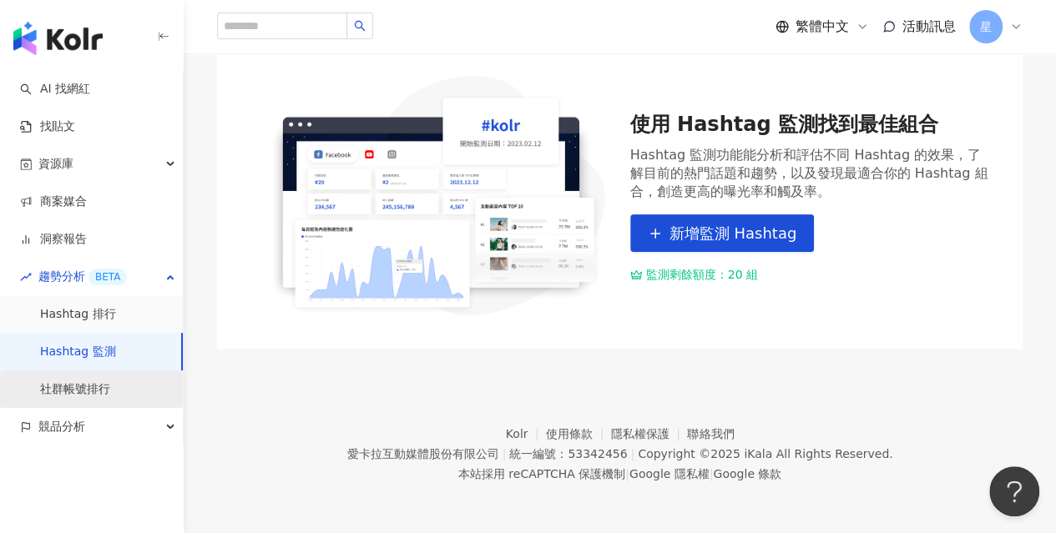
click at [88, 388] on link "社群帳號排行" at bounding box center [75, 389] width 70 height 17
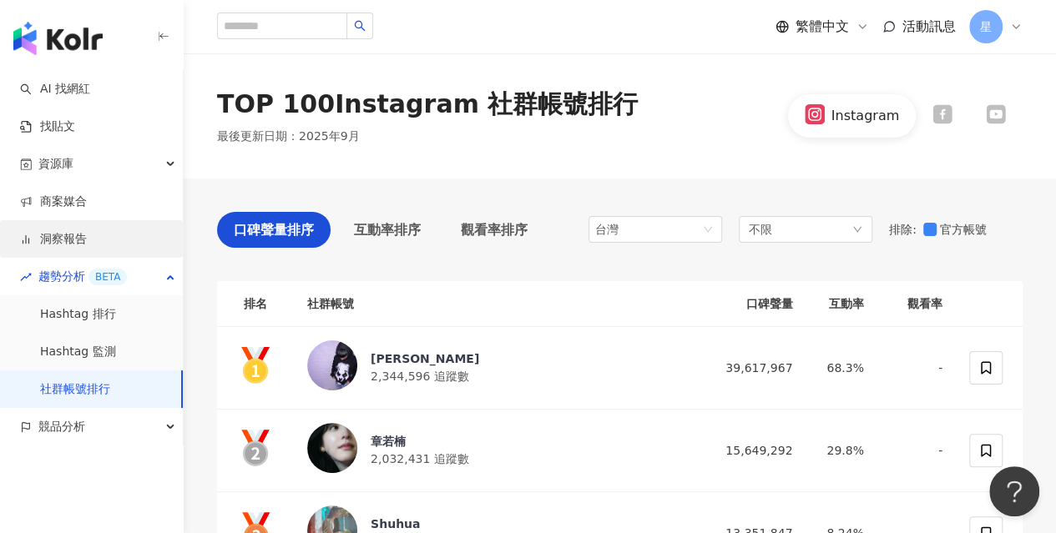
click at [50, 241] on link "洞察報告" at bounding box center [53, 239] width 67 height 17
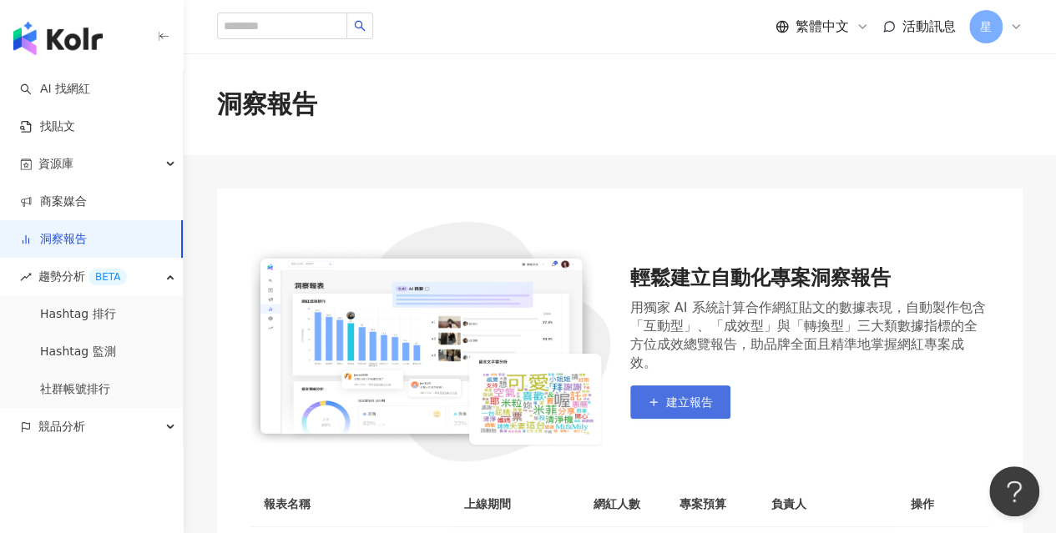
click at [678, 410] on button "建立報告" at bounding box center [680, 401] width 100 height 33
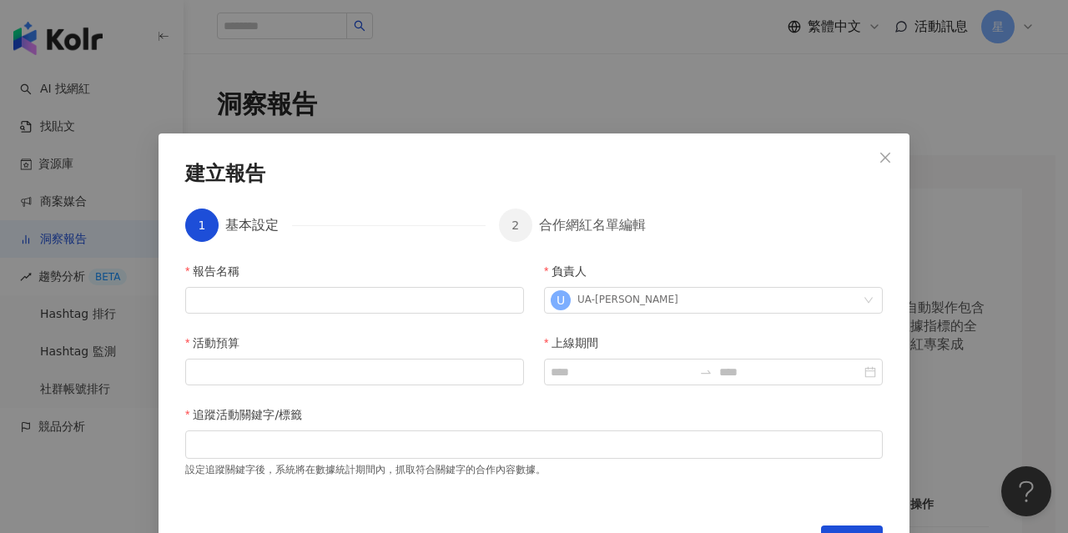
scroll to position [38, 0]
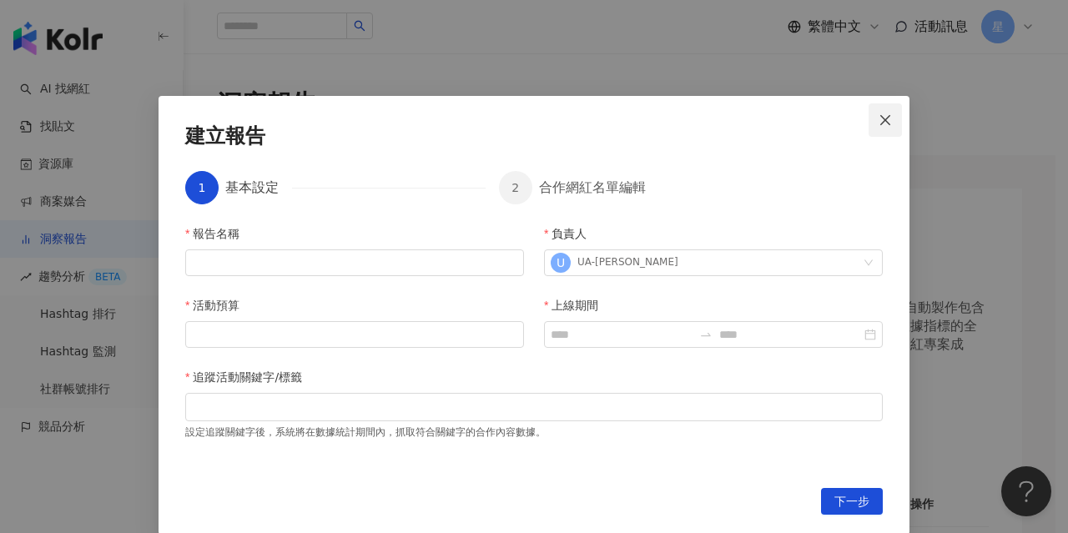
click at [880, 118] on icon "close" at bounding box center [885, 119] width 10 height 10
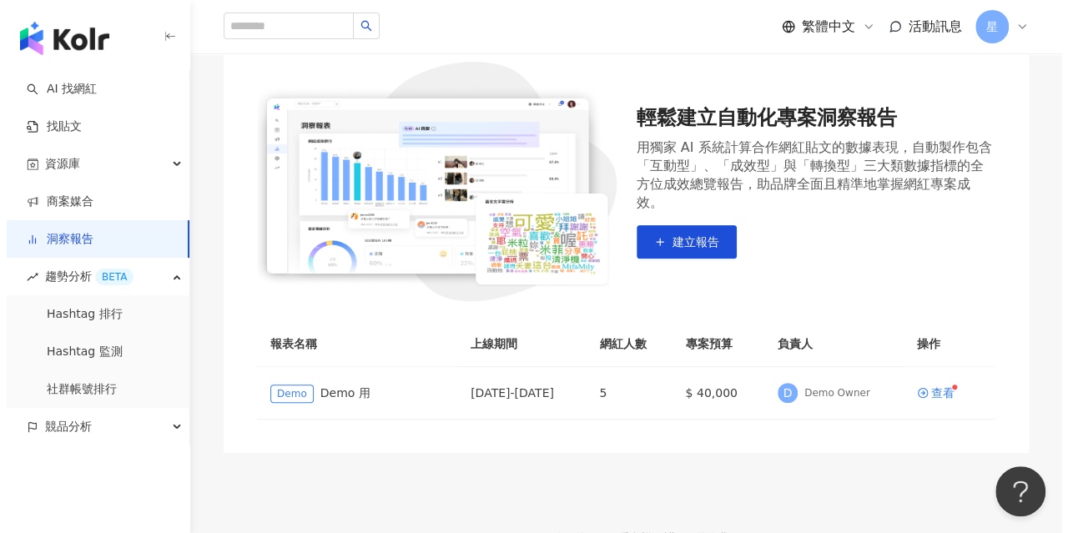
scroll to position [167, 0]
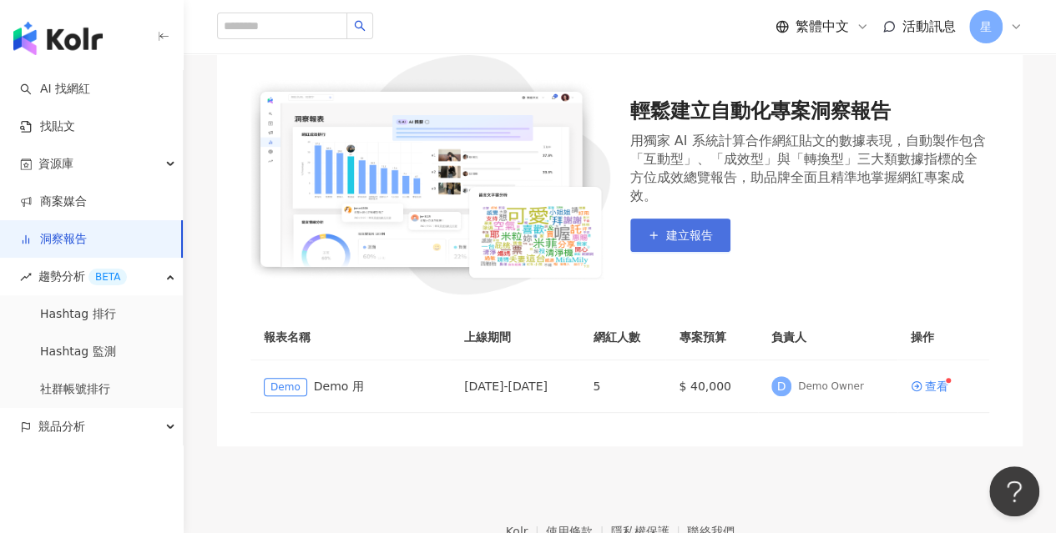
click at [676, 238] on span "建立報告" at bounding box center [689, 235] width 47 height 13
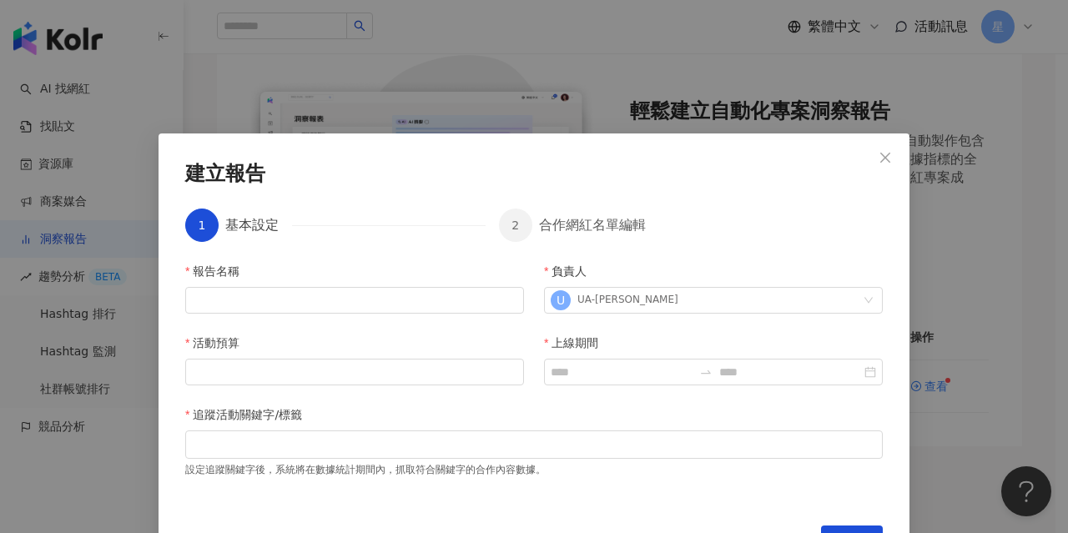
scroll to position [38, 0]
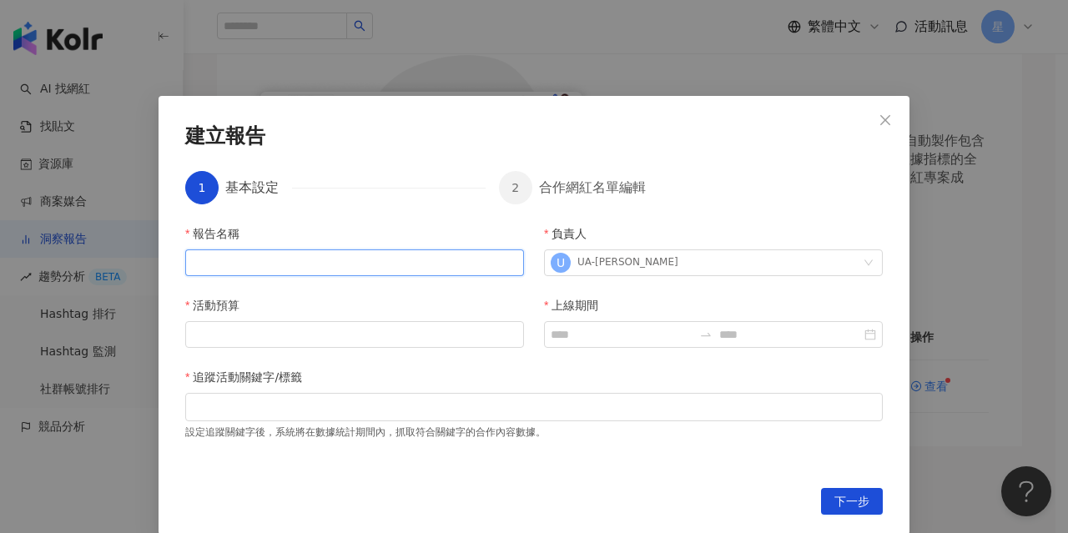
click at [287, 254] on input "報告名稱" at bounding box center [354, 262] width 339 height 27
type input "*******"
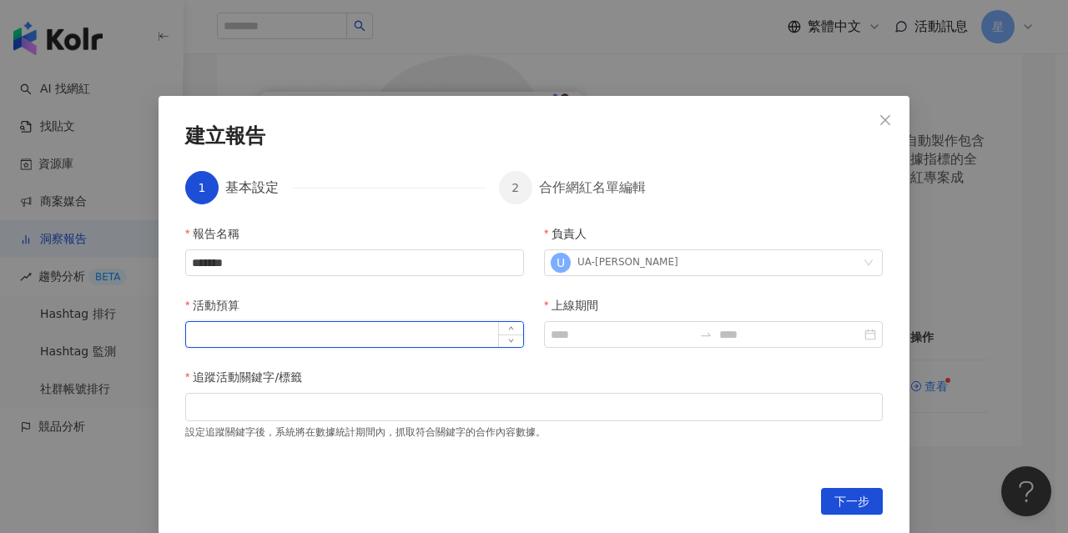
click at [269, 334] on input "活動預算" at bounding box center [354, 334] width 337 height 25
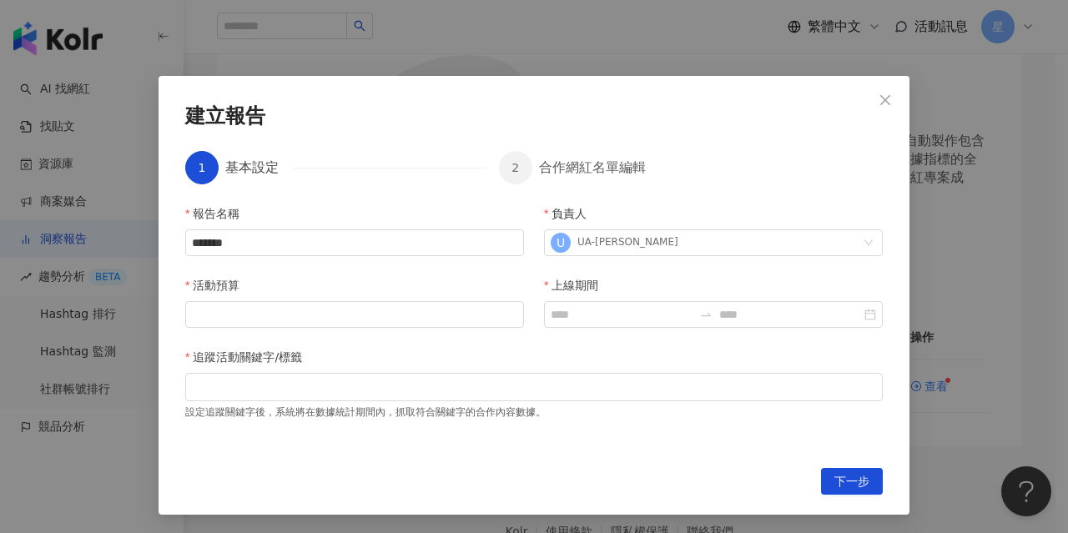
click at [773, 33] on div "建立報告 1 基本設定 2 合作網紅名單編輯 報告名稱 ******* 負責人 U UA-Janet 活動預算 上線期間 追蹤活動關鍵字/標籤 設定追蹤關鍵字…" at bounding box center [534, 266] width 1068 height 533
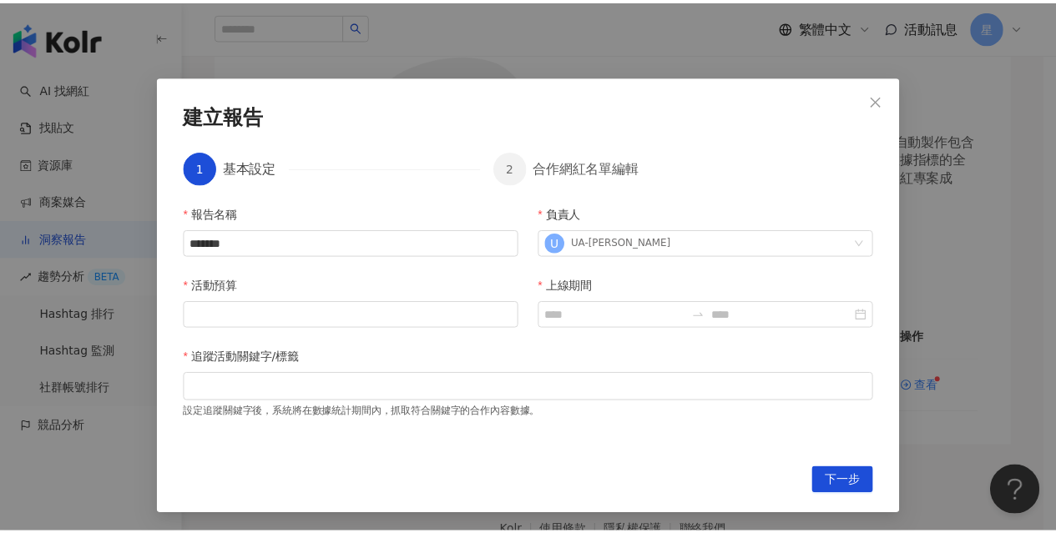
scroll to position [0, 0]
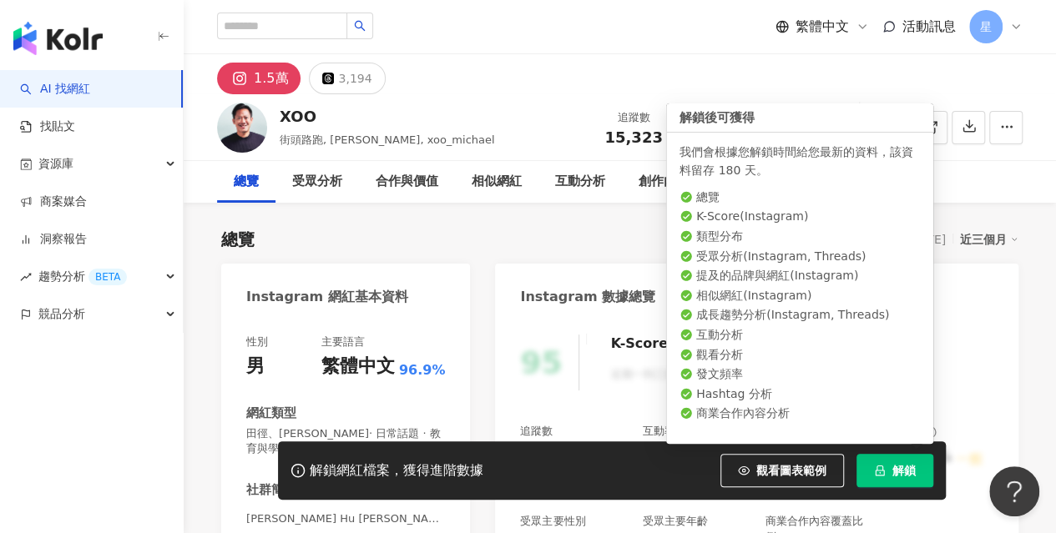
click at [899, 476] on span "解鎖" at bounding box center [903, 470] width 23 height 13
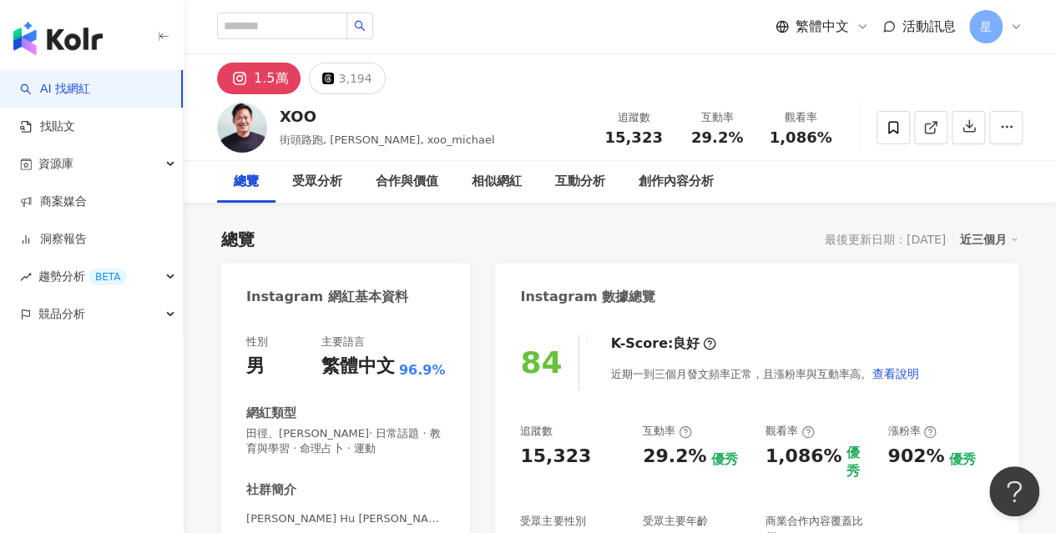
click at [68, 43] on img "button" at bounding box center [57, 38] width 89 height 33
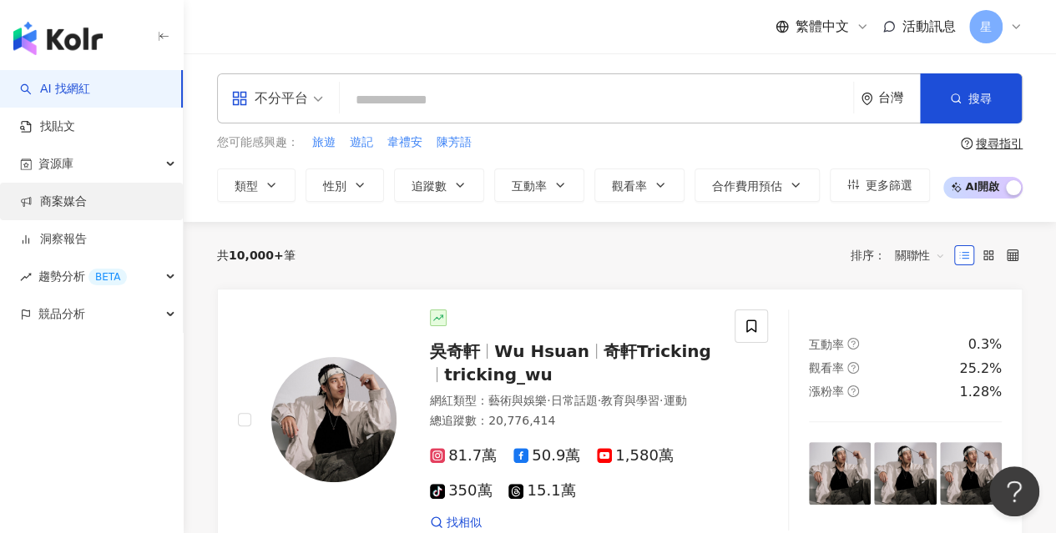
click at [68, 200] on link "商案媒合" at bounding box center [53, 202] width 67 height 17
